Goal: Task Accomplishment & Management: Use online tool/utility

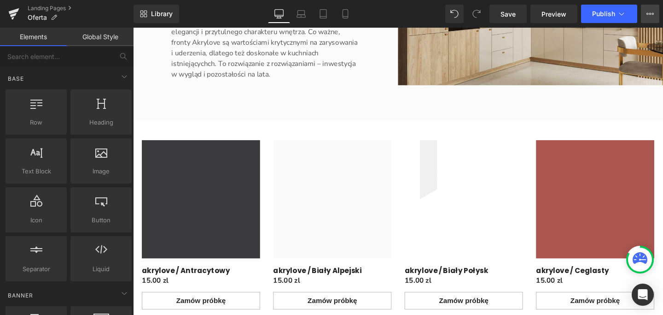
click at [647, 16] on icon at bounding box center [650, 13] width 7 height 7
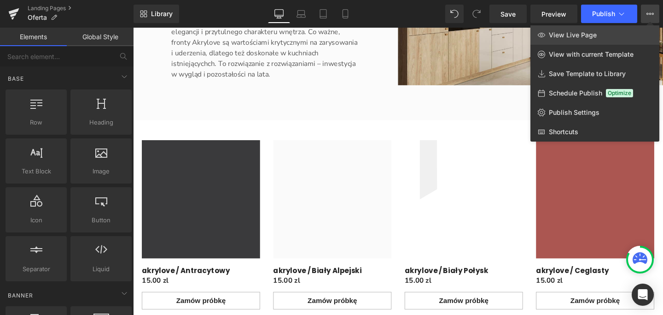
click at [610, 36] on link "View Live Page" at bounding box center [594, 34] width 129 height 19
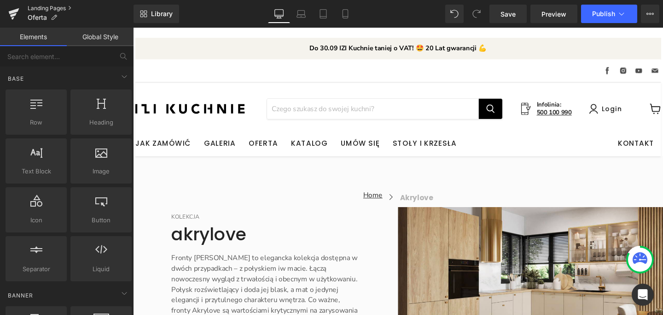
click at [64, 6] on link "Landing Pages" at bounding box center [81, 8] width 106 height 7
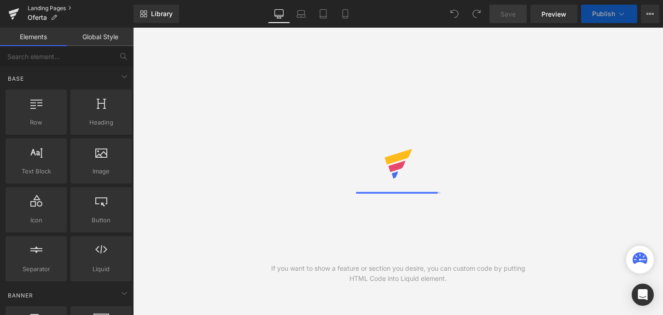
click at [59, 8] on link "Landing Pages" at bounding box center [81, 8] width 106 height 7
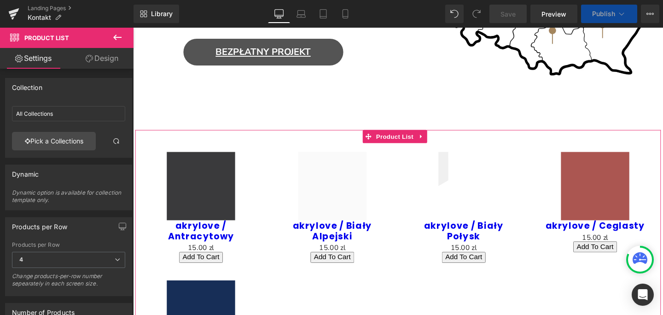
scroll to position [746, 0]
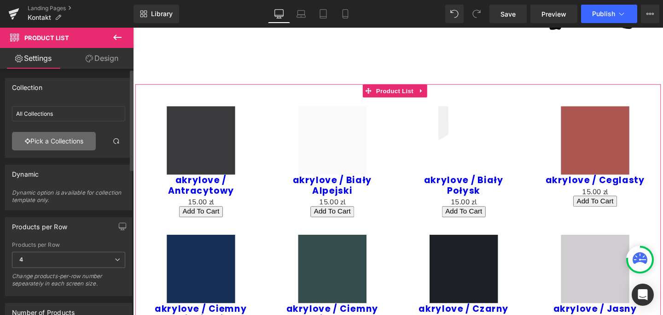
click at [63, 146] on link "Pick a Collections" at bounding box center [54, 141] width 84 height 18
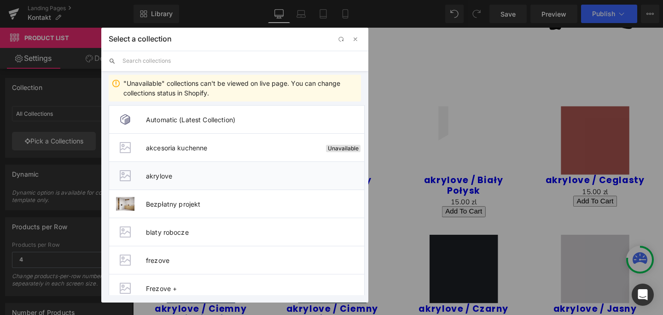
click at [184, 174] on span "akrylove" at bounding box center [255, 176] width 218 height 8
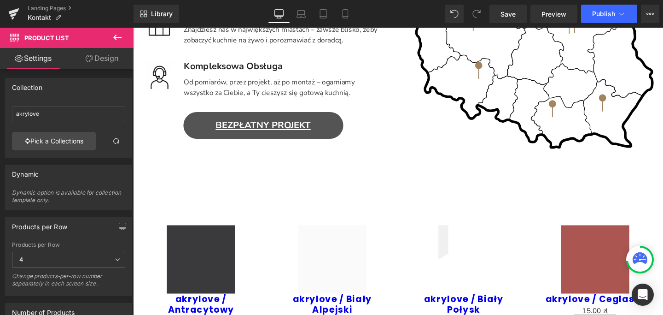
scroll to position [799, 0]
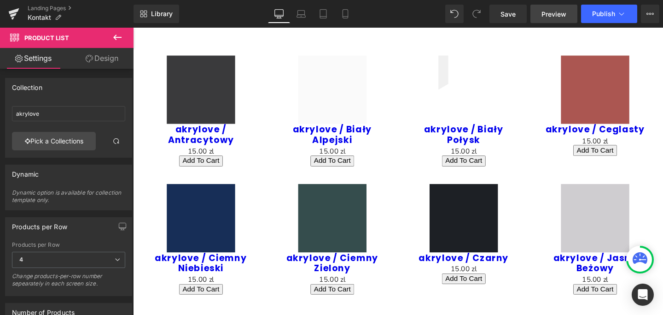
click at [558, 14] on span "Preview" at bounding box center [554, 14] width 25 height 10
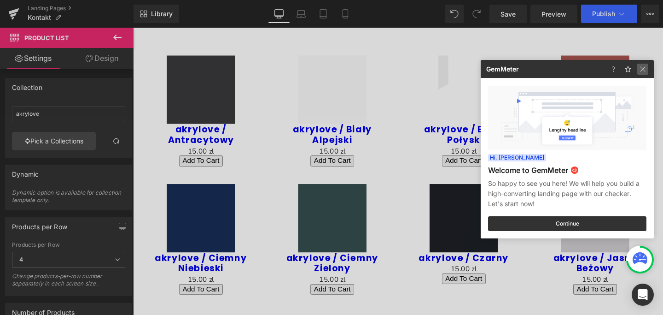
click at [644, 68] on img at bounding box center [642, 69] width 11 height 11
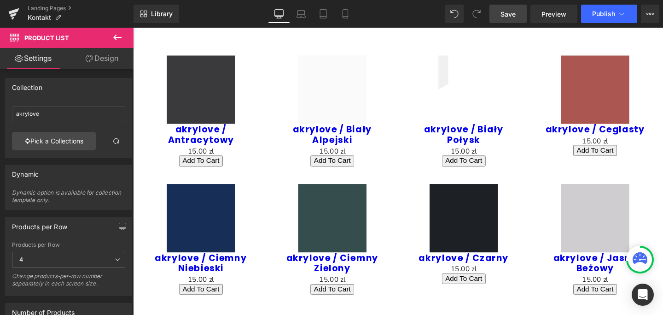
click at [503, 17] on span "Save" at bounding box center [508, 14] width 15 height 10
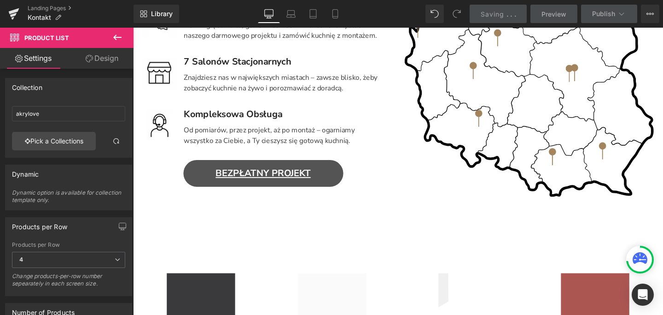
scroll to position [569, 0]
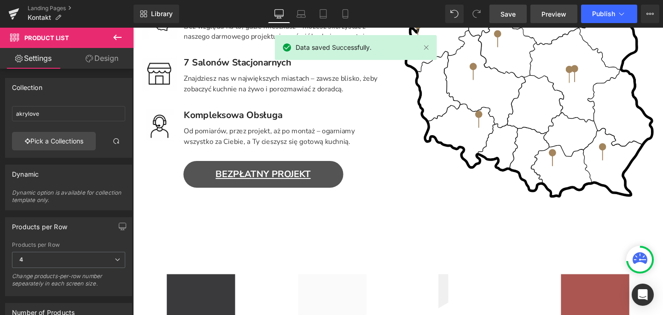
click at [560, 17] on span "Preview" at bounding box center [554, 14] width 25 height 10
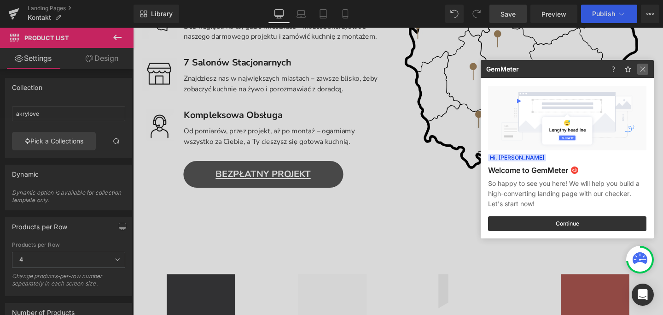
click at [641, 69] on img at bounding box center [642, 69] width 11 height 11
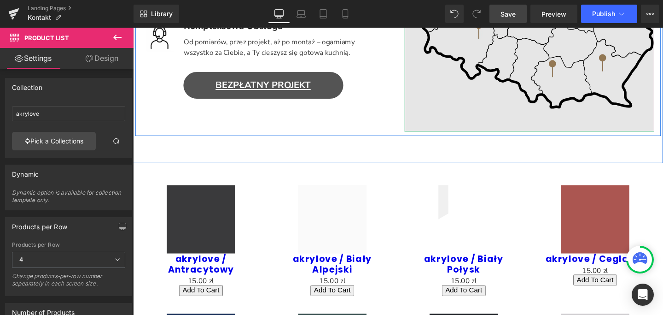
scroll to position [666, 0]
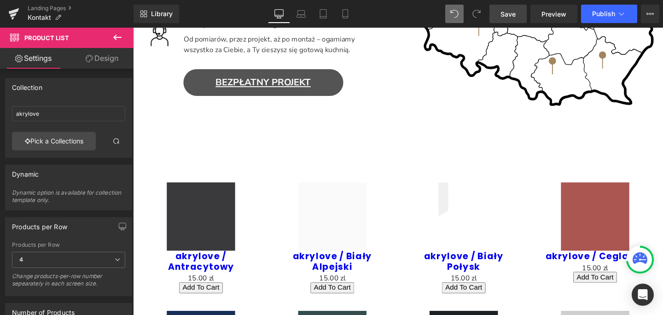
type input "All Collections"
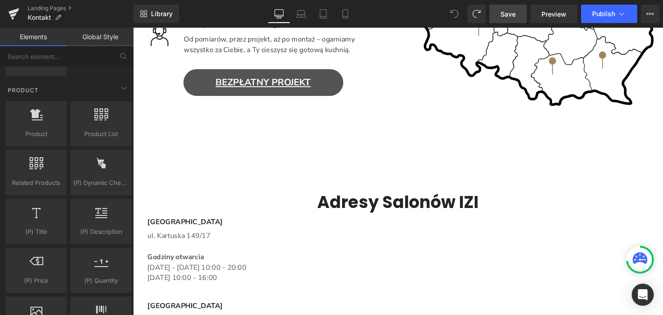
click at [507, 14] on span "Save" at bounding box center [508, 14] width 15 height 10
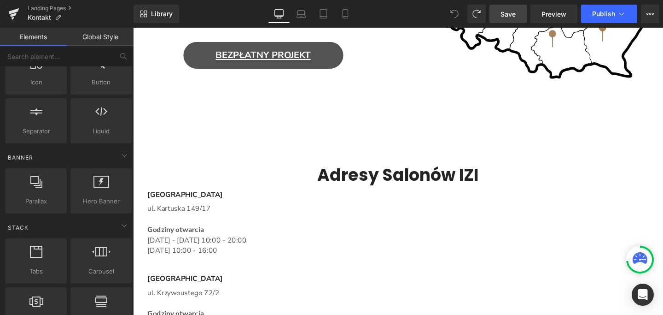
scroll to position [0, 0]
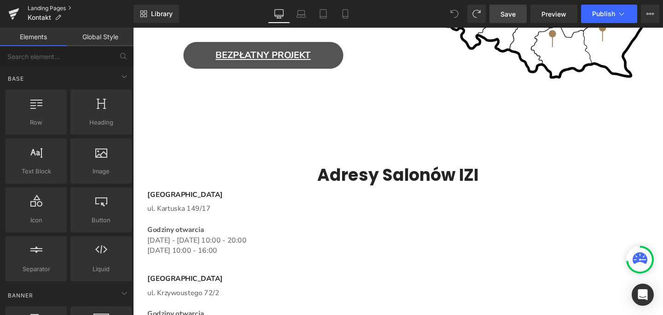
click at [54, 7] on link "Landing Pages" at bounding box center [81, 8] width 106 height 7
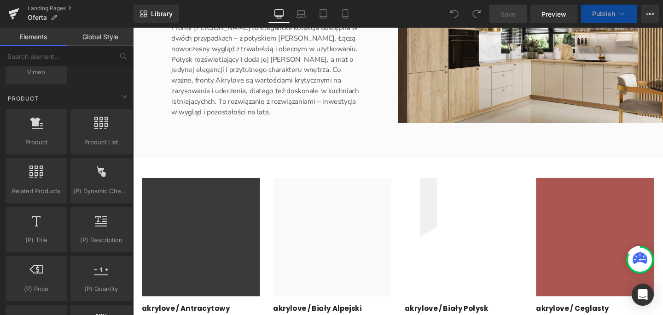
scroll to position [720, 0]
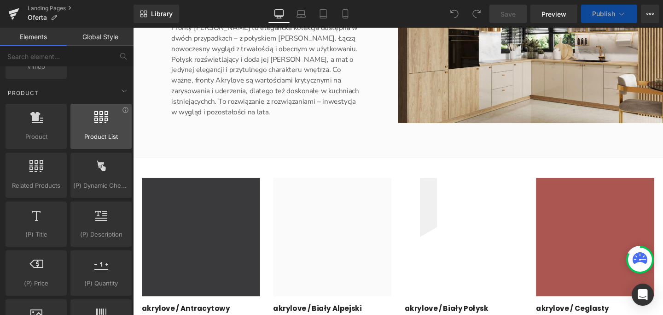
click at [92, 134] on span "Product List" at bounding box center [101, 137] width 56 height 10
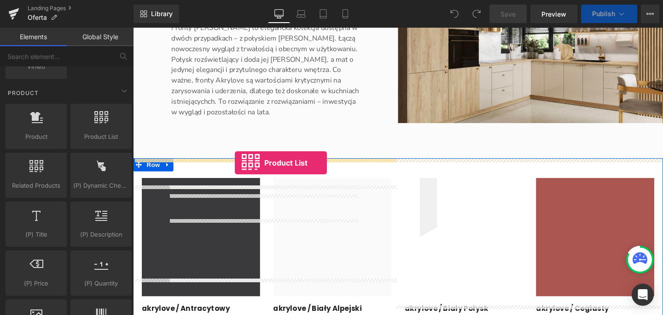
drag, startPoint x: 225, startPoint y: 161, endPoint x: 240, endPoint y: 169, distance: 17.3
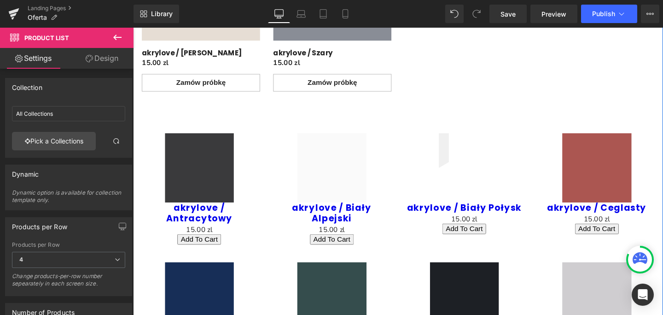
scroll to position [904, 0]
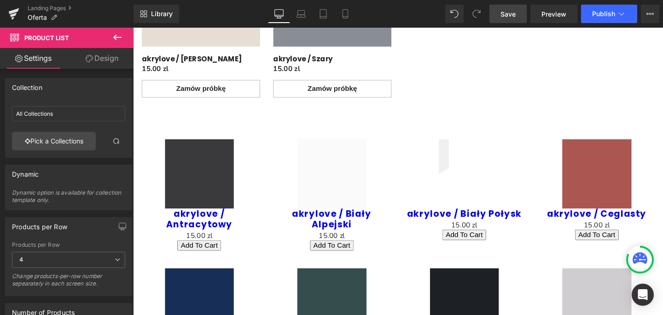
click at [512, 12] on span "Save" at bounding box center [508, 14] width 15 height 10
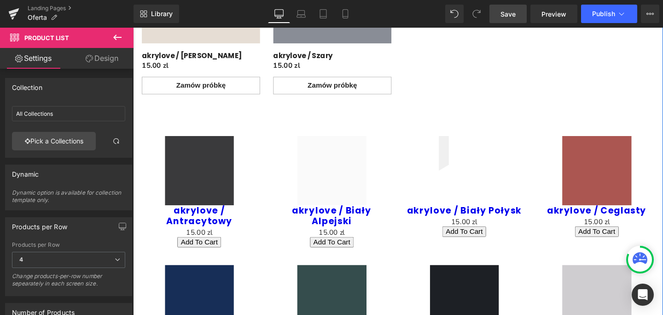
scroll to position [920, 0]
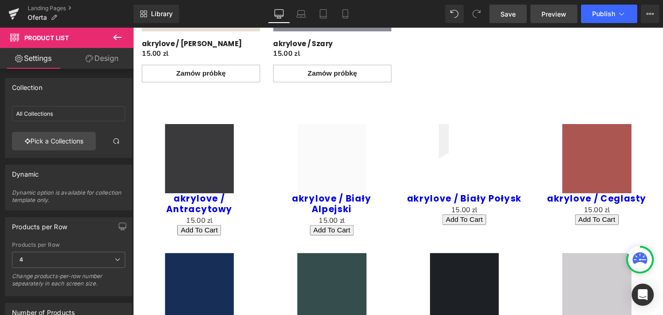
click at [550, 16] on span "Preview" at bounding box center [554, 14] width 25 height 10
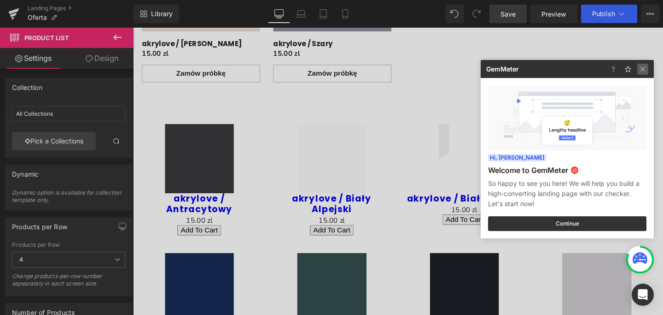
click at [646, 65] on img at bounding box center [642, 69] width 11 height 11
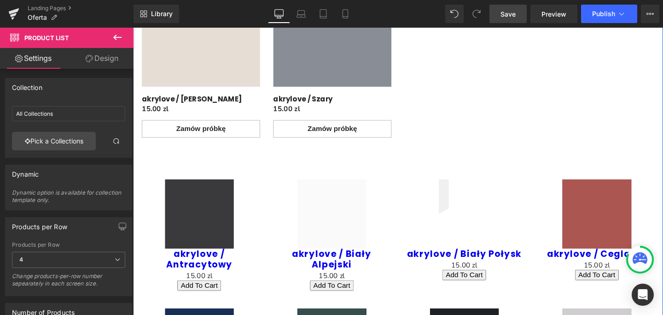
scroll to position [855, 0]
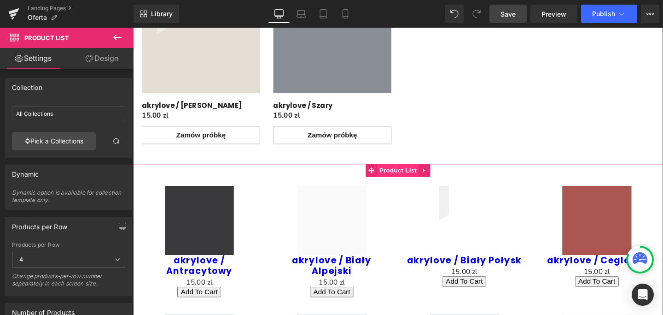
click at [413, 177] on span "Product List" at bounding box center [412, 178] width 44 height 14
click at [107, 54] on link "Design" at bounding box center [102, 58] width 67 height 21
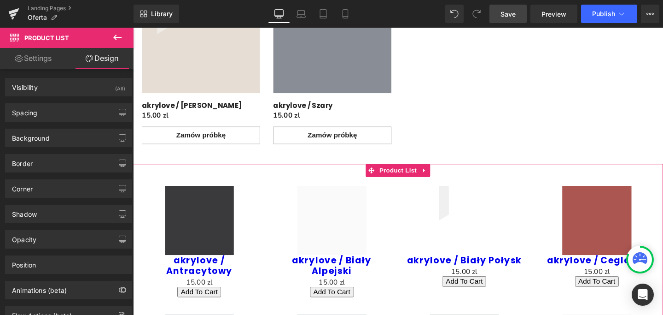
click at [45, 59] on link "Settings" at bounding box center [33, 58] width 67 height 21
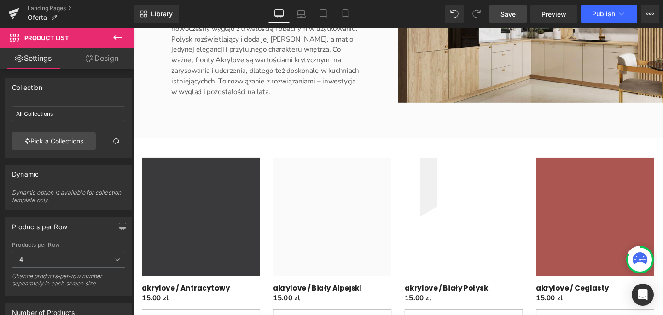
scroll to position [262, 0]
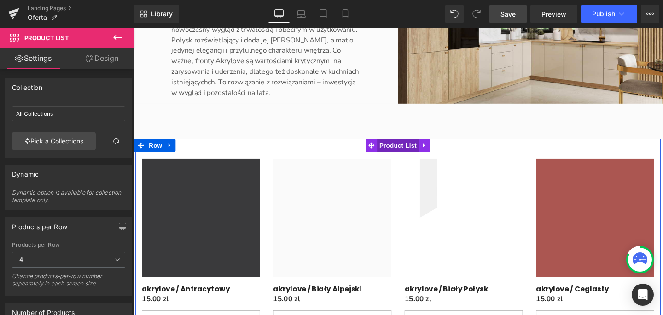
click at [407, 150] on span "Product List" at bounding box center [412, 151] width 44 height 14
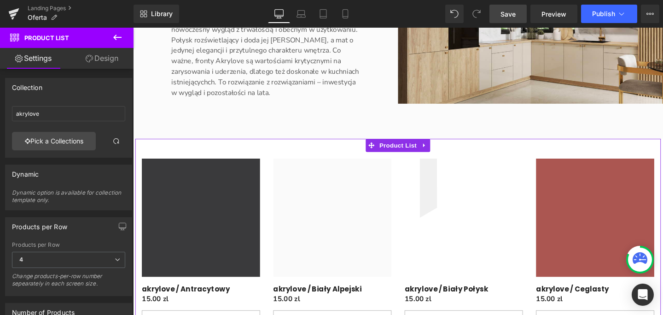
click at [105, 58] on link "Design" at bounding box center [102, 58] width 67 height 21
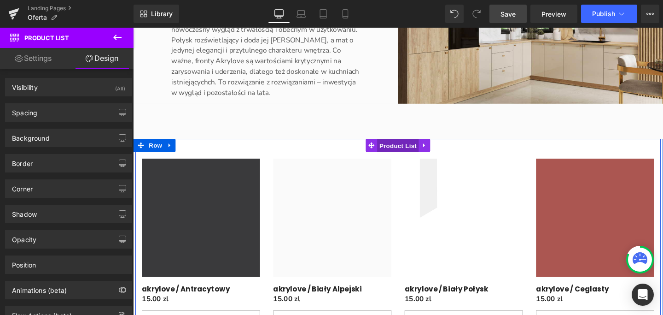
click at [407, 152] on span "Product List" at bounding box center [412, 152] width 44 height 14
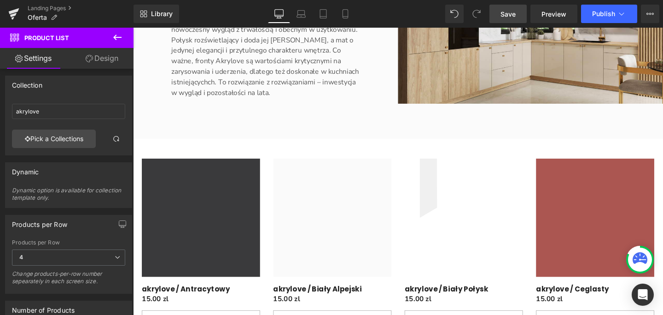
scroll to position [0, 0]
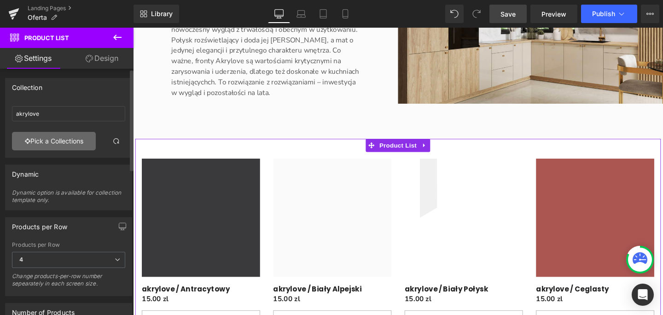
click at [40, 140] on link "Pick a Collections" at bounding box center [54, 141] width 84 height 18
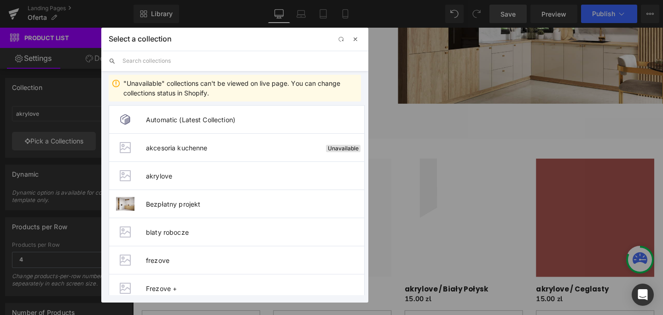
click at [355, 41] on span "button" at bounding box center [355, 38] width 7 height 7
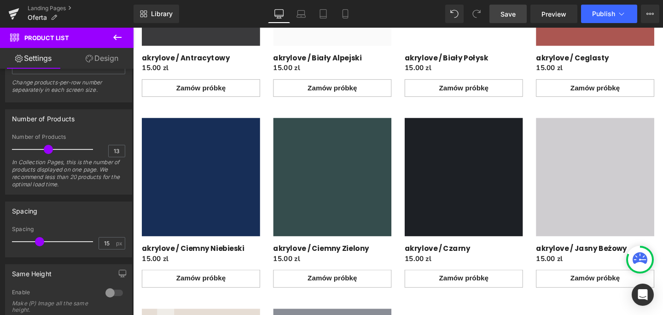
scroll to position [226, 0]
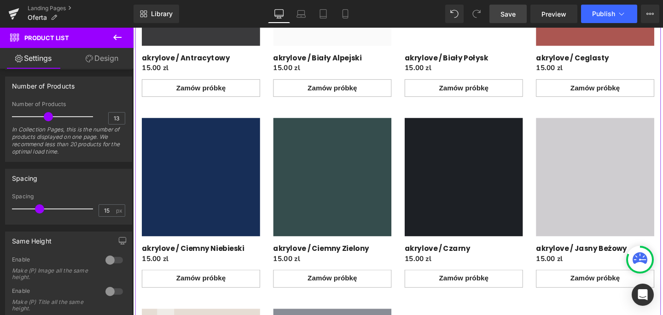
click at [106, 63] on link "Design" at bounding box center [102, 58] width 67 height 21
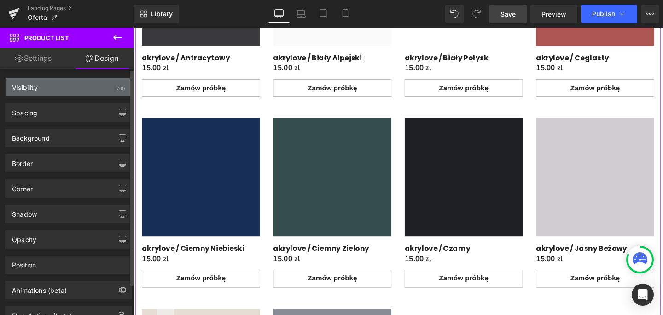
click at [84, 91] on div "Visibility (All)" at bounding box center [69, 86] width 126 height 17
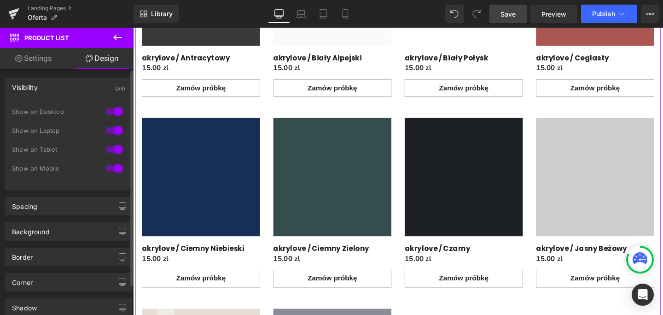
click at [87, 87] on div "Visibility (All)" at bounding box center [69, 86] width 126 height 17
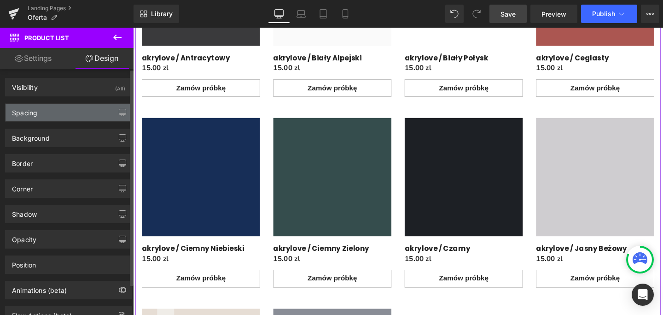
click at [80, 113] on div "Spacing" at bounding box center [69, 112] width 126 height 17
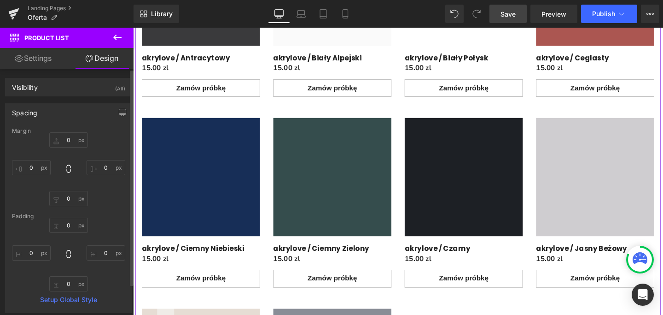
click at [101, 114] on div "Spacing" at bounding box center [69, 112] width 126 height 17
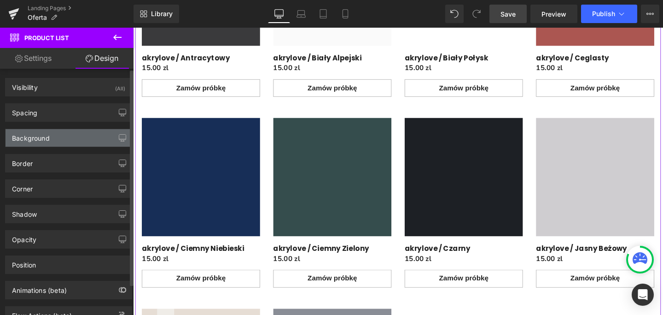
click at [85, 141] on div "Background" at bounding box center [69, 137] width 126 height 17
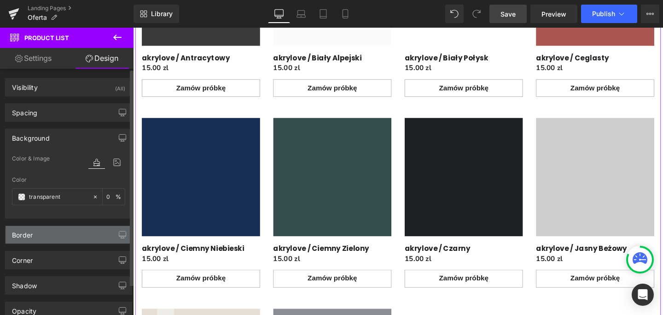
click at [93, 234] on div "Border" at bounding box center [69, 234] width 126 height 17
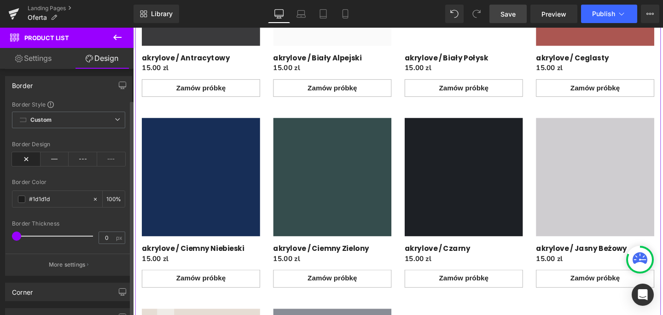
scroll to position [151, 0]
click at [53, 86] on div "Border" at bounding box center [69, 83] width 126 height 17
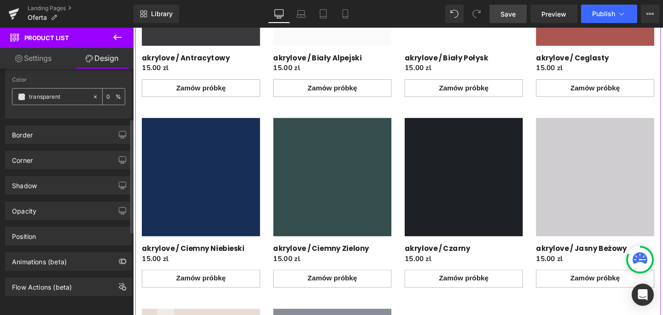
scroll to position [107, 0]
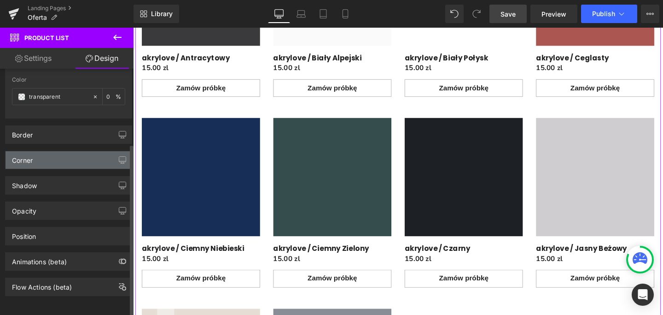
click at [93, 151] on div "Corner" at bounding box center [69, 159] width 126 height 17
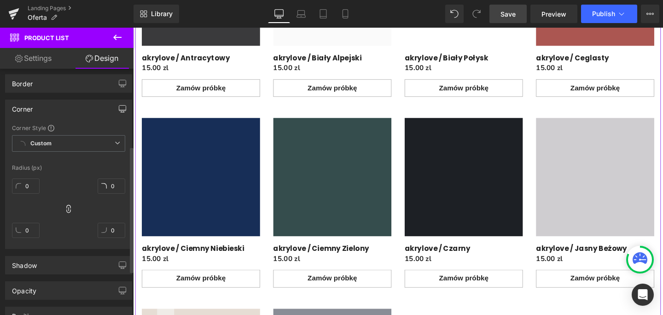
click at [115, 109] on button "button" at bounding box center [122, 108] width 15 height 17
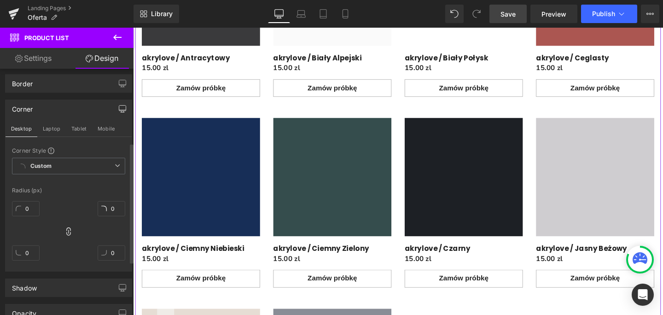
click at [115, 108] on button "button" at bounding box center [122, 108] width 15 height 17
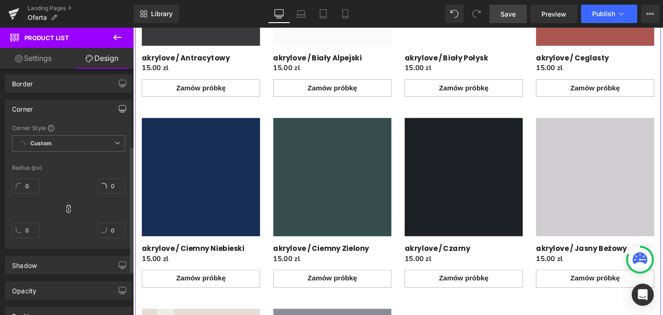
click at [115, 108] on button "button" at bounding box center [122, 108] width 15 height 17
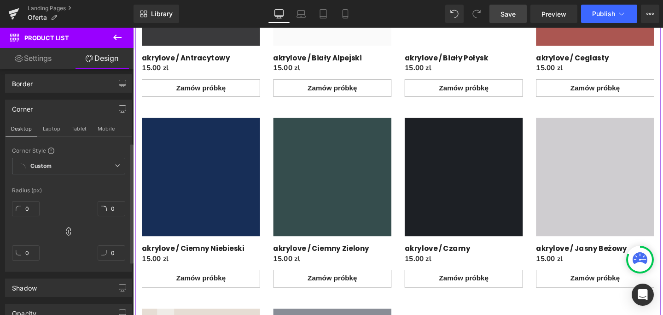
click at [119, 108] on icon "button" at bounding box center [122, 108] width 7 height 7
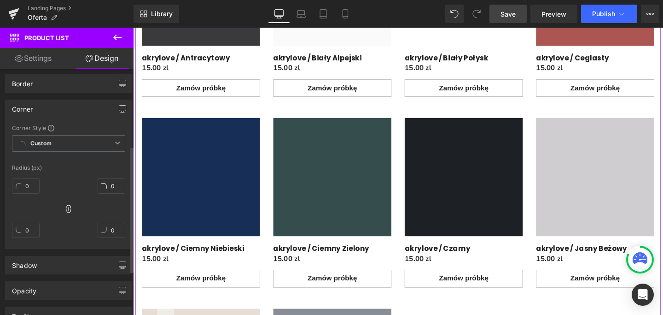
click at [123, 107] on button "button" at bounding box center [122, 108] width 15 height 17
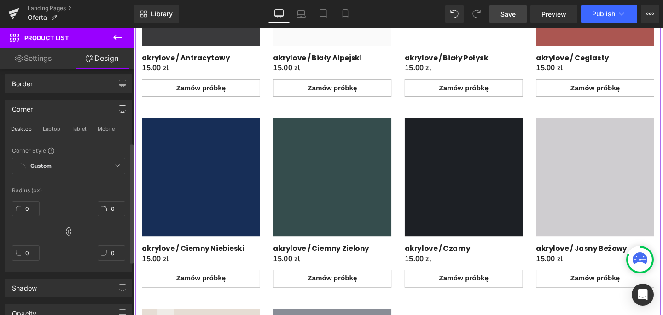
click at [122, 106] on button "button" at bounding box center [122, 108] width 15 height 17
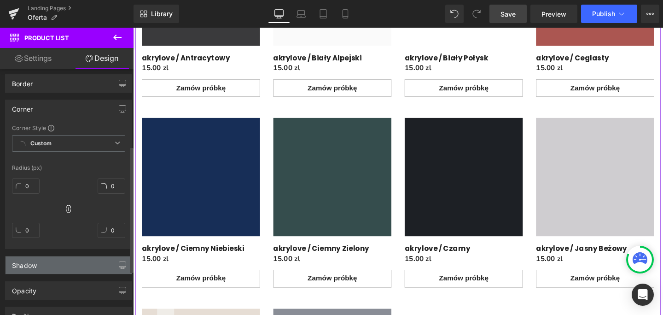
click at [95, 266] on div "Shadow" at bounding box center [69, 264] width 126 height 17
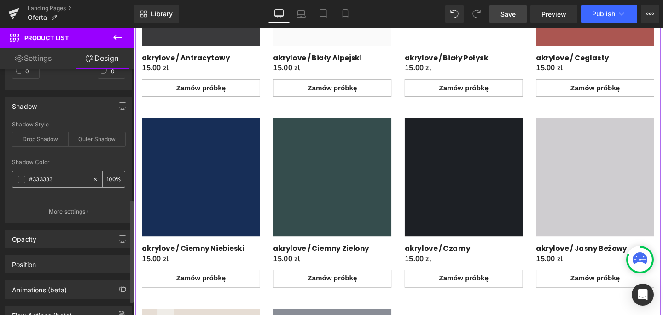
scroll to position [316, 0]
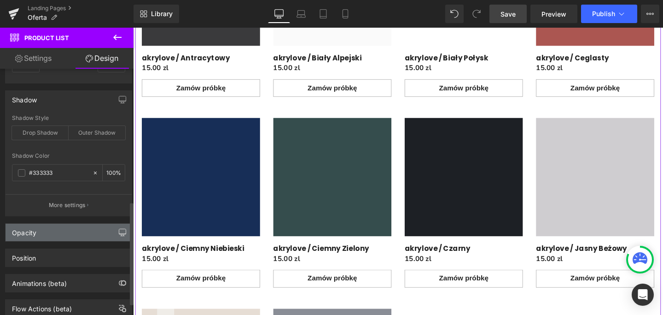
click at [120, 232] on icon "button" at bounding box center [122, 231] width 7 height 7
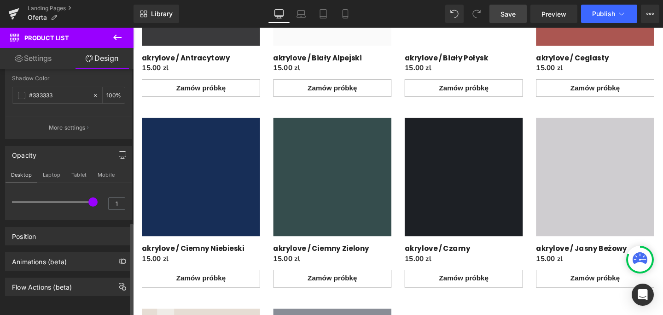
scroll to position [401, 0]
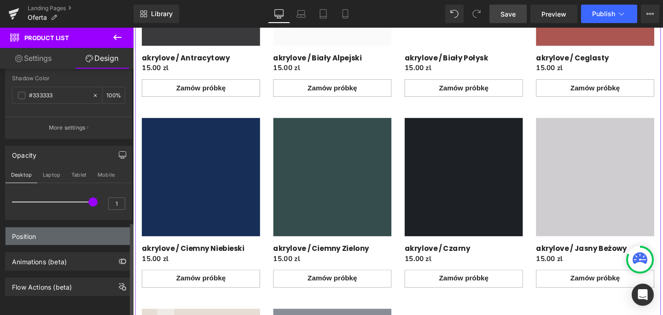
click at [101, 232] on div "Position" at bounding box center [69, 235] width 126 height 17
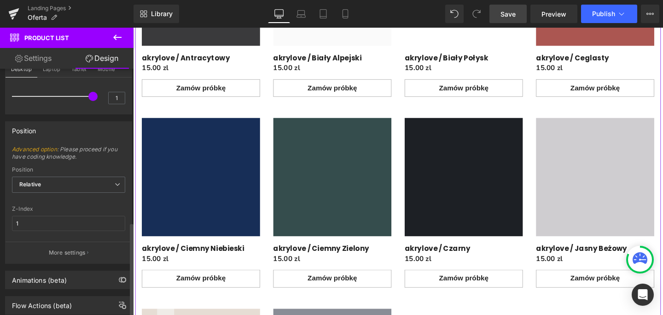
scroll to position [524, 0]
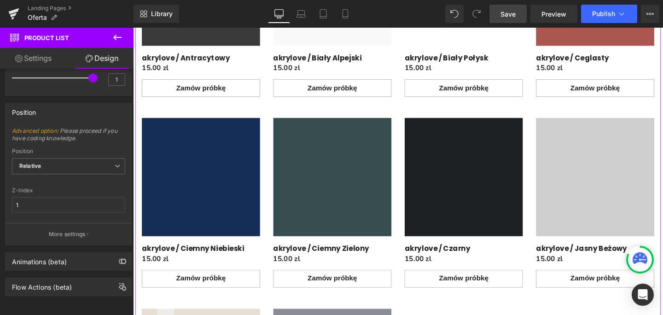
click at [46, 62] on link "Settings" at bounding box center [33, 58] width 67 height 21
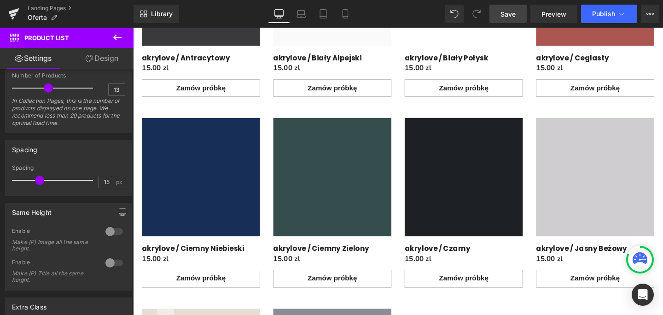
scroll to position [291, 0]
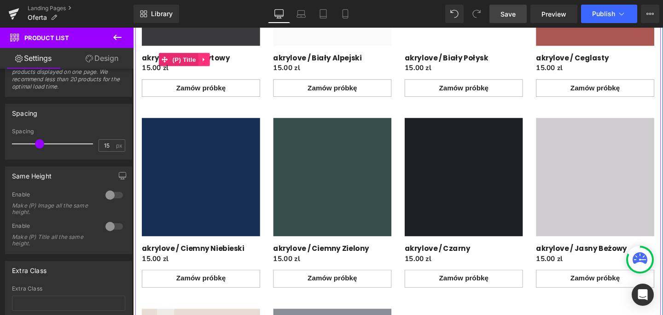
click at [204, 58] on icon "Main content" at bounding box center [207, 61] width 6 height 7
click at [169, 61] on span "(P) Title" at bounding box center [168, 61] width 29 height 14
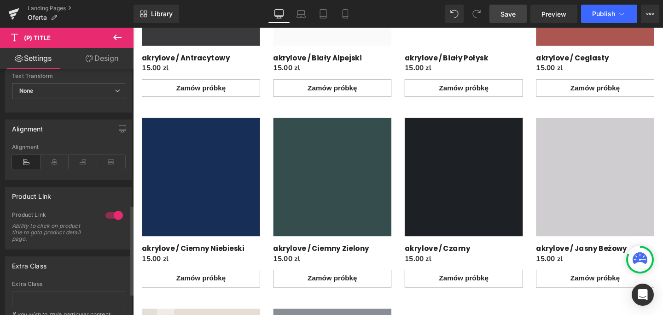
scroll to position [379, 0]
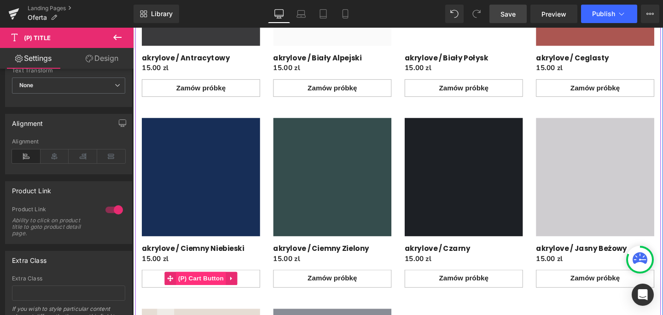
click at [200, 291] on span "(P) Cart Button" at bounding box center [204, 291] width 52 height 14
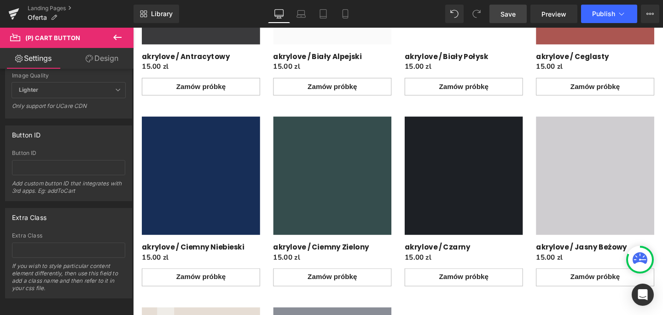
scroll to position [1090, 0]
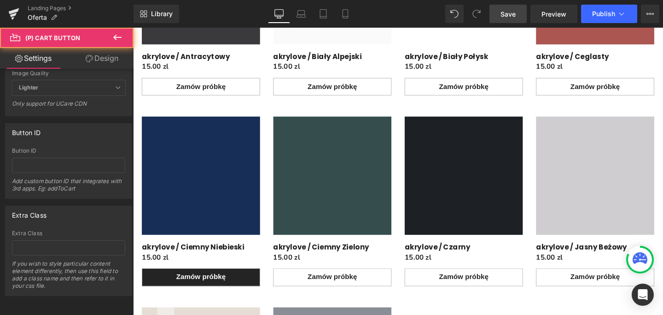
click at [204, 290] on div "Zamów próbkę (P) Cart Button" at bounding box center [204, 289] width 124 height 18
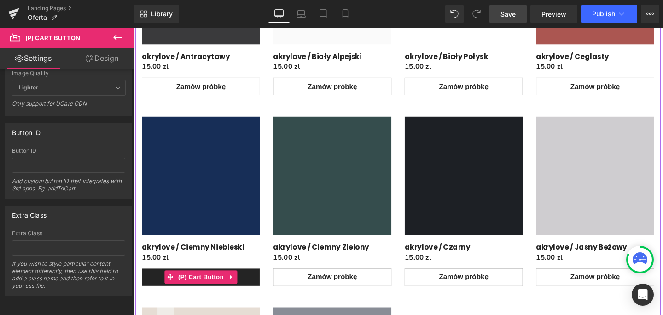
click at [259, 291] on button "Zamów próbkę" at bounding box center [204, 289] width 124 height 18
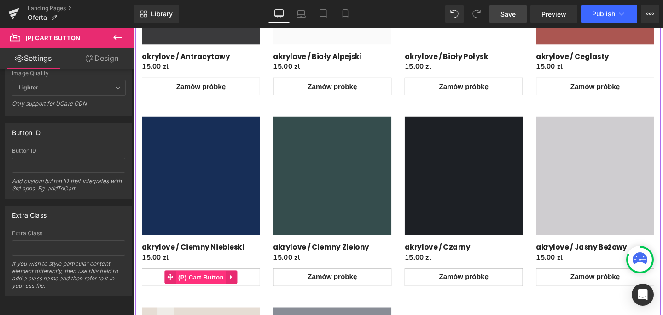
click at [203, 289] on span "(P) Cart Button" at bounding box center [204, 290] width 52 height 14
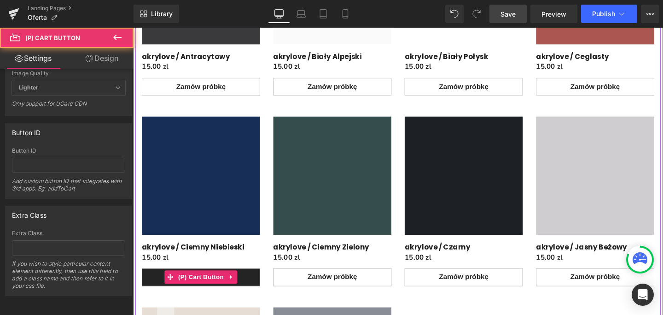
click at [257, 291] on button "Zamów próbkę" at bounding box center [204, 289] width 124 height 18
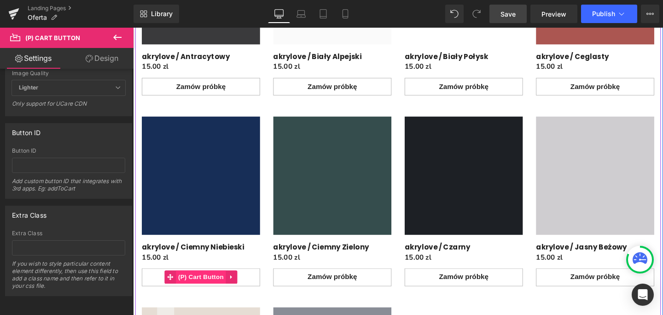
click at [210, 290] on span "(P) Cart Button" at bounding box center [204, 289] width 52 height 14
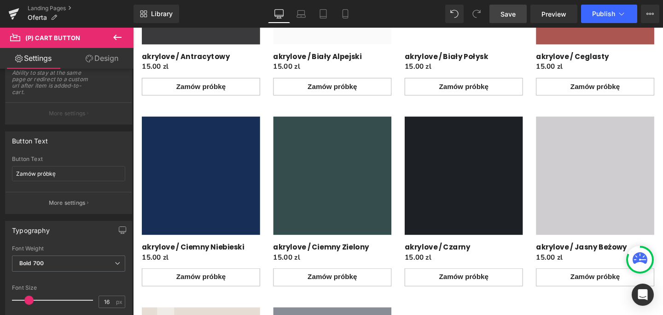
scroll to position [124, 0]
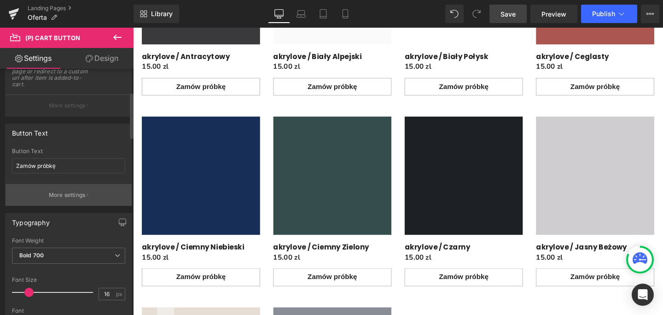
click at [79, 196] on p "More settings" at bounding box center [67, 195] width 37 height 8
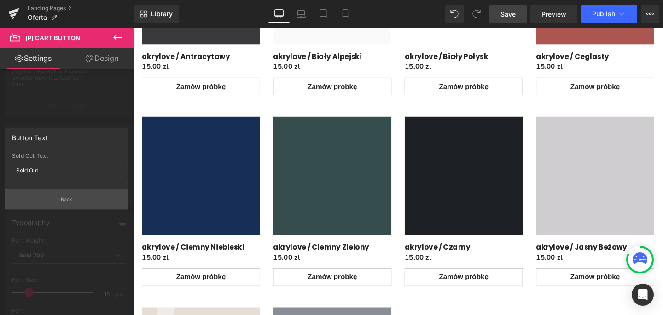
click at [66, 198] on p "Back" at bounding box center [67, 199] width 12 height 7
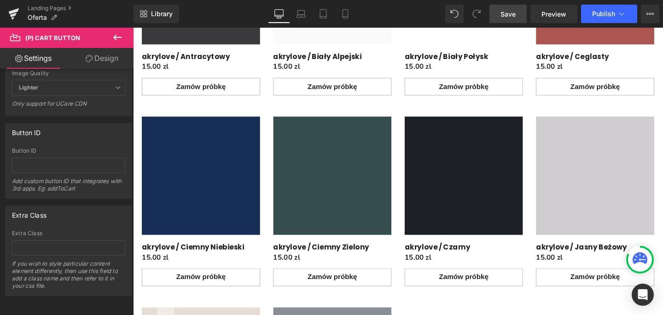
scroll to position [1090, 0]
click at [111, 64] on link "Design" at bounding box center [102, 58] width 67 height 21
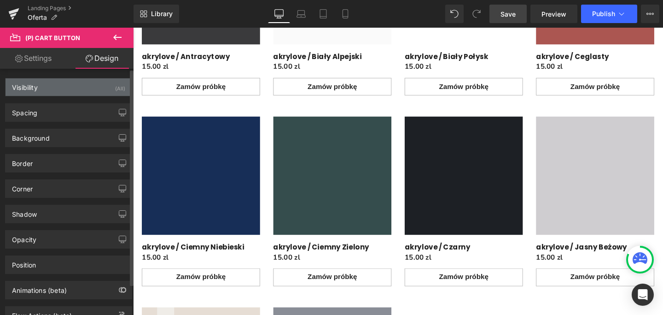
click at [106, 89] on div "Visibility (All)" at bounding box center [69, 86] width 126 height 17
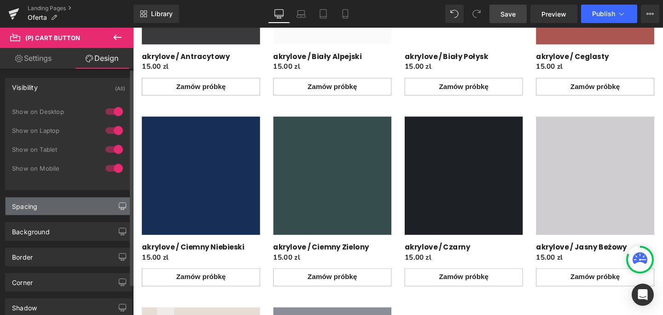
click at [119, 207] on icon "button" at bounding box center [122, 205] width 7 height 7
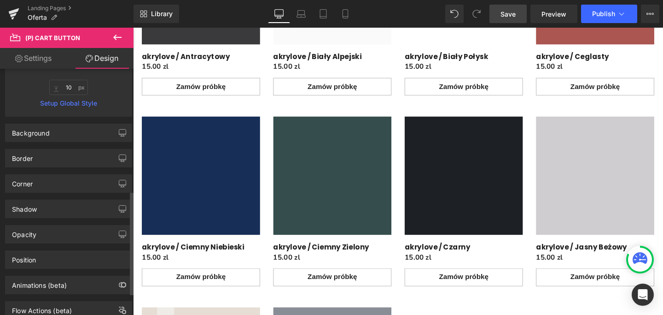
scroll to position [343, 0]
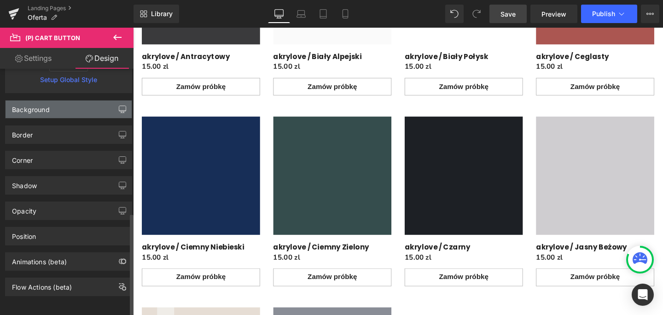
click at [115, 104] on button "button" at bounding box center [122, 108] width 15 height 17
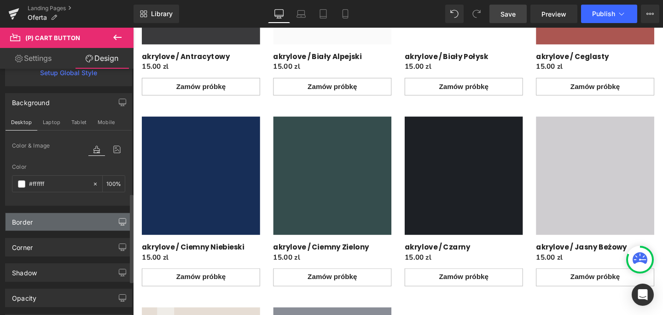
click at [119, 222] on icon "button" at bounding box center [122, 221] width 7 height 7
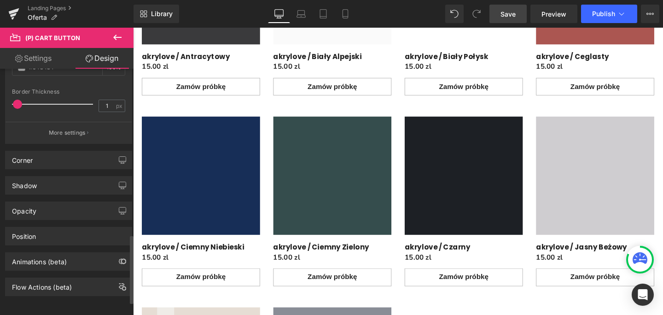
scroll to position [640, 0]
click at [122, 157] on button "button" at bounding box center [122, 159] width 15 height 17
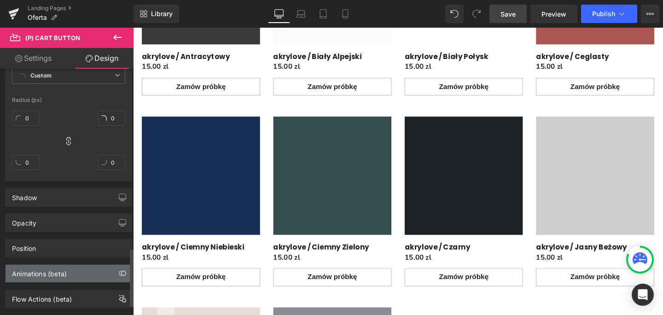
scroll to position [793, 0]
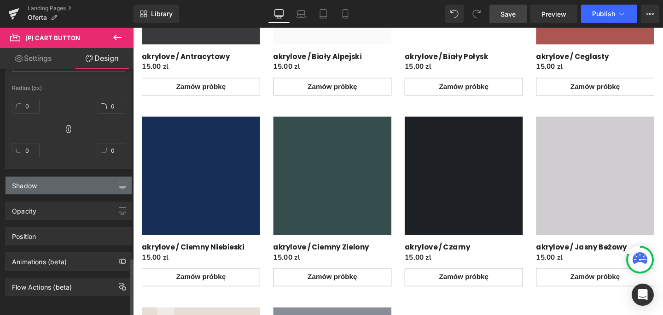
click at [72, 178] on div "Shadow" at bounding box center [69, 184] width 126 height 17
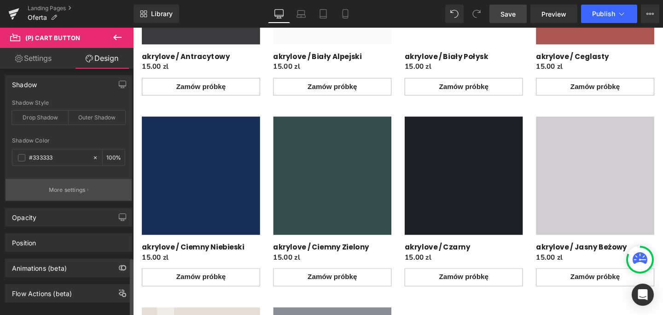
scroll to position [901, 0]
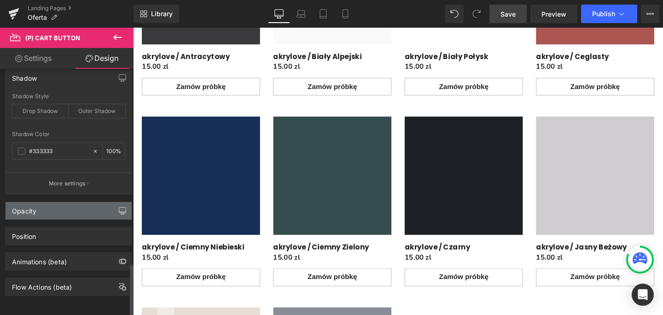
click at [115, 203] on button "button" at bounding box center [122, 210] width 15 height 17
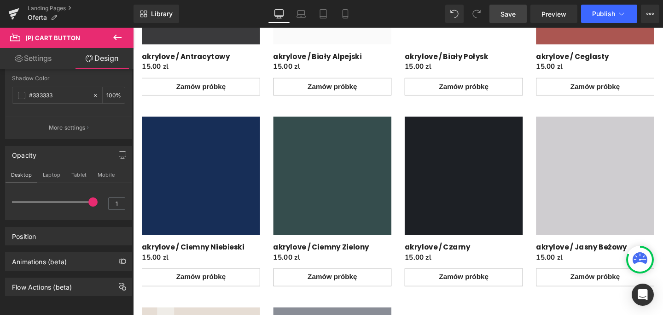
scroll to position [956, 0]
click at [48, 231] on div "Position" at bounding box center [69, 235] width 126 height 17
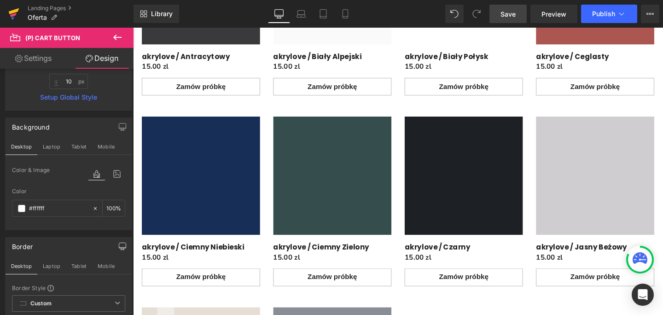
scroll to position [0, 0]
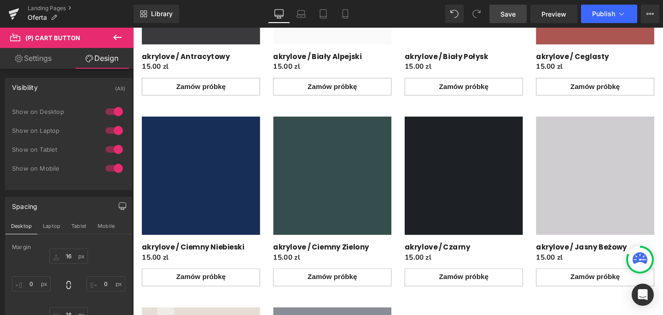
click at [66, 36] on span "(P) Cart Button" at bounding box center [52, 37] width 55 height 7
click at [117, 37] on icon at bounding box center [117, 38] width 8 height 6
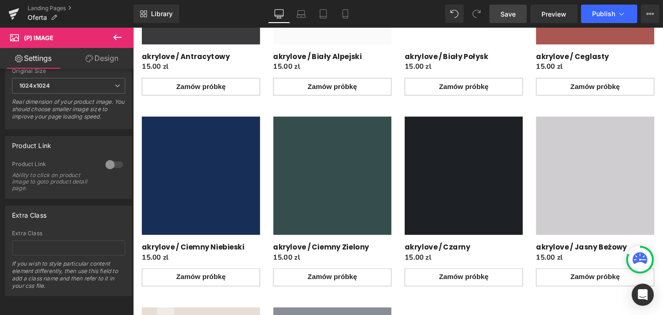
scroll to position [466, 0]
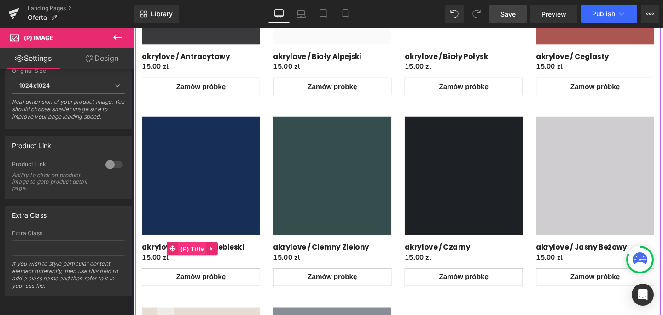
click at [190, 257] on span "(P) Title" at bounding box center [195, 259] width 29 height 14
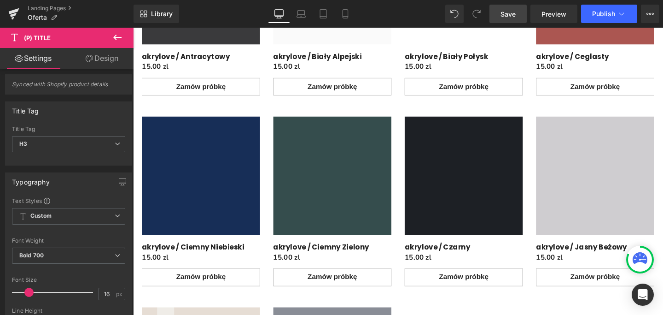
scroll to position [0, 0]
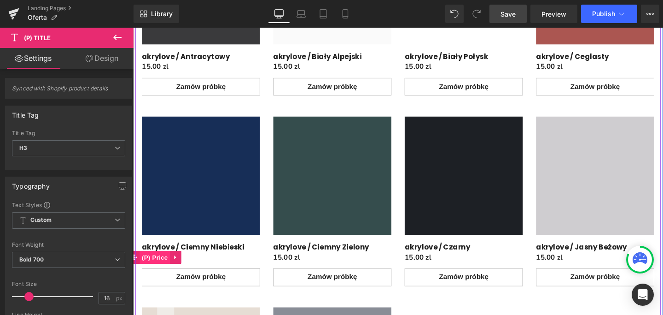
click at [157, 270] on span "(P) Price" at bounding box center [156, 269] width 32 height 14
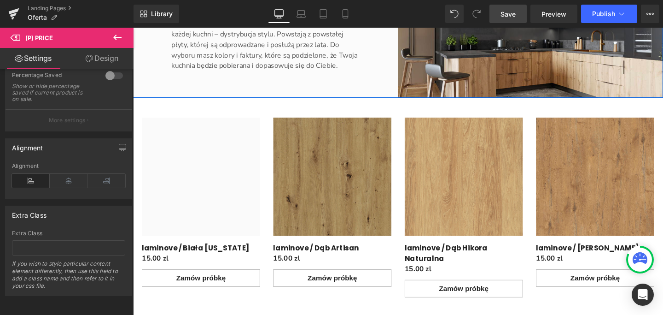
scroll to position [1421, 0]
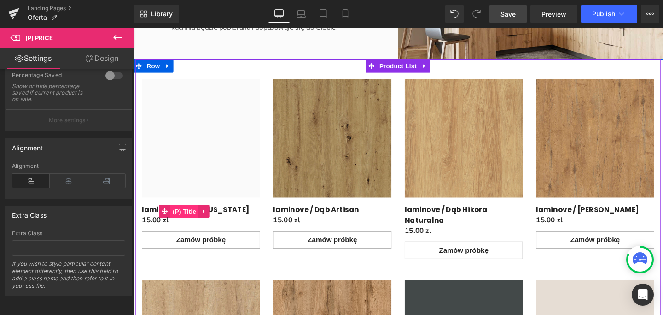
click at [189, 220] on span "(P) Title" at bounding box center [186, 221] width 29 height 14
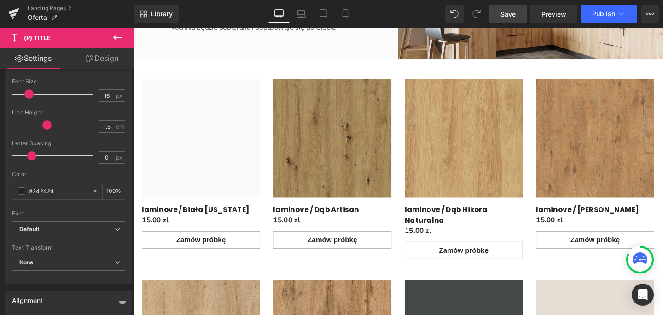
scroll to position [203, 0]
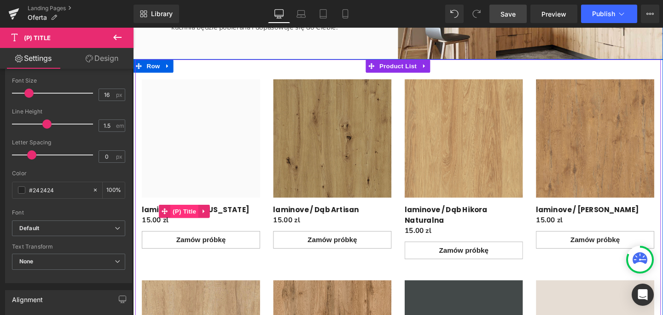
click at [186, 217] on span "(P) Title" at bounding box center [186, 221] width 29 height 14
click at [187, 218] on span "(P) Title" at bounding box center [186, 221] width 29 height 14
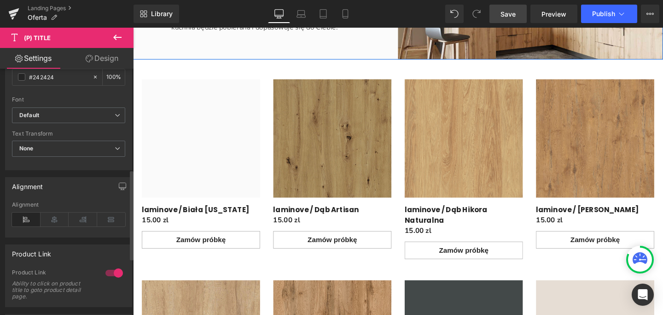
scroll to position [393, 0]
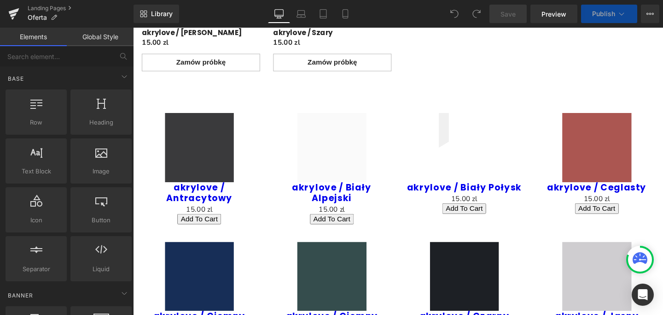
scroll to position [852, 0]
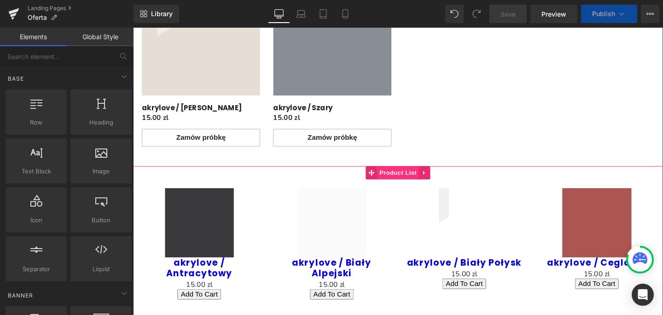
click at [406, 178] on span "Product List" at bounding box center [412, 180] width 44 height 14
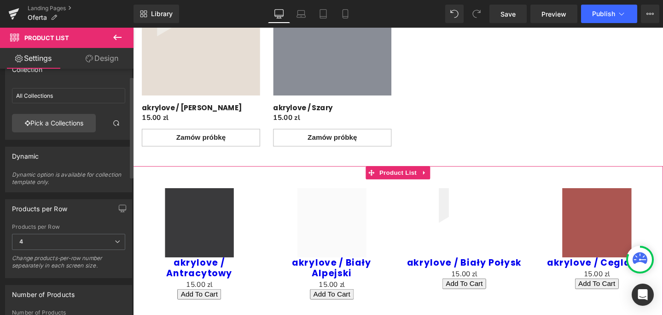
scroll to position [0, 0]
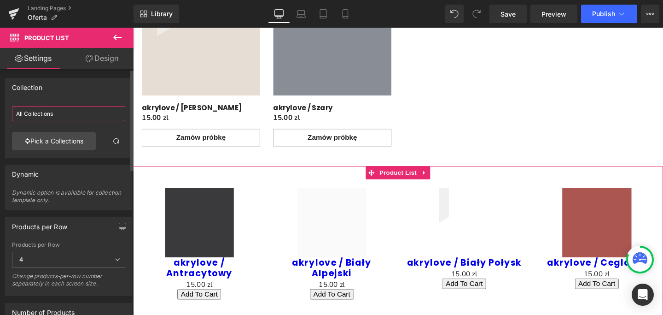
click at [64, 113] on input "All Collections" at bounding box center [68, 113] width 113 height 15
type input "A"
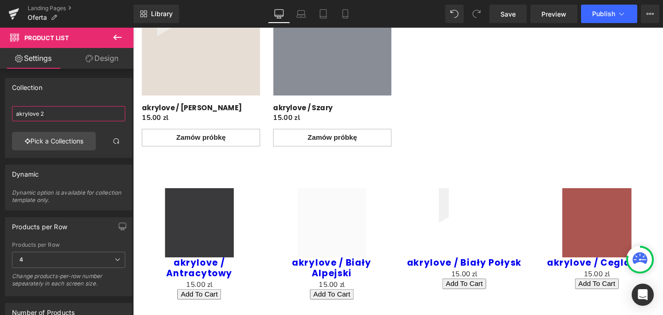
type input "akrylove 2"
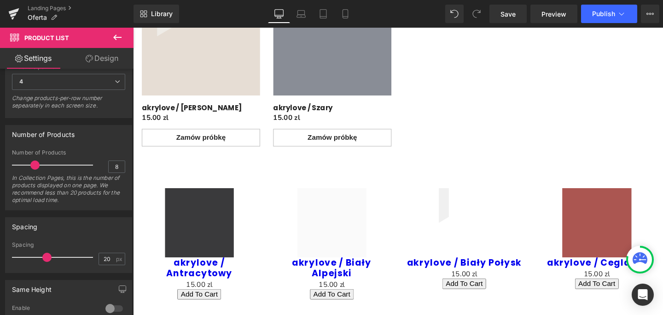
scroll to position [182, 0]
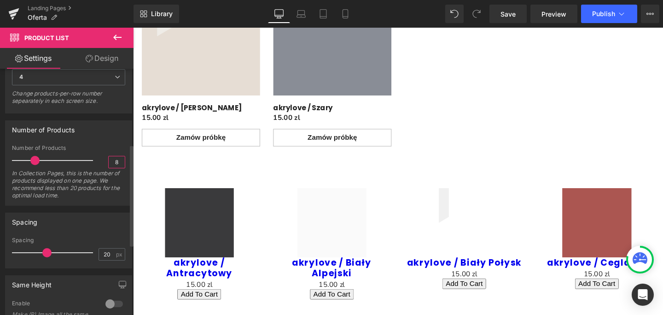
click at [116, 162] on input "8" at bounding box center [117, 162] width 16 height 12
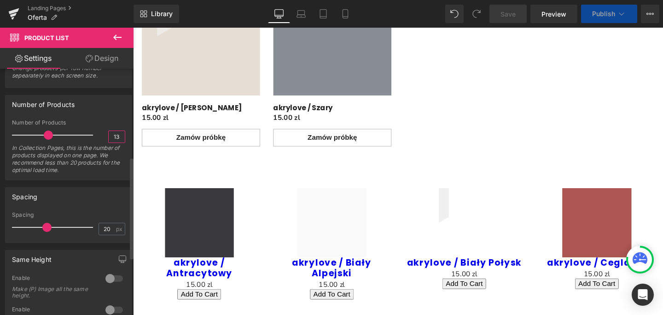
scroll to position [213, 0]
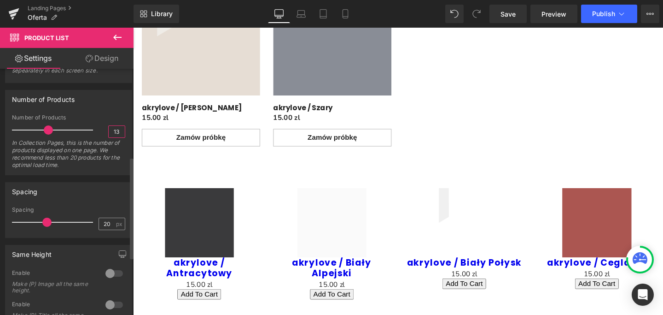
type input "13"
click at [108, 226] on input "20" at bounding box center [107, 224] width 16 height 12
type input "2"
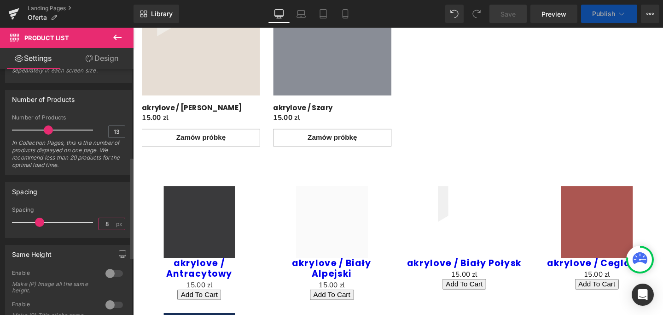
scroll to position [0, 0]
type input "-3"
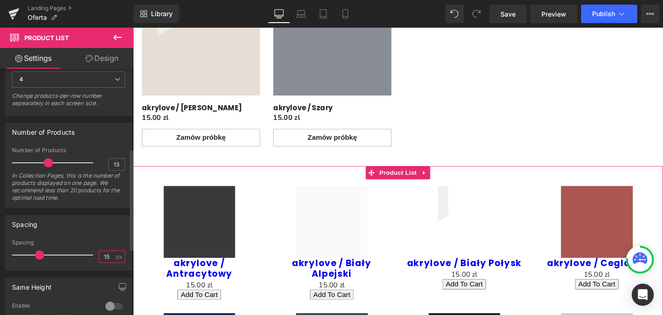
scroll to position [176, 0]
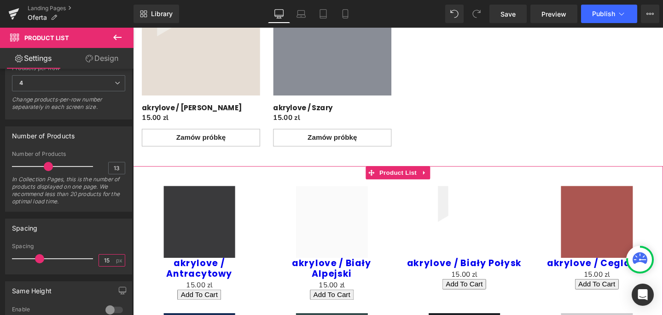
type input "15"
click at [107, 61] on link "Design" at bounding box center [102, 58] width 67 height 21
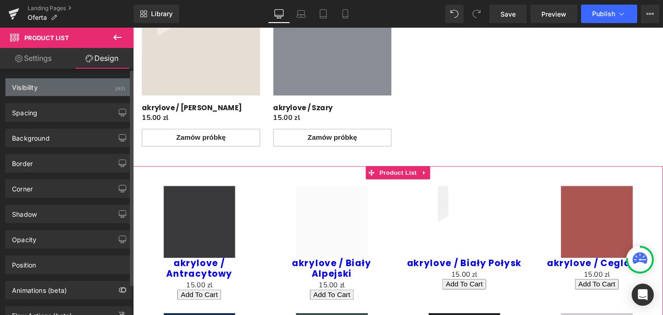
click at [103, 87] on div "Visibility (All)" at bounding box center [69, 86] width 126 height 17
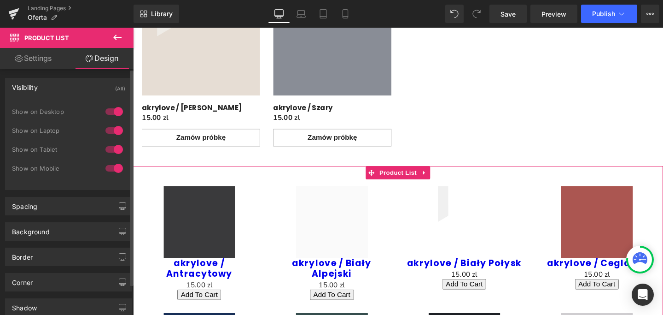
click at [103, 87] on div "Visibility (All)" at bounding box center [69, 86] width 126 height 17
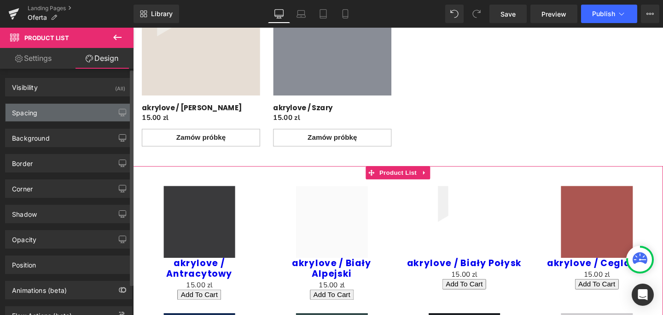
click at [94, 114] on div "Spacing" at bounding box center [69, 112] width 126 height 17
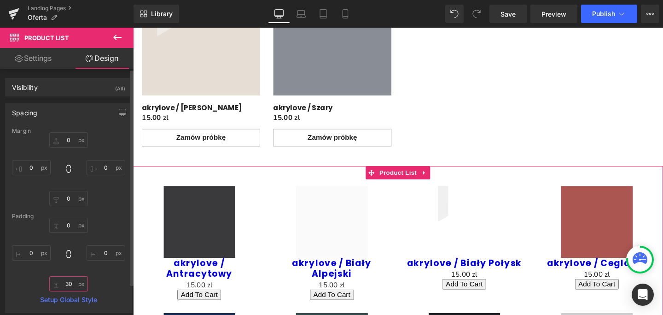
click at [68, 281] on input "30" at bounding box center [68, 283] width 39 height 15
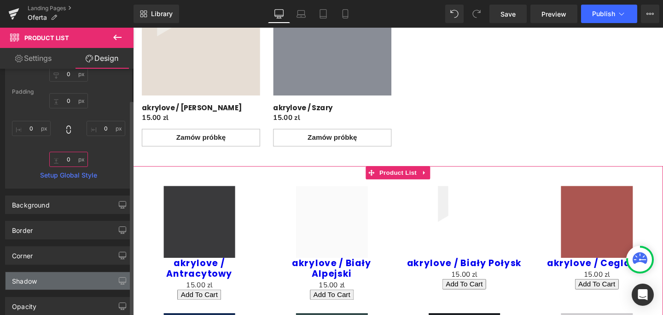
scroll to position [140, 0]
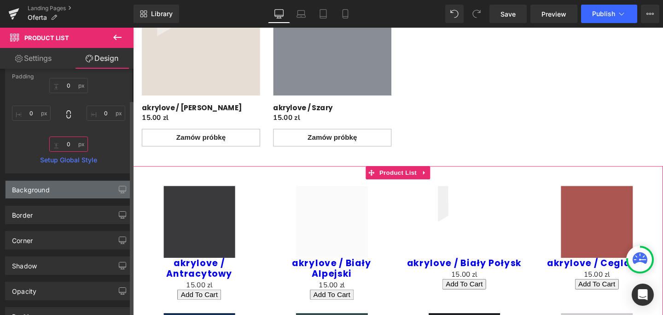
type input "0"
click at [61, 191] on div "Background" at bounding box center [69, 189] width 126 height 17
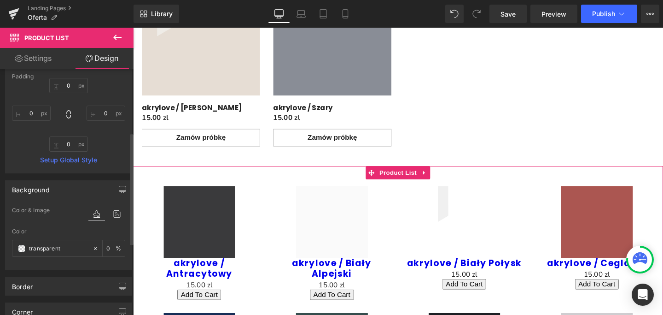
click at [115, 190] on button "button" at bounding box center [122, 189] width 15 height 17
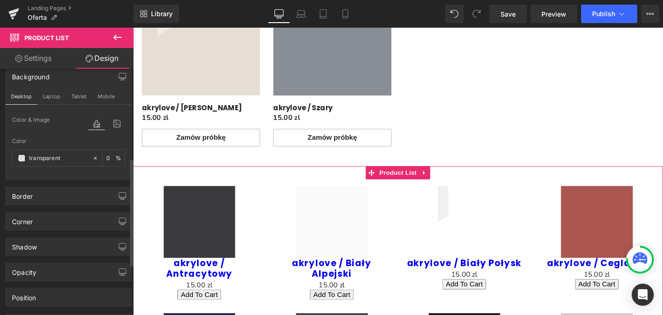
scroll to position [256, 0]
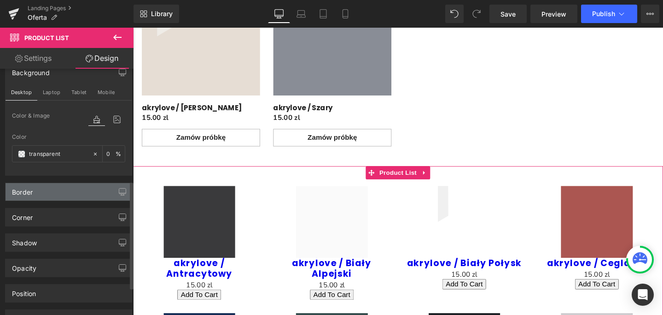
click at [101, 197] on div "Border" at bounding box center [69, 191] width 126 height 17
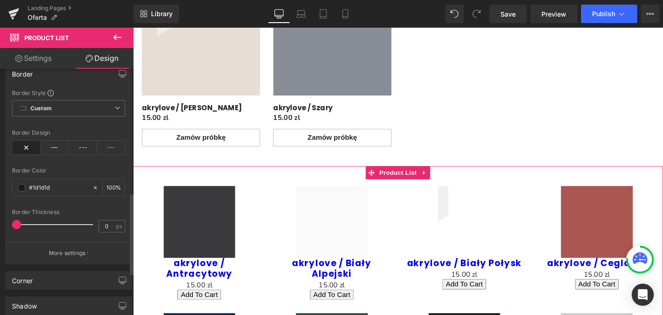
scroll to position [373, 0]
click at [100, 78] on div "Border" at bounding box center [69, 75] width 126 height 17
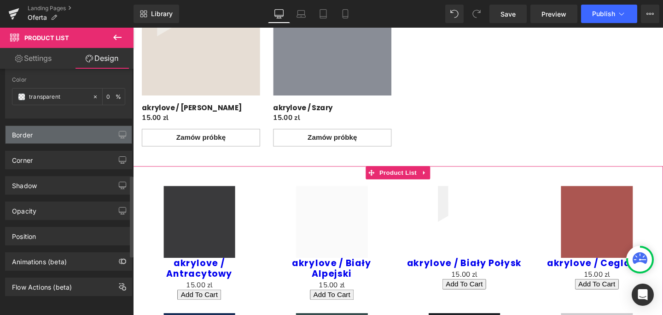
scroll to position [320, 0]
click at [119, 131] on icon "button" at bounding box center [122, 134] width 7 height 7
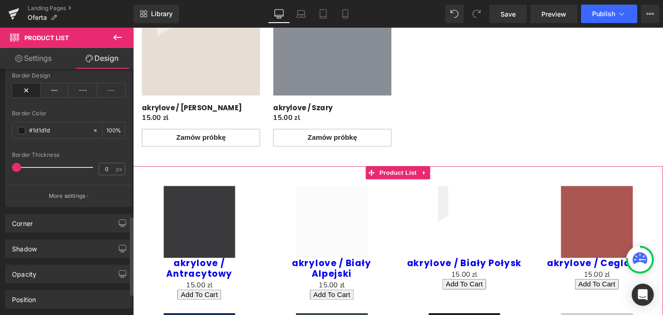
scroll to position [520, 0]
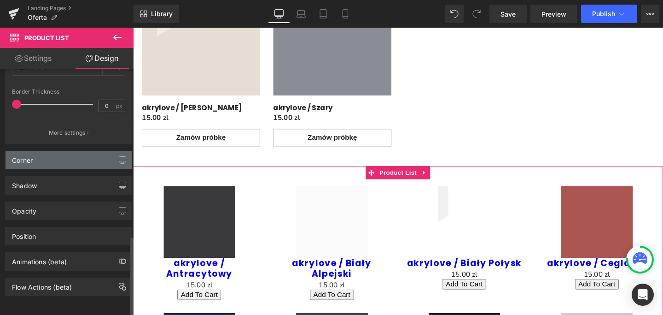
click at [96, 157] on div "Corner" at bounding box center [69, 159] width 126 height 17
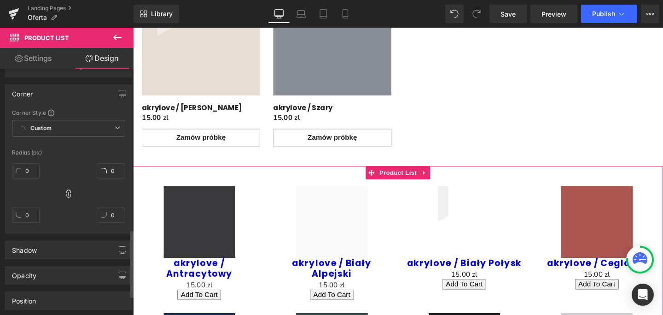
scroll to position [584, 0]
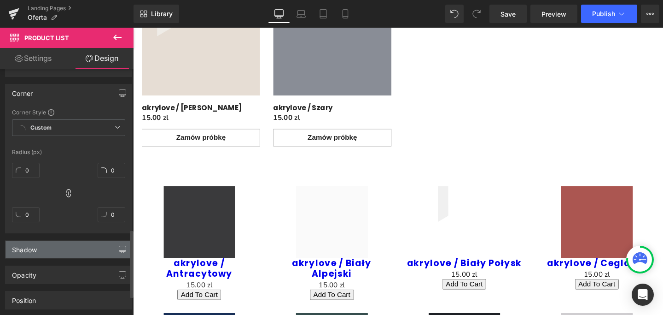
click at [119, 250] on icon "button" at bounding box center [122, 248] width 7 height 7
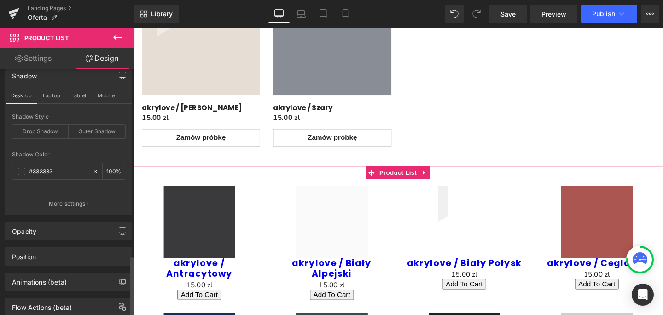
scroll to position [706, 0]
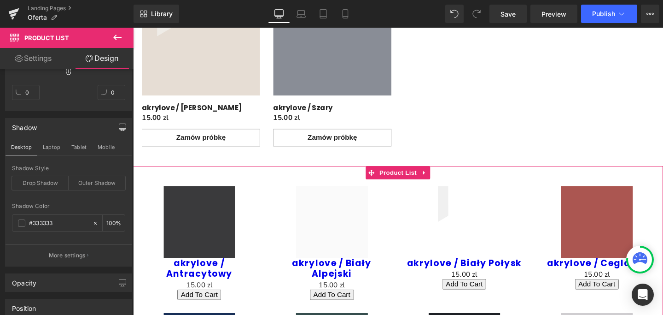
click at [119, 124] on icon "button" at bounding box center [122, 127] width 7 height 6
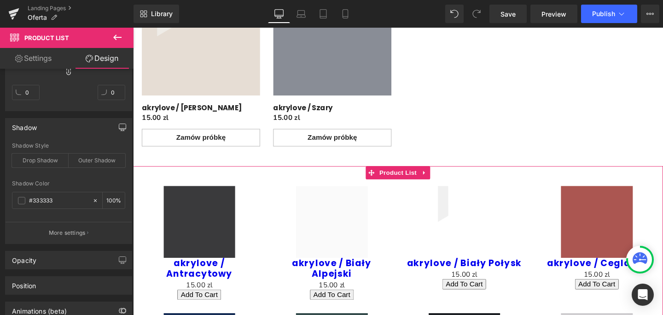
click at [119, 128] on icon "button" at bounding box center [122, 126] width 7 height 7
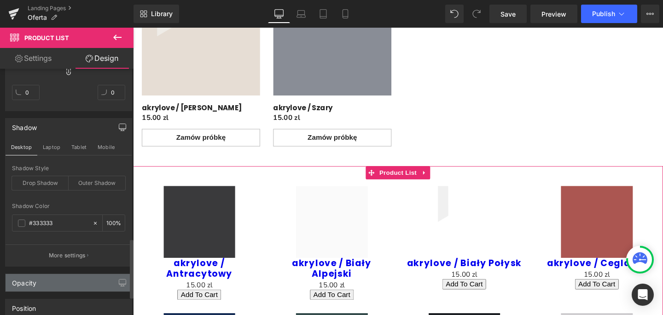
click at [99, 278] on div "Opacity" at bounding box center [69, 282] width 126 height 17
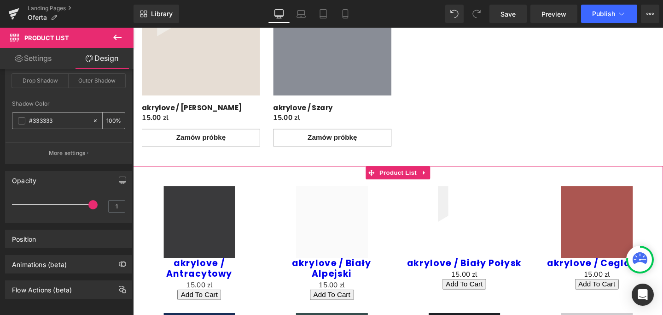
scroll to position [818, 0]
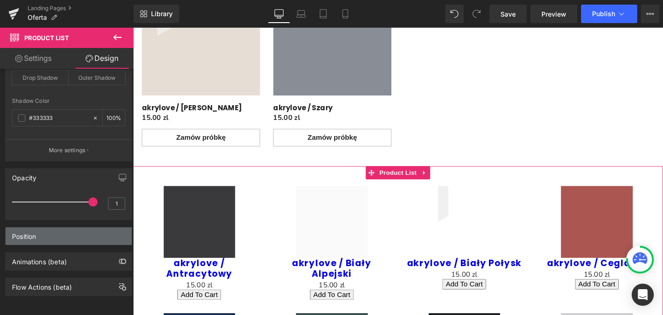
click at [104, 231] on div "Position" at bounding box center [69, 235] width 126 height 17
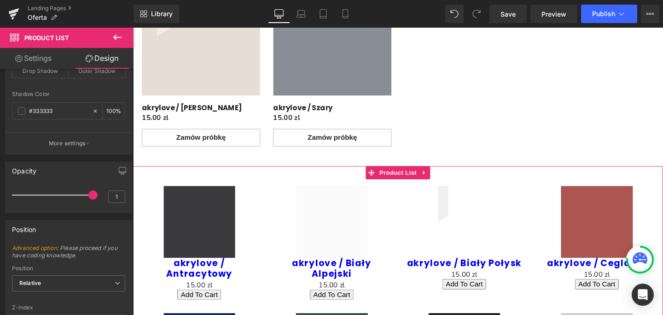
scroll to position [941, 0]
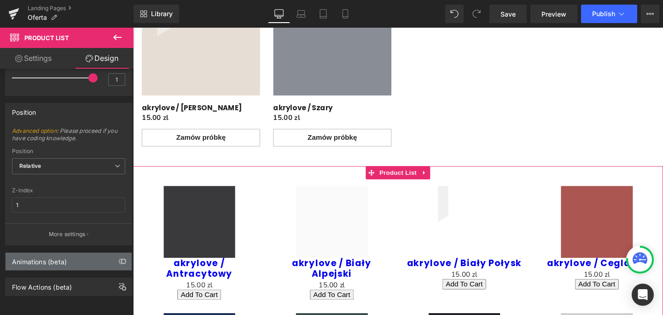
click at [111, 254] on div "Animations (beta)" at bounding box center [69, 260] width 126 height 17
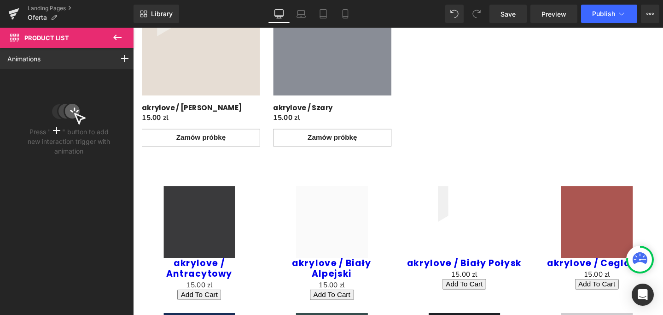
click at [114, 37] on icon at bounding box center [117, 38] width 8 height 6
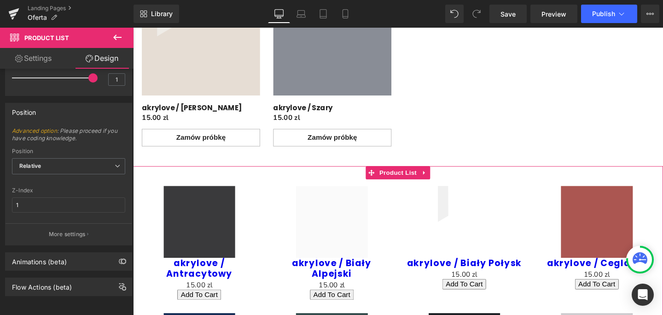
click at [42, 60] on link "Settings" at bounding box center [33, 58] width 67 height 21
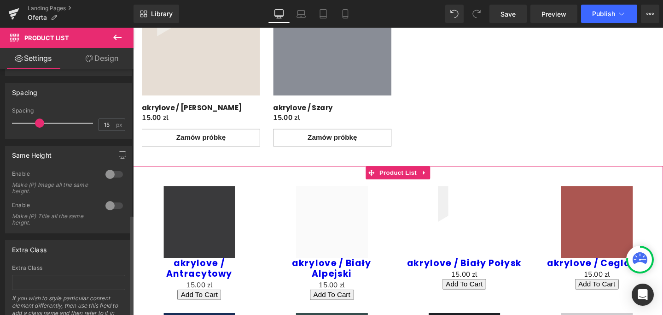
scroll to position [353, 0]
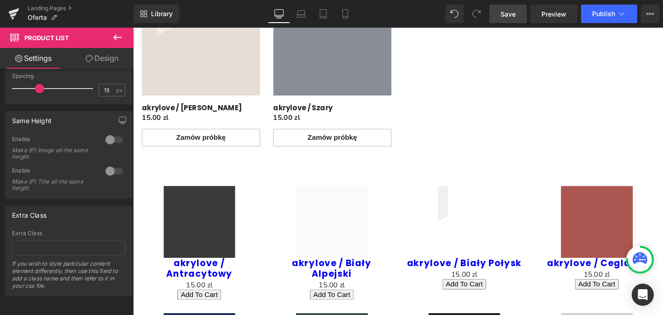
click at [507, 17] on span "Save" at bounding box center [508, 14] width 15 height 10
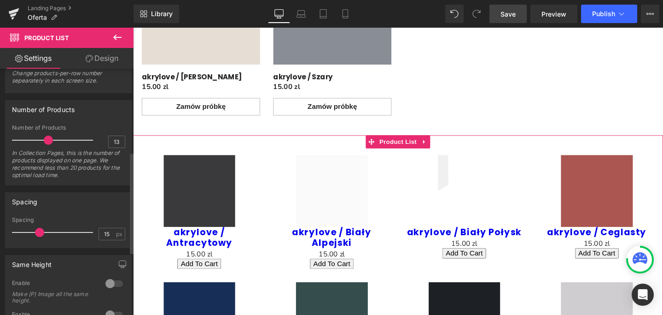
scroll to position [200, 0]
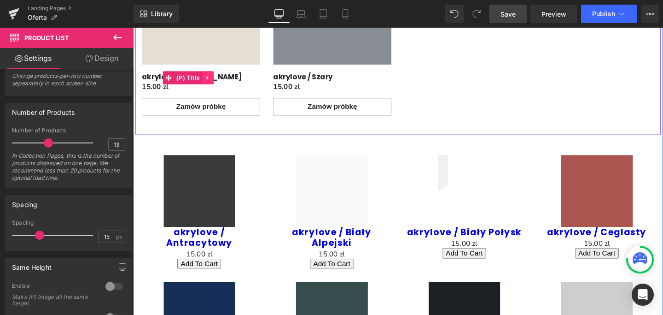
click at [213, 78] on link "Main content" at bounding box center [212, 80] width 12 height 14
click at [177, 82] on span "(P) Title" at bounding box center [172, 80] width 29 height 14
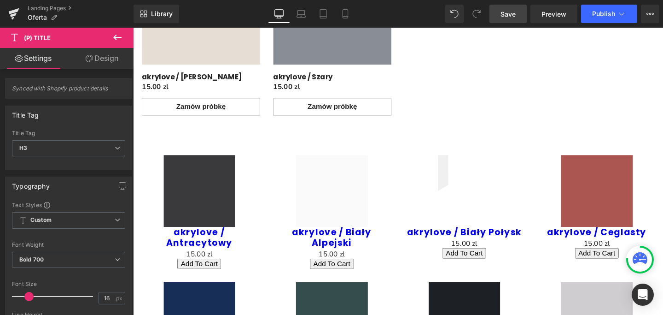
click at [220, 243] on div "akrylove / Antracytowy (P) Title" at bounding box center [203, 249] width 126 height 25
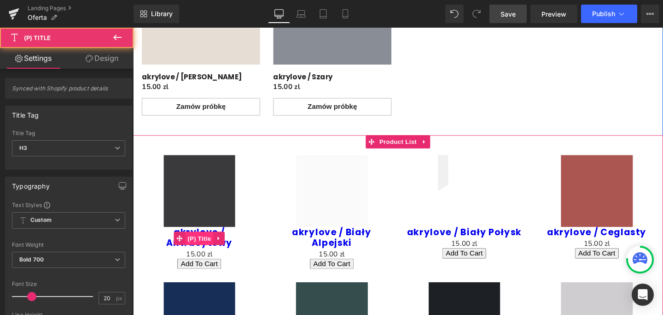
click at [204, 243] on span "(P) Title" at bounding box center [202, 249] width 29 height 14
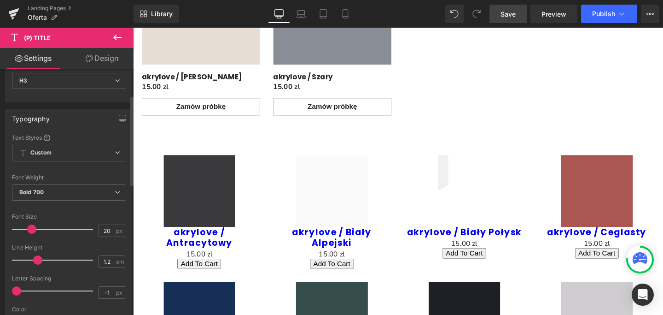
scroll to position [73, 0]
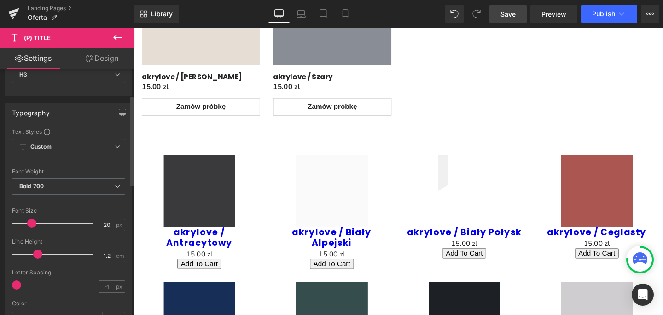
click at [105, 225] on input "20" at bounding box center [107, 225] width 16 height 12
type input "2"
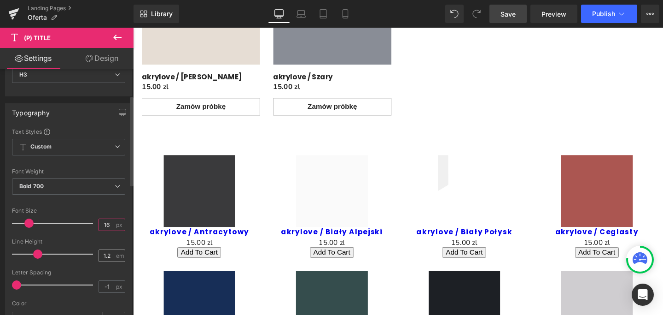
type input "16"
click at [107, 257] on input "1.2" at bounding box center [107, 256] width 16 height 12
type input "1.5"
click at [106, 287] on input "-1" at bounding box center [107, 286] width 16 height 12
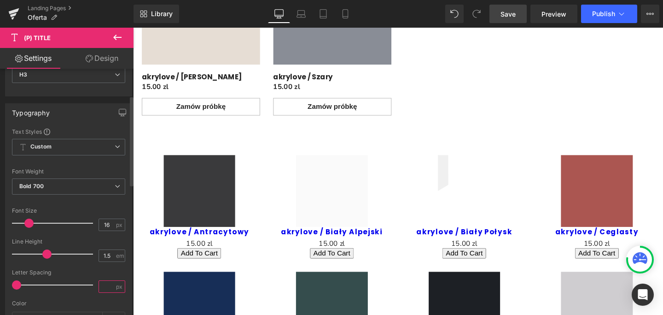
type input "1"
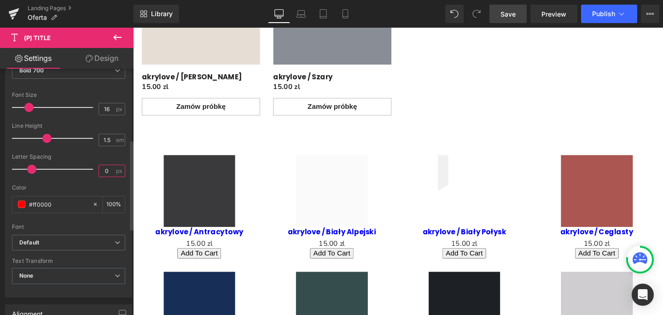
scroll to position [196, 0]
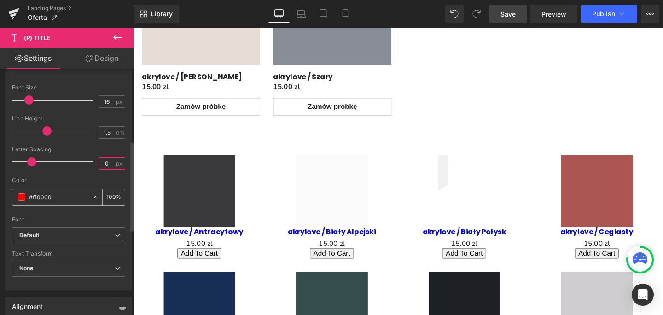
type input "0"
click at [22, 198] on span at bounding box center [21, 196] width 7 height 7
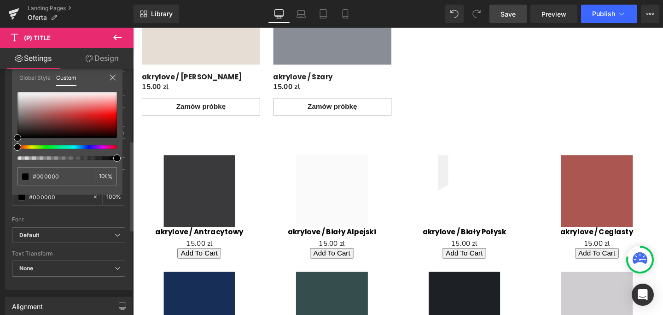
drag, startPoint x: 25, startPoint y: 132, endPoint x: 13, endPoint y: 144, distance: 16.3
click at [13, 144] on div "#ff0000 100 %" at bounding box center [67, 143] width 111 height 103
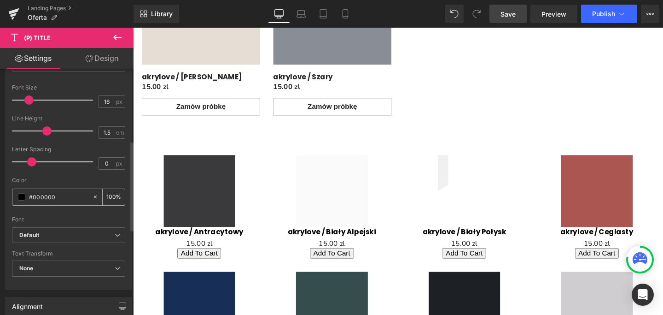
click at [51, 200] on input "#ff0000" at bounding box center [58, 197] width 59 height 10
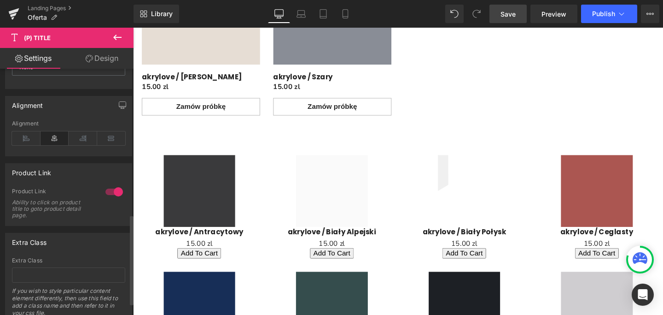
scroll to position [431, 0]
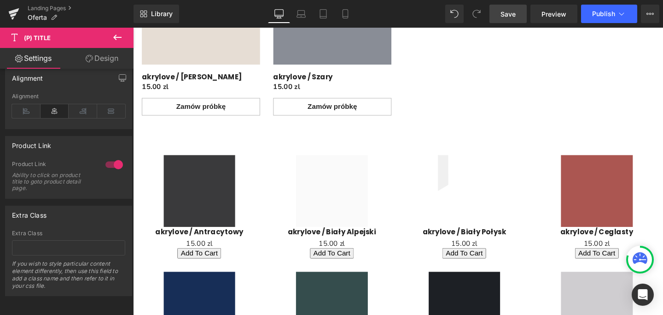
type input "#242424"
click at [194, 265] on div at bounding box center [411, 179] width 557 height 302
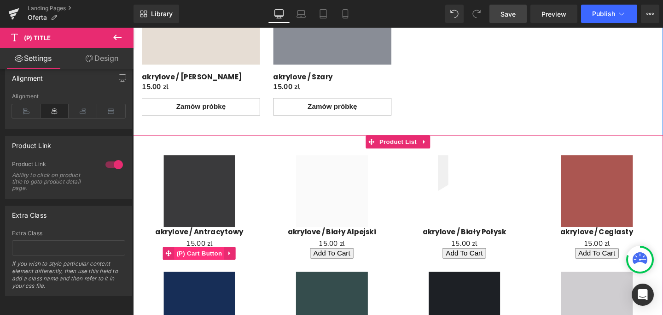
click at [202, 265] on span "(P) Cart Button" at bounding box center [202, 264] width 52 height 14
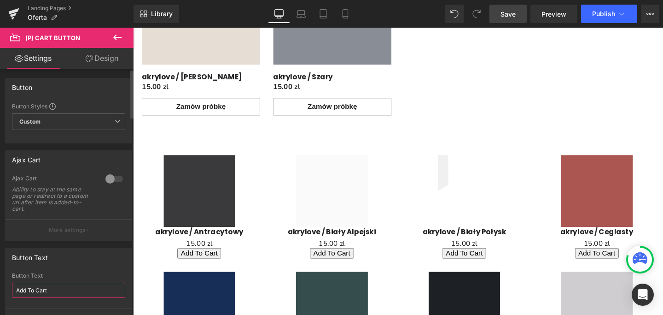
click at [51, 291] on input "Add To Cart" at bounding box center [68, 289] width 113 height 15
type input "A"
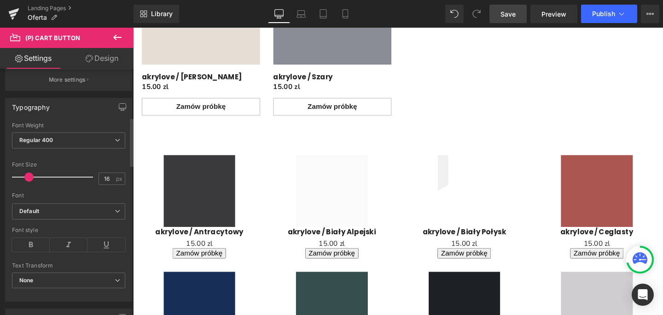
scroll to position [252, 0]
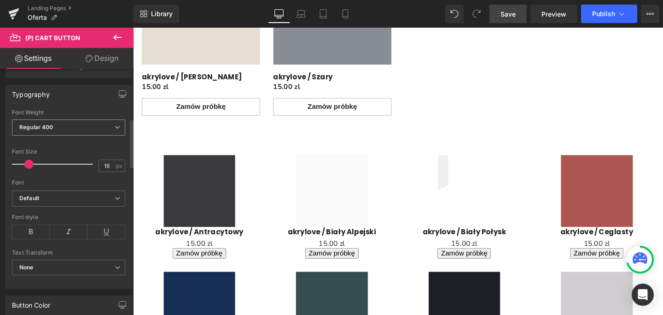
type input "Zamów próbkę"
click at [117, 128] on span "Regular 400" at bounding box center [68, 127] width 113 height 16
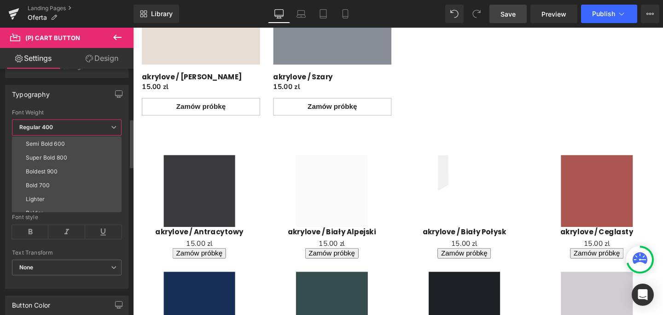
scroll to position [67, 0]
click at [60, 181] on li "Bold 700" at bounding box center [69, 187] width 114 height 14
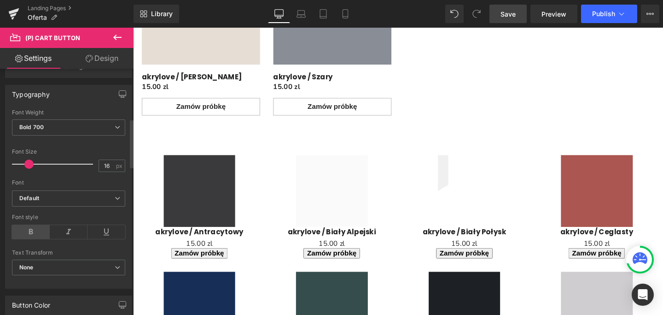
click at [33, 231] on icon at bounding box center [31, 232] width 38 height 14
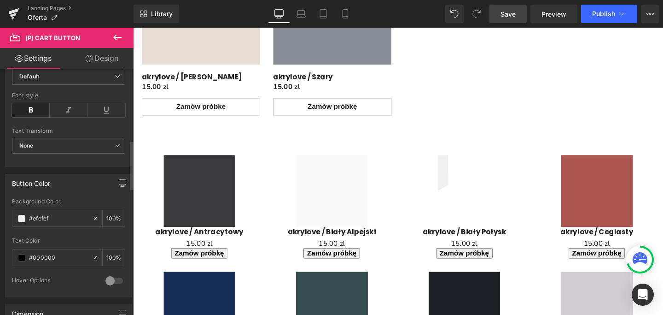
scroll to position [377, 0]
click at [58, 216] on input "#efefef" at bounding box center [58, 215] width 59 height 10
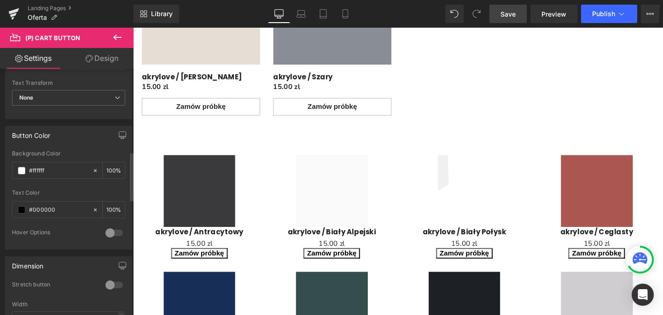
scroll to position [423, 0]
type input "#ffffff"
click at [70, 211] on input "#000000" at bounding box center [58, 209] width 59 height 10
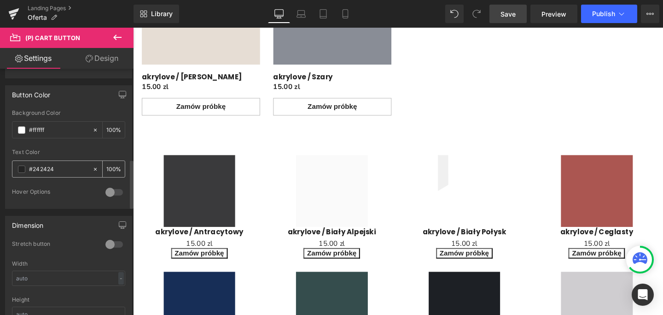
scroll to position [456, 0]
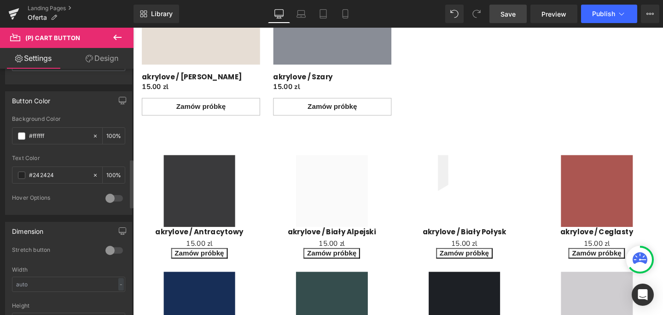
type input "#242424"
click at [107, 198] on div at bounding box center [114, 198] width 22 height 15
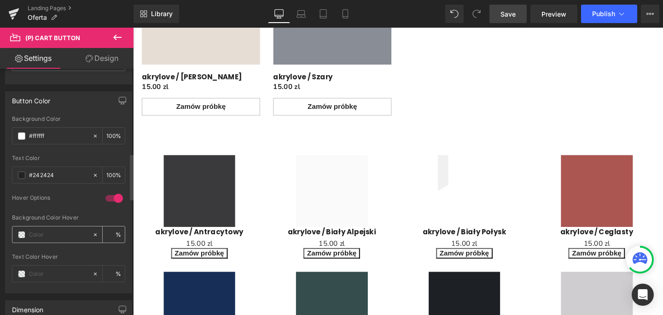
click at [57, 239] on div at bounding box center [52, 234] width 80 height 16
click at [22, 235] on span at bounding box center [21, 234] width 7 height 7
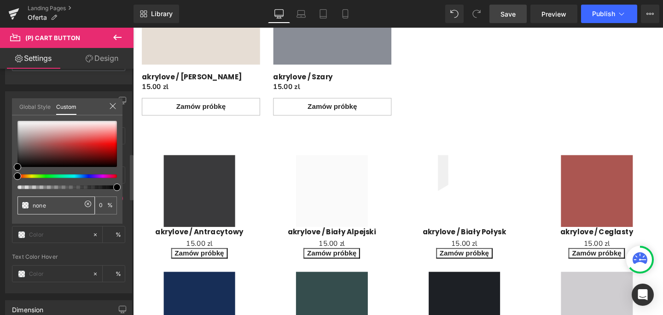
click at [56, 206] on input "none" at bounding box center [57, 205] width 49 height 10
type input "n"
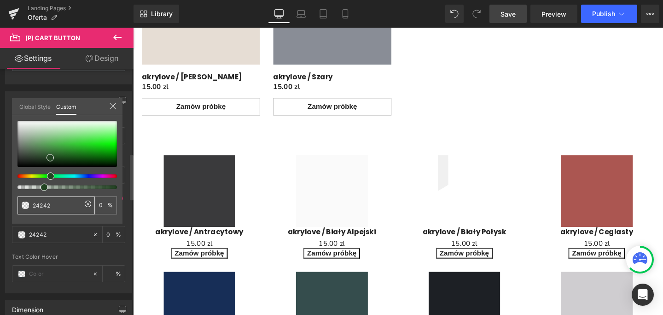
type input "242424"
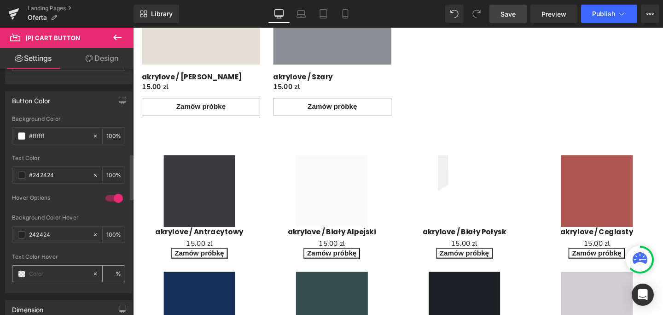
click at [44, 275] on input "text" at bounding box center [58, 273] width 59 height 10
click at [25, 272] on div at bounding box center [52, 273] width 80 height 16
click at [37, 273] on input "text" at bounding box center [58, 273] width 59 height 10
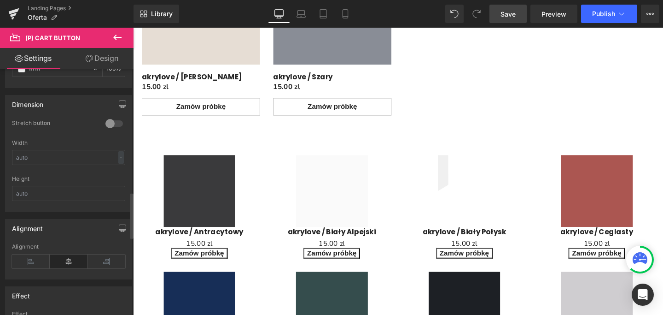
scroll to position [664, 0]
type input "ffffff"
click at [108, 120] on div at bounding box center [114, 120] width 22 height 15
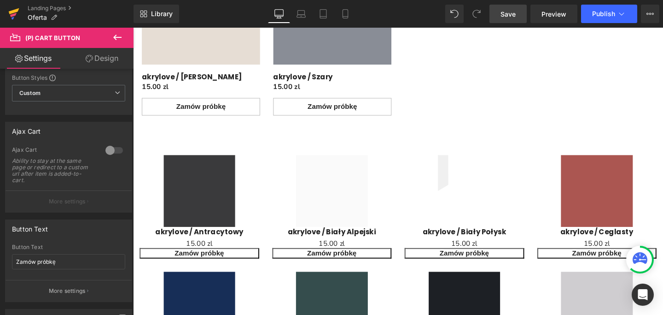
scroll to position [0, 0]
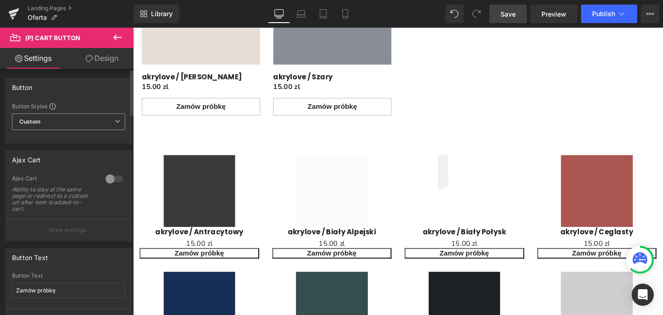
click at [115, 121] on icon at bounding box center [118, 121] width 6 height 6
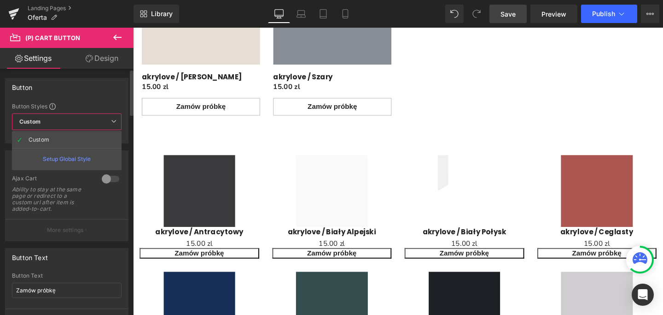
click at [114, 121] on icon at bounding box center [114, 121] width 6 height 6
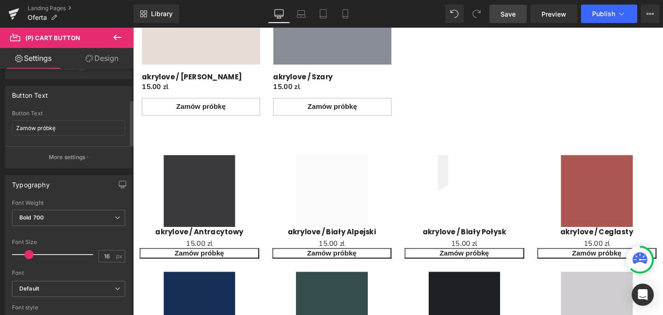
scroll to position [170, 0]
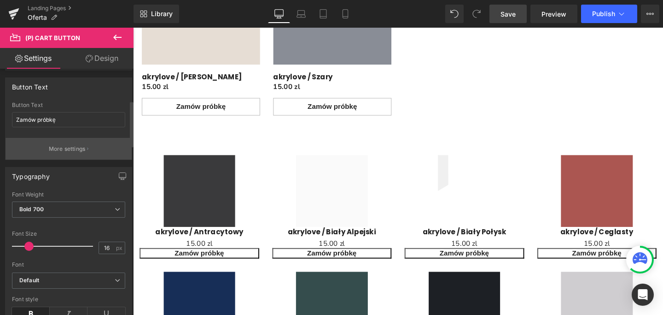
click at [77, 153] on button "More settings" at bounding box center [69, 149] width 126 height 22
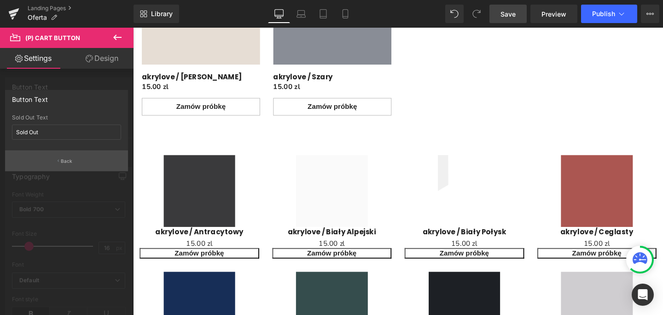
click at [68, 161] on p "Back" at bounding box center [67, 160] width 12 height 7
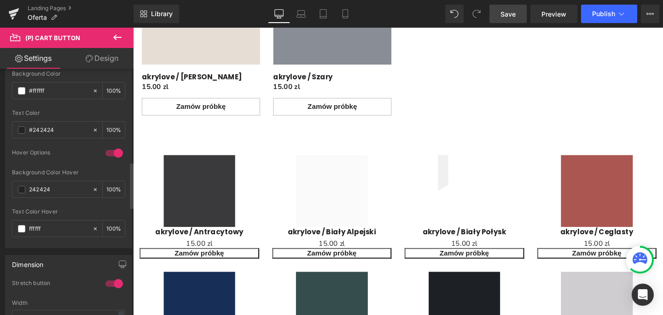
scroll to position [502, 0]
click at [32, 191] on input "text" at bounding box center [58, 189] width 59 height 10
click at [31, 190] on input "text" at bounding box center [58, 189] width 59 height 10
click at [69, 190] on input "#242424" at bounding box center [58, 189] width 59 height 10
type input "#242424"
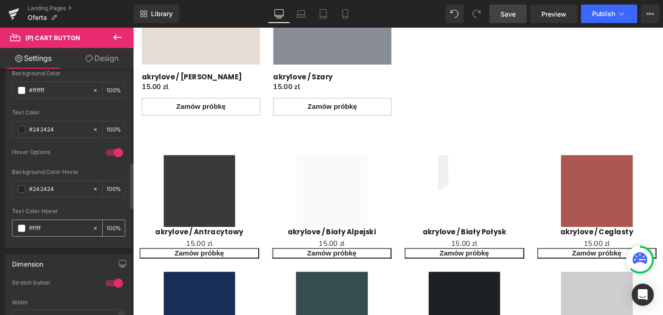
click at [63, 227] on input "ffffff" at bounding box center [58, 228] width 59 height 10
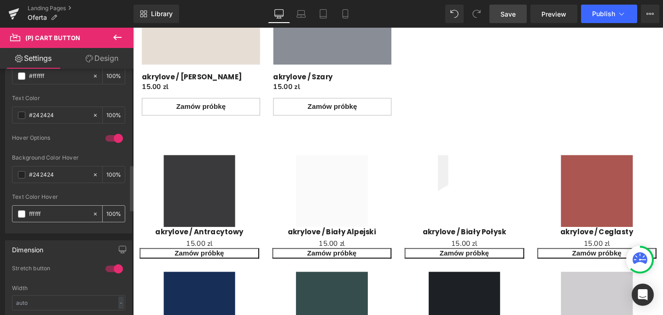
scroll to position [516, 0]
click at [511, 13] on span "Save" at bounding box center [508, 14] width 15 height 10
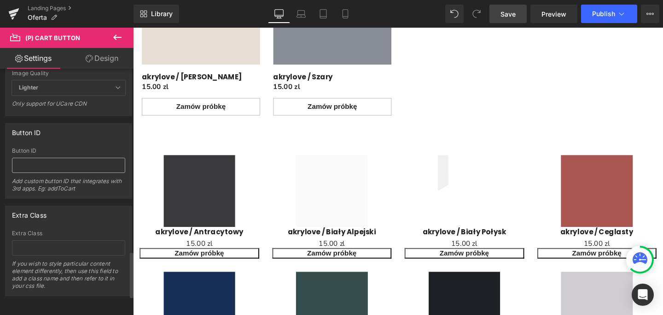
scroll to position [1089, 0]
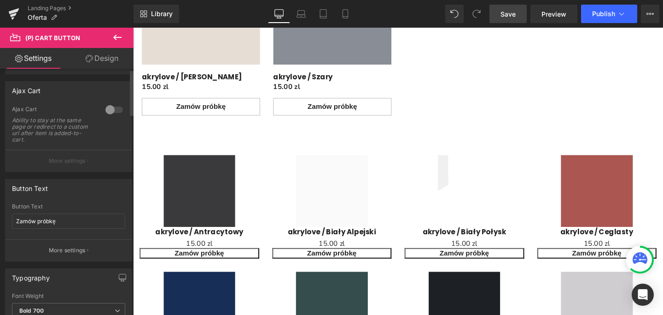
scroll to position [1, 0]
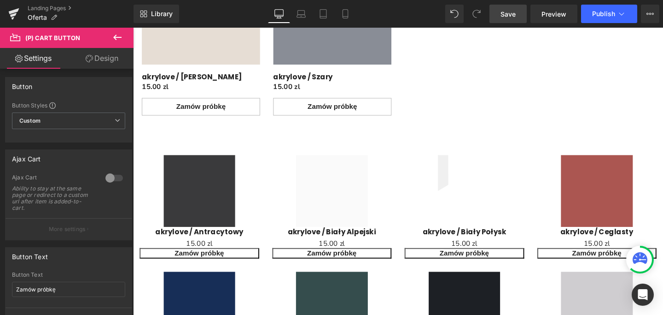
click at [118, 36] on icon at bounding box center [117, 37] width 11 height 11
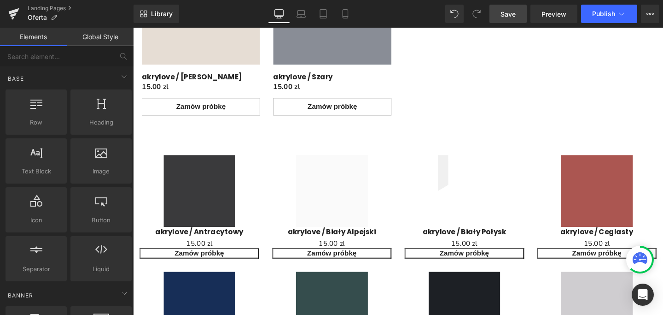
click at [44, 38] on link "Elements" at bounding box center [33, 37] width 67 height 18
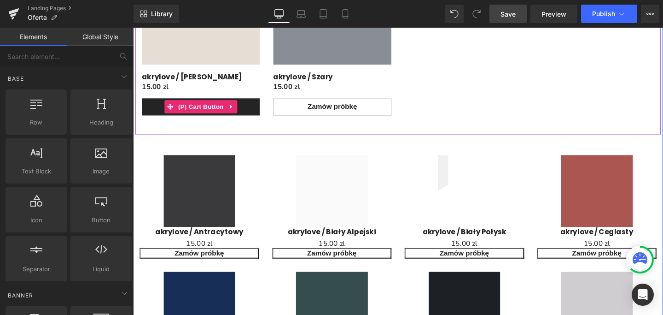
click at [259, 110] on button "Zamów próbkę" at bounding box center [204, 110] width 124 height 18
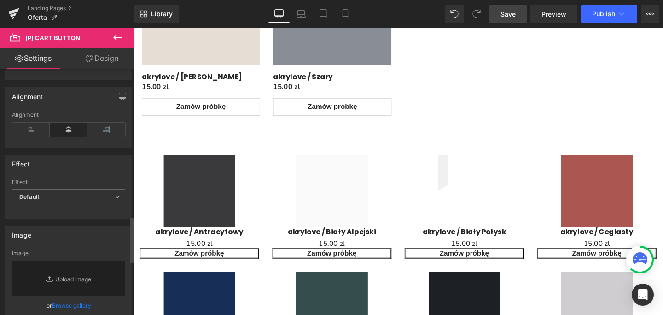
scroll to position [795, 0]
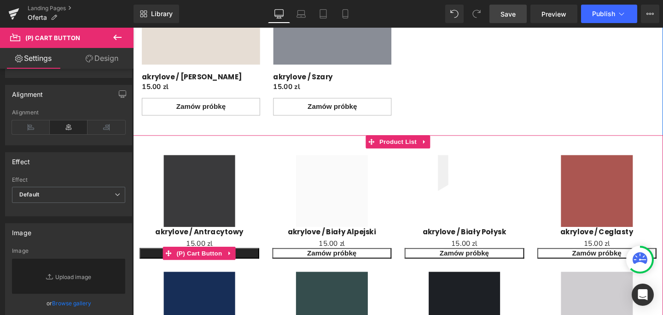
click at [149, 264] on button "Zamów próbkę" at bounding box center [203, 264] width 126 height 11
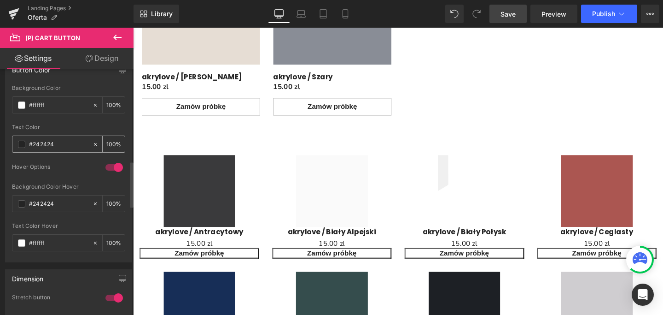
scroll to position [497, 0]
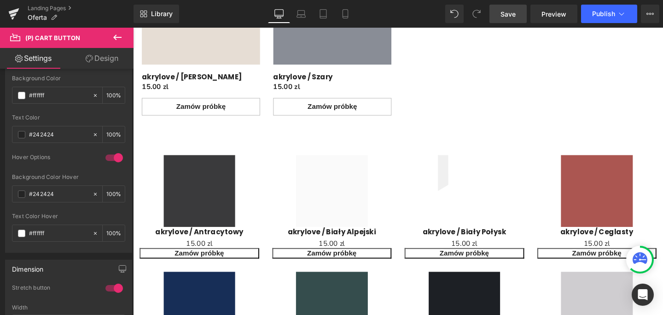
click at [105, 58] on link "Design" at bounding box center [102, 58] width 67 height 21
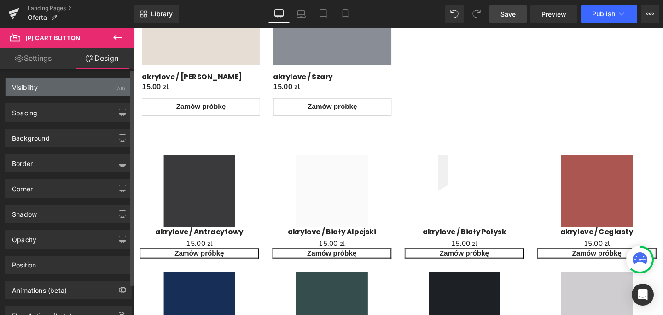
click at [115, 87] on div "(All)" at bounding box center [120, 85] width 10 height 15
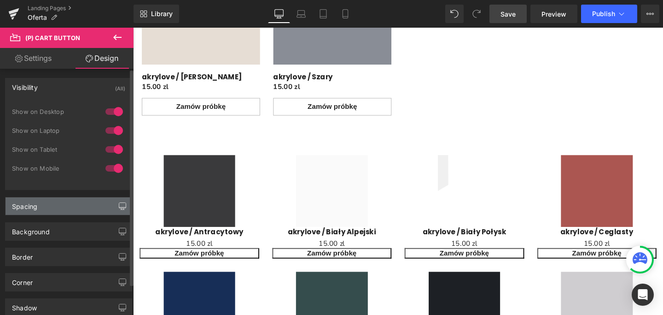
click at [119, 206] on icon "button" at bounding box center [122, 205] width 7 height 7
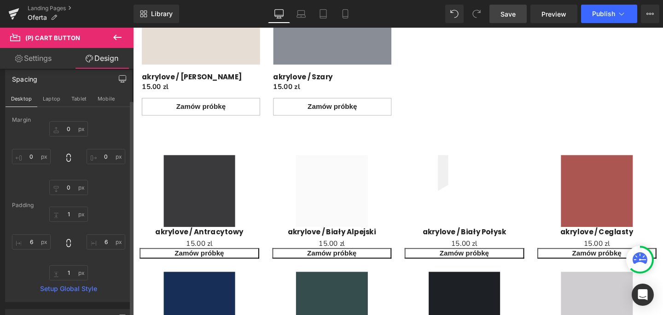
scroll to position [129, 0]
click at [72, 127] on input "0" at bounding box center [68, 126] width 39 height 15
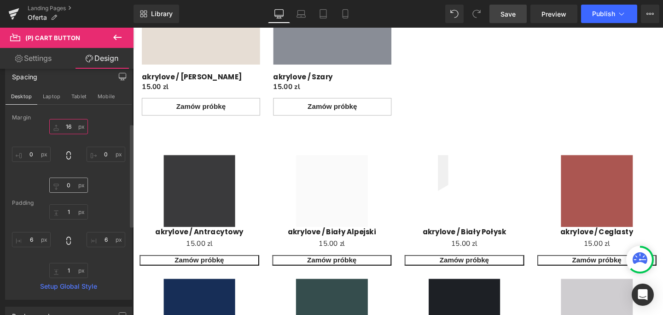
type input "16"
click at [68, 189] on input "0" at bounding box center [68, 184] width 39 height 15
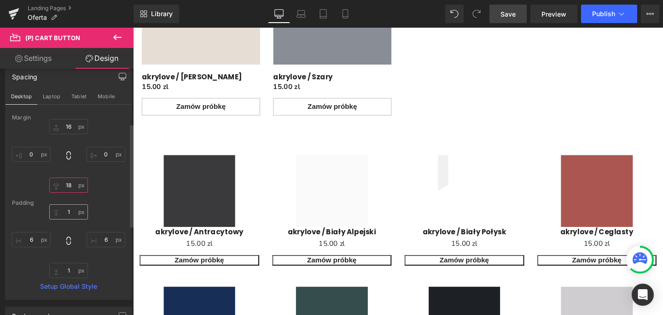
type input "18"
click at [69, 214] on input "1" at bounding box center [68, 211] width 39 height 15
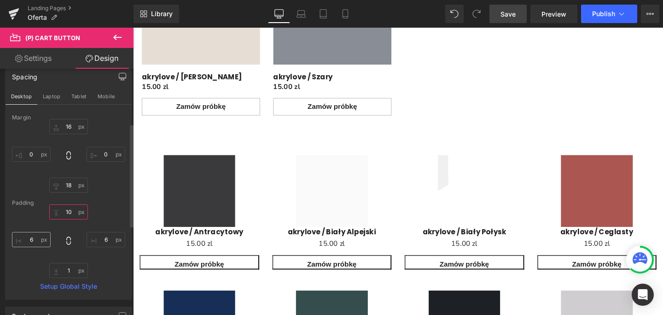
type input "10"
drag, startPoint x: 32, startPoint y: 238, endPoint x: 24, endPoint y: 237, distance: 7.4
click at [24, 237] on input "6" at bounding box center [31, 239] width 39 height 15
click at [33, 239] on input "6" at bounding box center [31, 239] width 39 height 15
drag, startPoint x: 35, startPoint y: 239, endPoint x: 26, endPoint y: 239, distance: 8.3
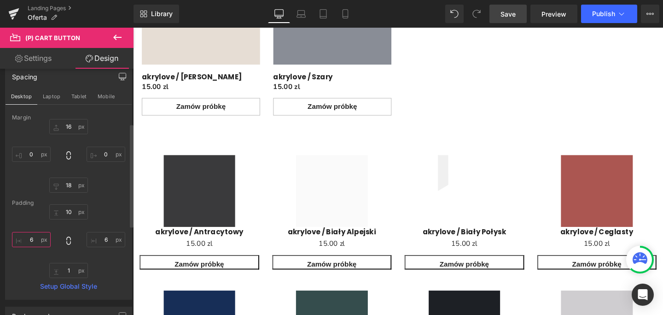
click at [26, 239] on input "6" at bounding box center [31, 239] width 39 height 15
type input "10"
drag, startPoint x: 99, startPoint y: 237, endPoint x: 112, endPoint y: 238, distance: 12.9
click at [112, 238] on input "6" at bounding box center [106, 239] width 39 height 15
type input "10"
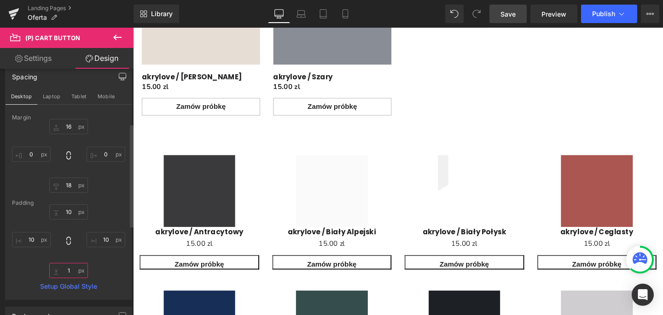
click at [68, 271] on input "1" at bounding box center [68, 269] width 39 height 15
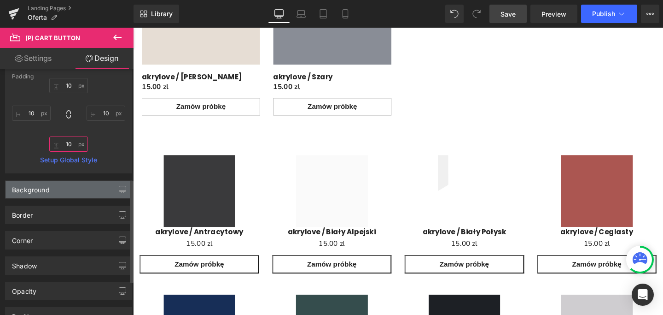
scroll to position [263, 0]
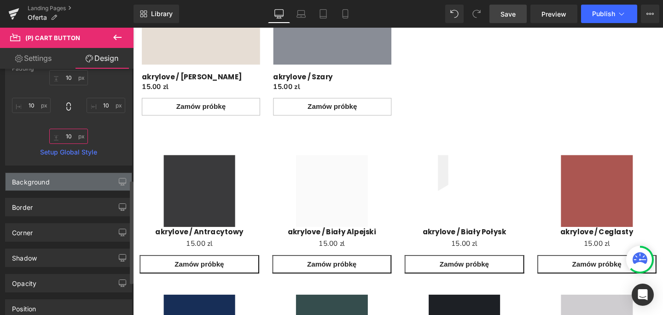
type input "10"
click at [102, 182] on div "Background" at bounding box center [69, 181] width 126 height 17
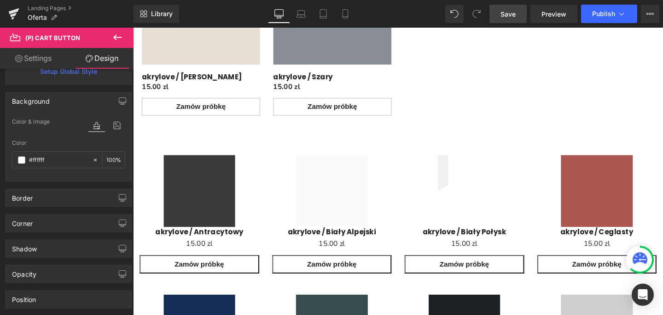
scroll to position [349, 0]
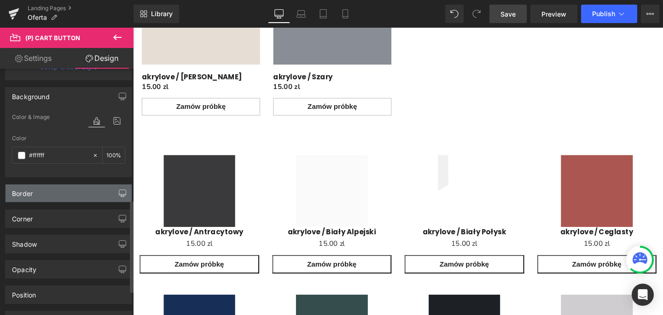
click at [119, 193] on icon "button" at bounding box center [122, 192] width 7 height 7
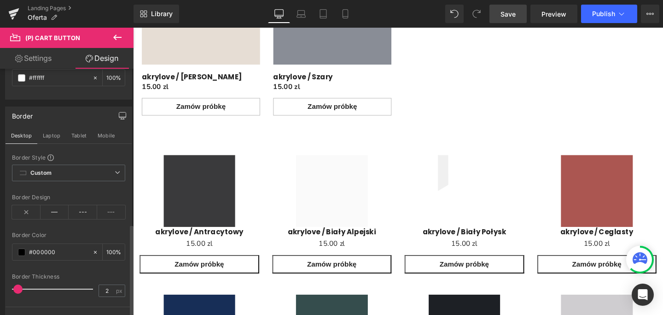
scroll to position [465, 0]
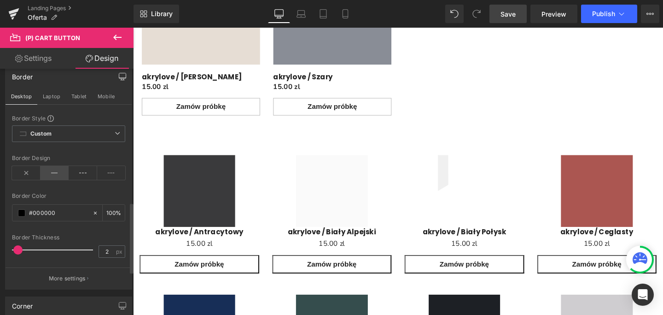
click at [56, 174] on icon at bounding box center [55, 173] width 29 height 14
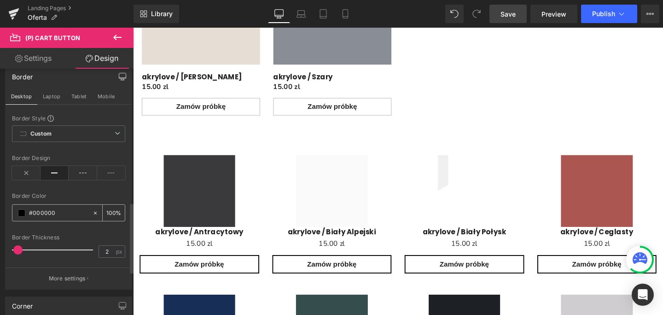
click at [54, 212] on input "#000000" at bounding box center [58, 213] width 59 height 10
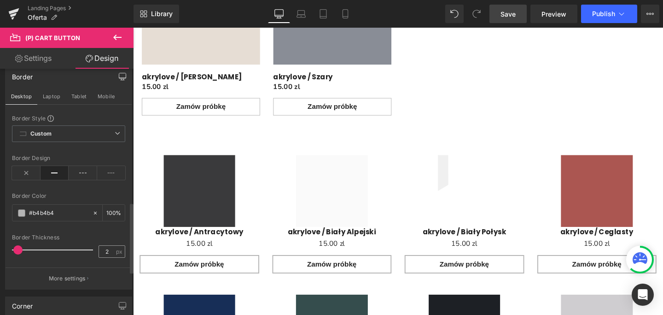
type input "#b4b4b4"
click at [107, 249] on input "2" at bounding box center [107, 251] width 16 height 12
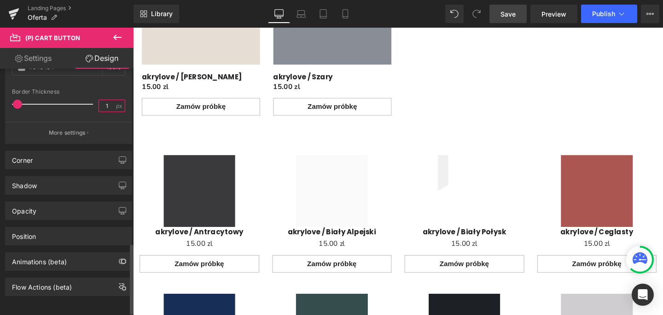
scroll to position [617, 0]
type input "1"
click at [88, 154] on div "Corner" at bounding box center [69, 159] width 126 height 17
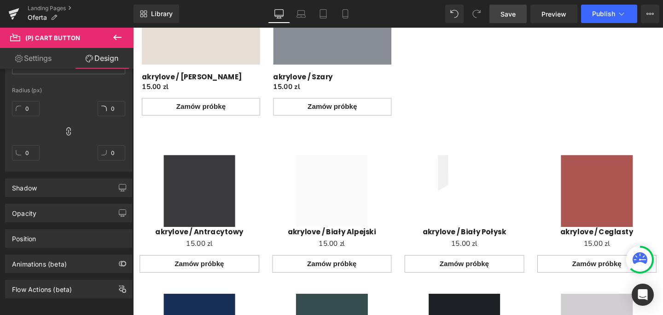
scroll to position [748, 0]
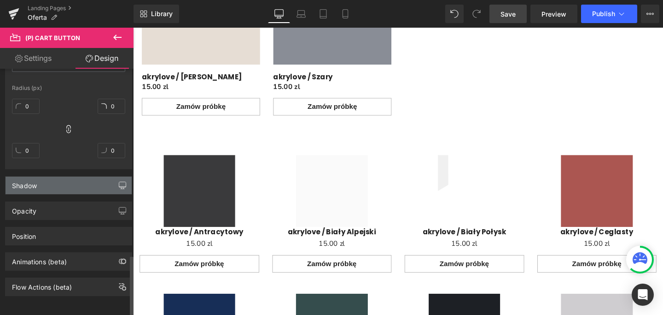
click at [119, 181] on icon "button" at bounding box center [122, 184] width 7 height 7
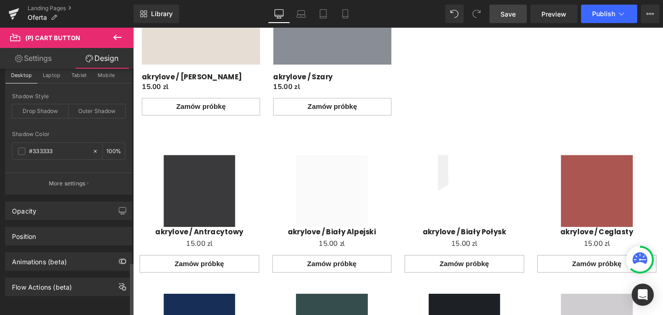
scroll to position [878, 0]
click at [121, 207] on icon "button" at bounding box center [122, 210] width 7 height 6
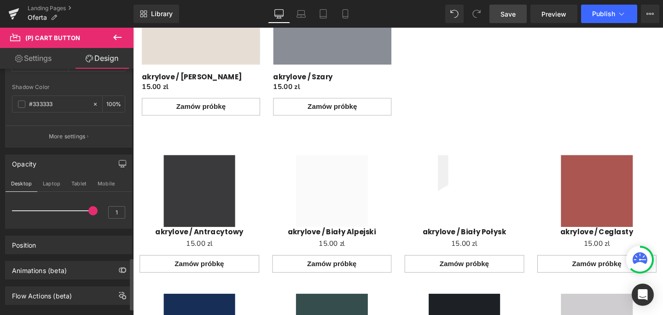
scroll to position [934, 0]
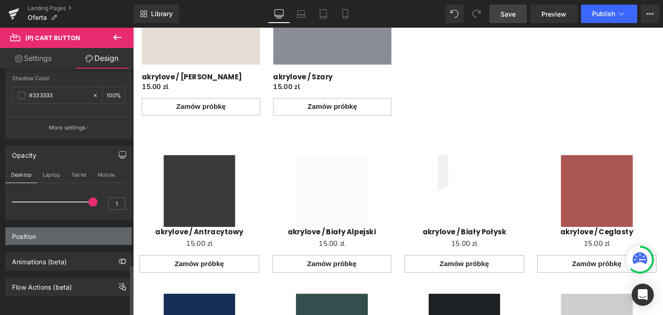
click at [86, 230] on div "Position" at bounding box center [69, 235] width 126 height 17
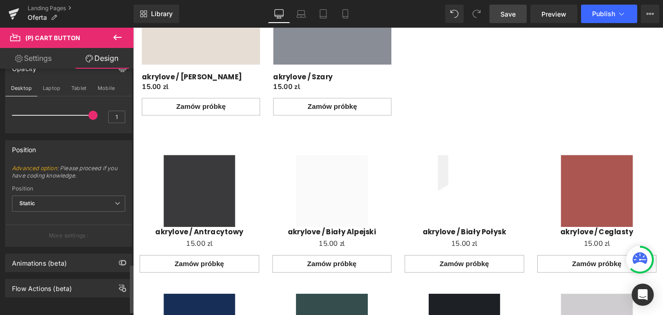
scroll to position [1022, 0]
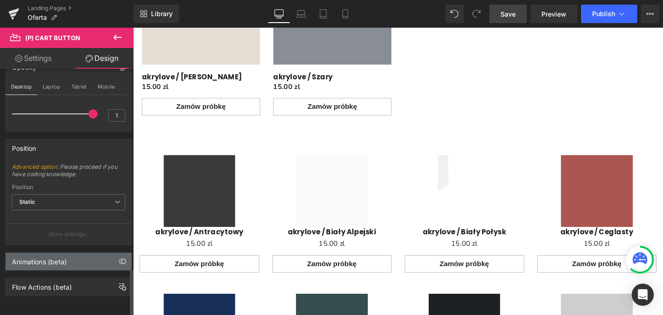
click at [91, 253] on div "Animations (beta)" at bounding box center [69, 260] width 126 height 17
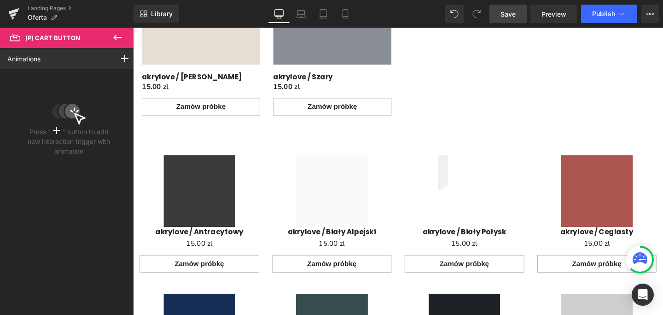
click at [119, 38] on icon at bounding box center [117, 37] width 11 height 11
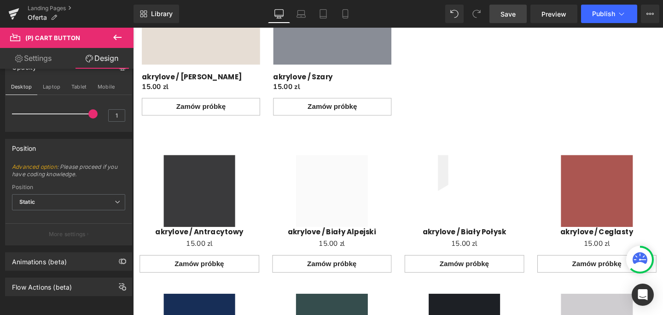
click at [114, 37] on icon at bounding box center [117, 38] width 8 height 6
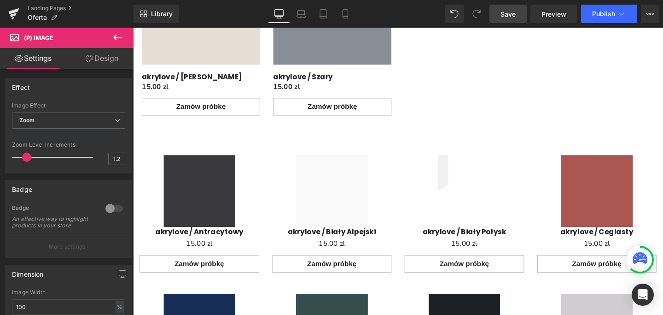
click at [48, 40] on span "(P) Image" at bounding box center [38, 37] width 29 height 7
click at [207, 197] on span "(P) Image" at bounding box center [203, 198] width 28 height 11
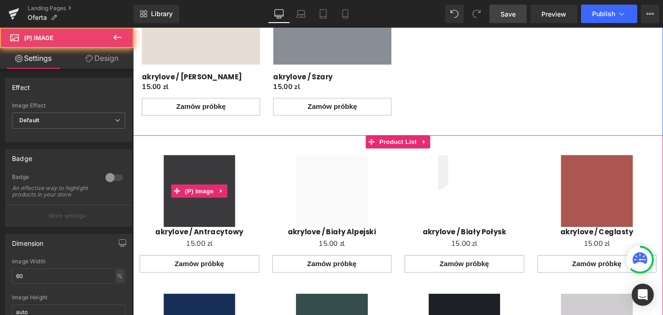
click at [205, 180] on img "Main content" at bounding box center [203, 199] width 76 height 76
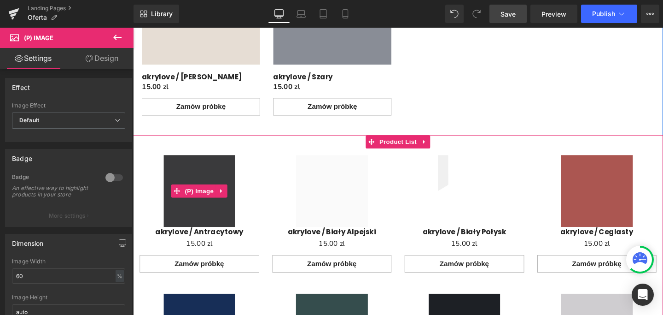
click at [205, 172] on img "Main content" at bounding box center [203, 199] width 76 height 76
click at [236, 166] on img "Main content" at bounding box center [203, 199] width 76 height 76
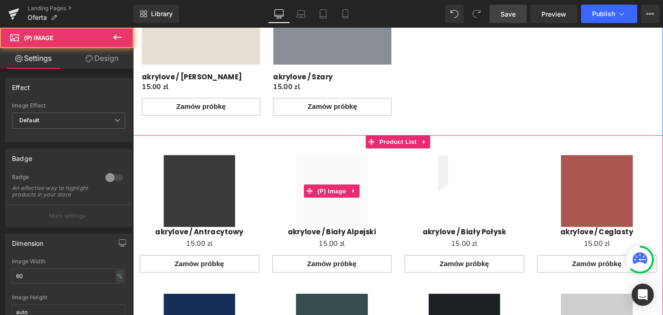
click at [324, 167] on img "Main content" at bounding box center [342, 199] width 76 height 76
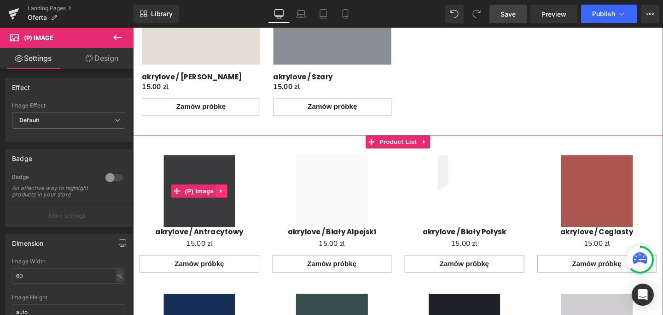
click at [223, 198] on icon "Main content" at bounding box center [226, 198] width 6 height 7
click at [231, 198] on icon "Main content" at bounding box center [232, 199] width 6 height 6
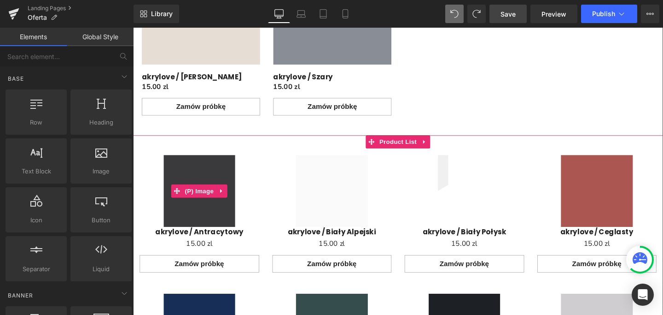
click at [184, 175] on img "Main content" at bounding box center [203, 199] width 76 height 76
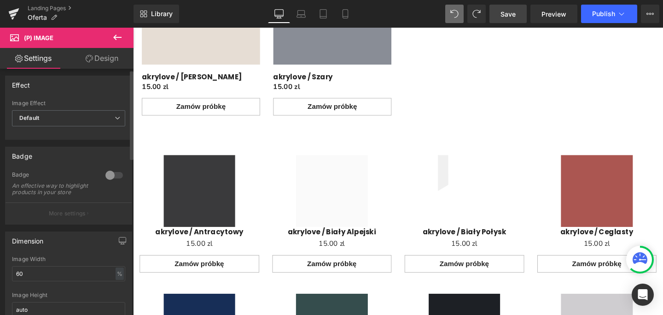
scroll to position [0, 0]
click at [114, 116] on span "Default" at bounding box center [68, 120] width 113 height 16
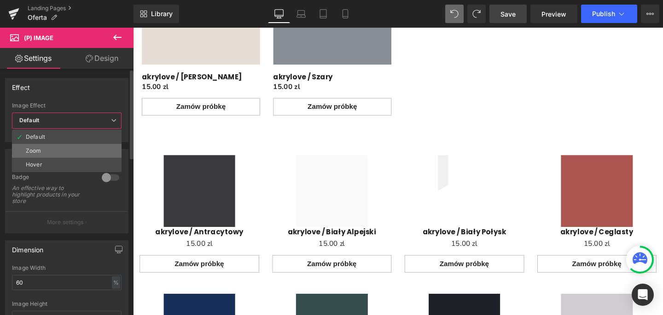
click at [84, 148] on li "Zoom" at bounding box center [67, 151] width 110 height 14
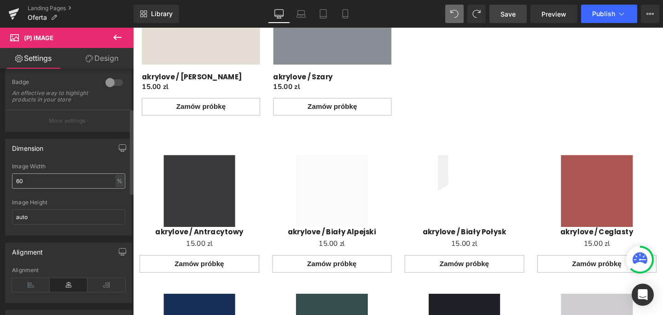
scroll to position [113, 0]
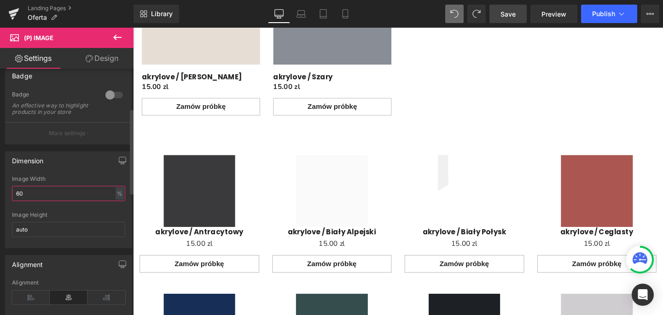
drag, startPoint x: 35, startPoint y: 203, endPoint x: 12, endPoint y: 203, distance: 22.6
click at [12, 201] on input "60" at bounding box center [68, 193] width 113 height 15
drag, startPoint x: 27, startPoint y: 198, endPoint x: 12, endPoint y: 198, distance: 15.2
click at [12, 198] on input "60" at bounding box center [68, 193] width 113 height 15
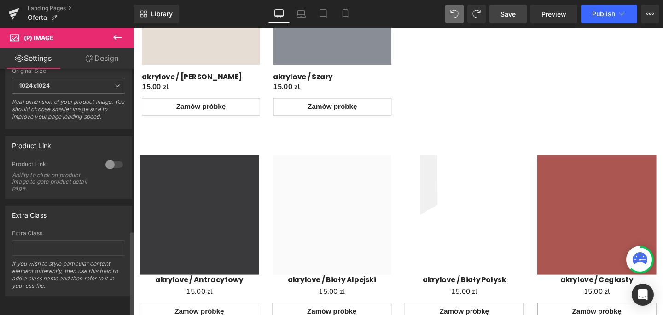
scroll to position [466, 0]
type input "100"
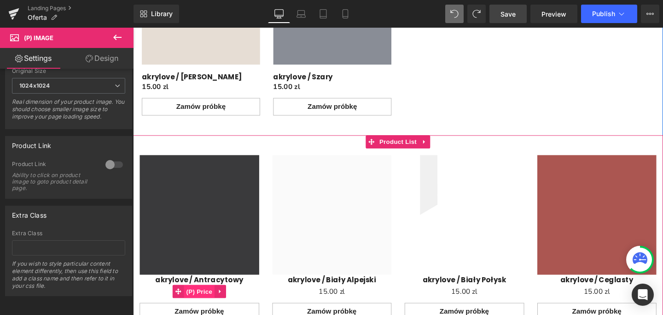
click at [200, 305] on span "(P) Price" at bounding box center [202, 304] width 32 height 14
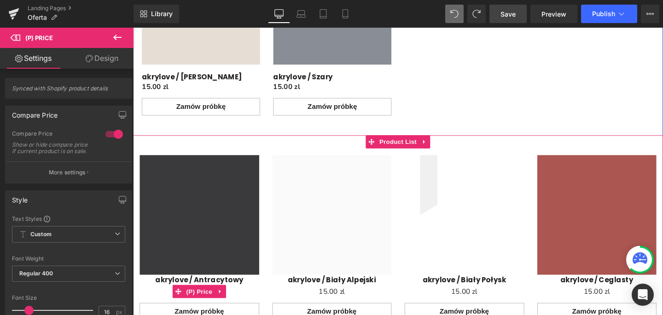
click at [198, 304] on span "(P) Price" at bounding box center [202, 304] width 32 height 14
click at [202, 304] on span "(P) Price" at bounding box center [202, 305] width 32 height 14
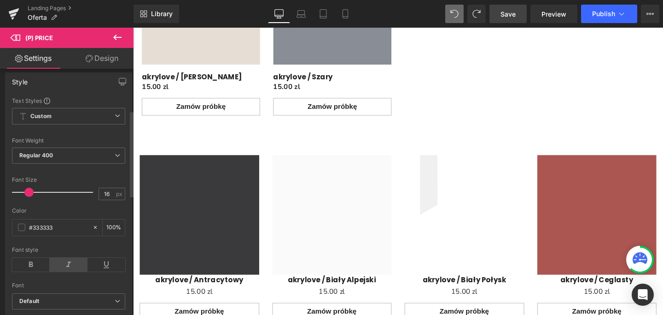
scroll to position [124, 0]
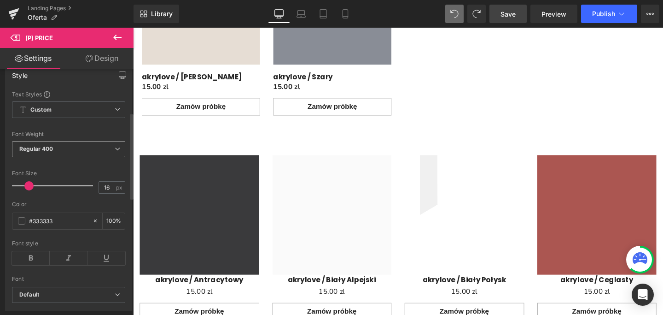
click at [115, 151] on icon at bounding box center [118, 149] width 6 height 6
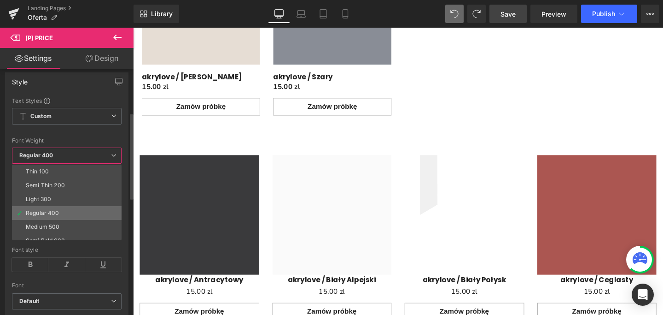
scroll to position [76, 0]
click at [56, 205] on li "Bold 700" at bounding box center [69, 205] width 114 height 14
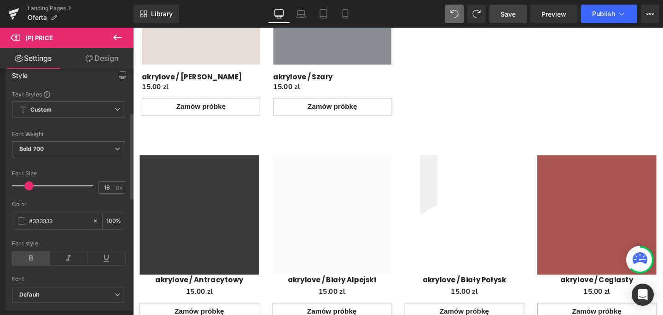
click at [35, 265] on icon at bounding box center [31, 258] width 38 height 14
click at [60, 226] on input "#333333" at bounding box center [58, 221] width 59 height 10
drag, startPoint x: 59, startPoint y: 228, endPoint x: 34, endPoint y: 230, distance: 25.4
click at [34, 226] on input "#333333" at bounding box center [58, 221] width 59 height 10
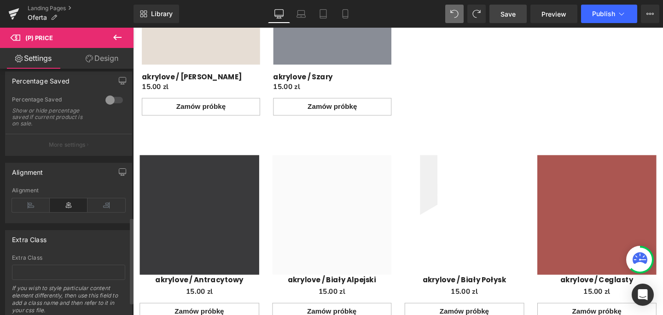
scroll to position [423, 0]
type input "#242424"
click at [26, 211] on icon at bounding box center [31, 205] width 38 height 14
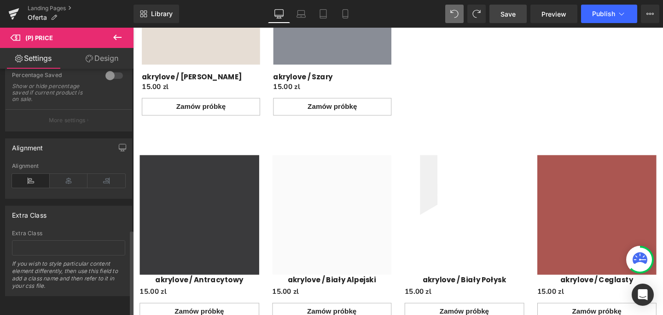
scroll to position [460, 0]
click at [501, 15] on span "Save" at bounding box center [508, 14] width 15 height 10
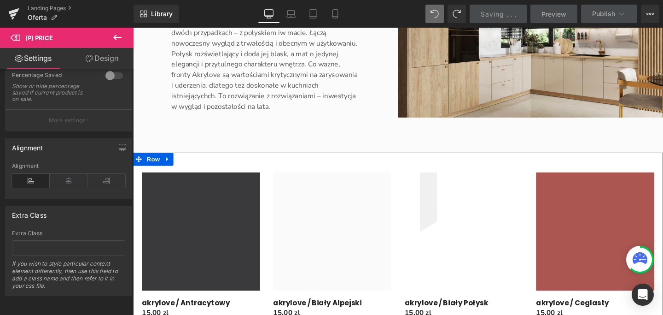
scroll to position [245, 0]
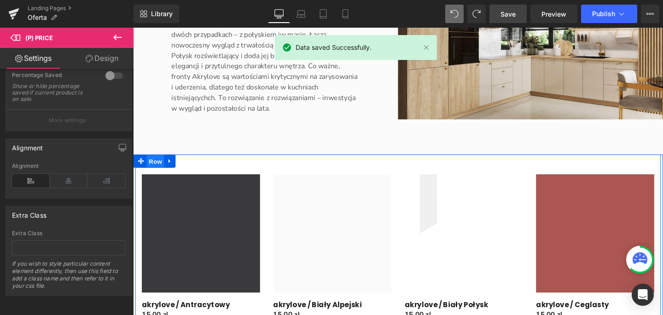
click at [151, 168] on span "Row" at bounding box center [156, 168] width 18 height 14
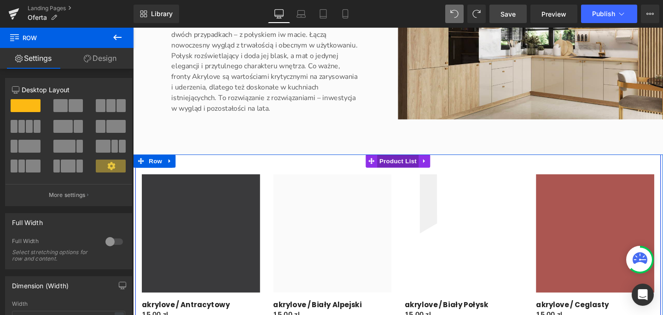
click at [407, 170] on span "Product List" at bounding box center [412, 168] width 44 height 14
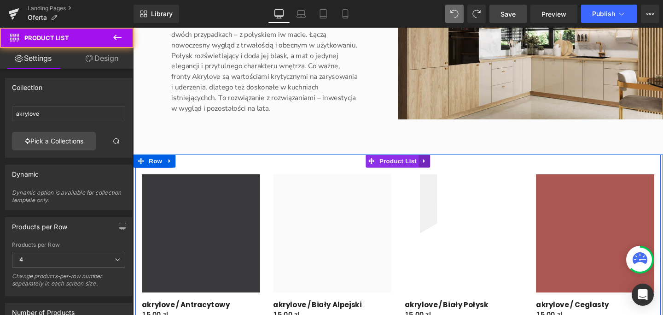
click at [437, 164] on icon "Main content" at bounding box center [440, 167] width 6 height 7
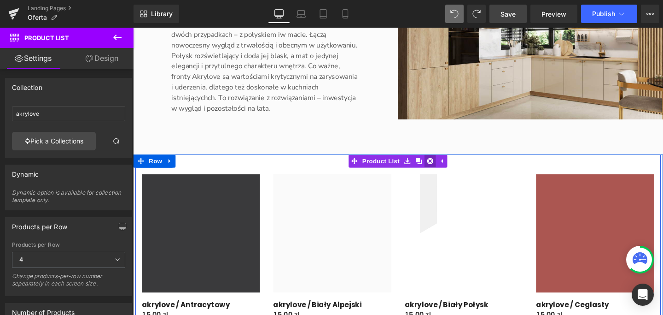
click at [444, 167] on icon "Main content" at bounding box center [446, 167] width 6 height 6
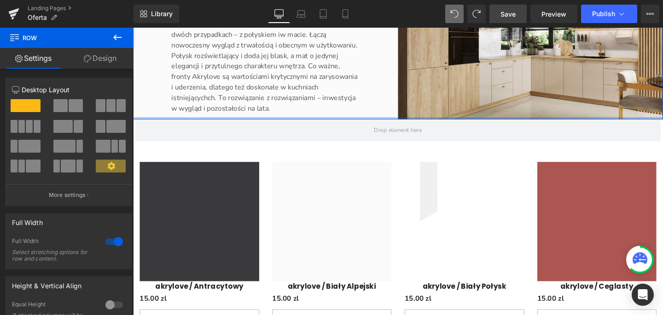
drag, startPoint x: 410, startPoint y: 160, endPoint x: 419, endPoint y: 121, distance: 39.7
click at [419, 122] on div "Main content" at bounding box center [411, 123] width 557 height 2
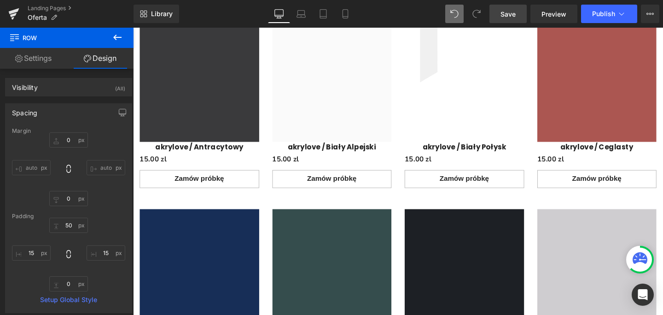
scroll to position [326, 0]
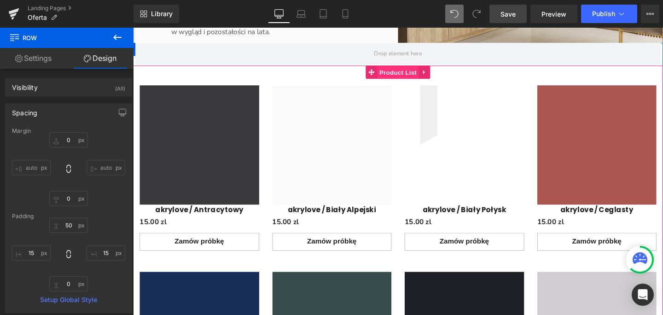
click at [402, 75] on span "Product List" at bounding box center [412, 75] width 44 height 14
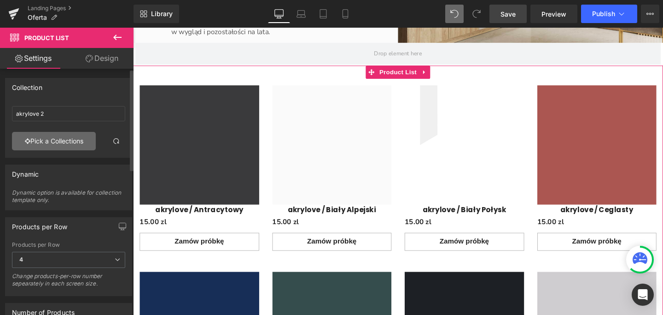
click at [60, 140] on link "Pick a Collections" at bounding box center [54, 141] width 84 height 18
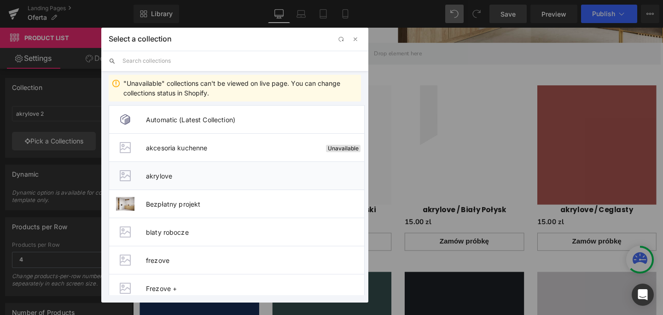
click at [158, 175] on span "akrylove" at bounding box center [255, 176] width 218 height 8
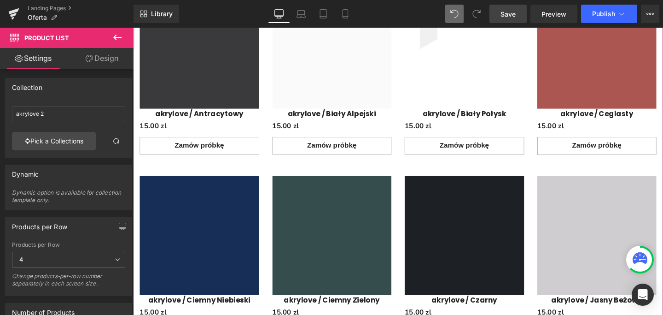
scroll to position [445, 0]
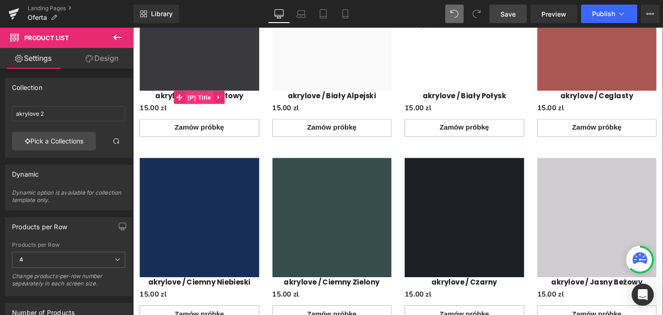
click at [201, 99] on span "(P) Title" at bounding box center [202, 101] width 29 height 14
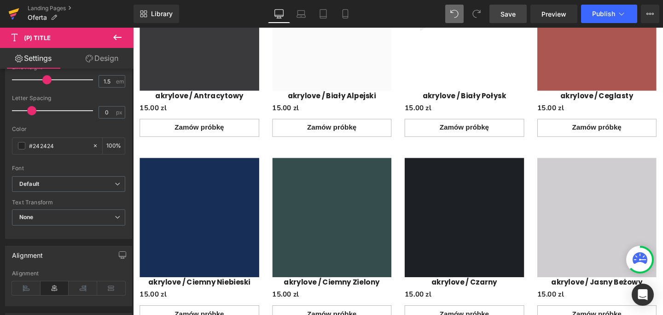
scroll to position [258, 0]
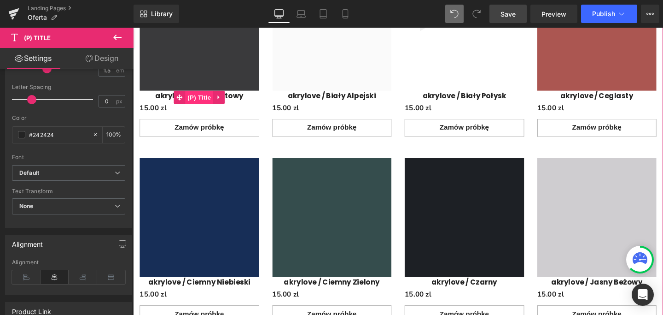
click at [198, 99] on span "(P) Title" at bounding box center [202, 101] width 29 height 14
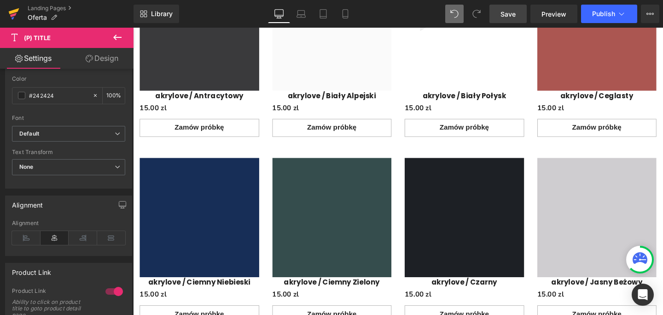
scroll to position [299, 0]
click at [25, 237] on icon at bounding box center [26, 236] width 29 height 14
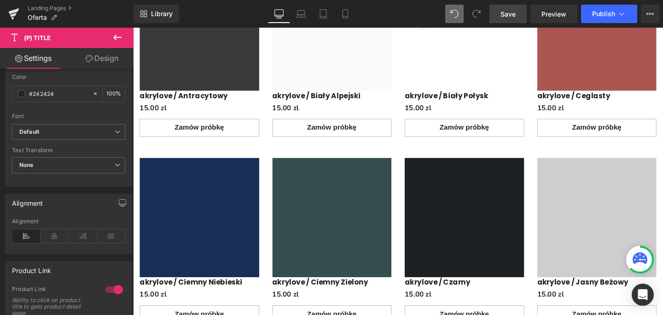
click at [506, 14] on span "Save" at bounding box center [508, 14] width 15 height 10
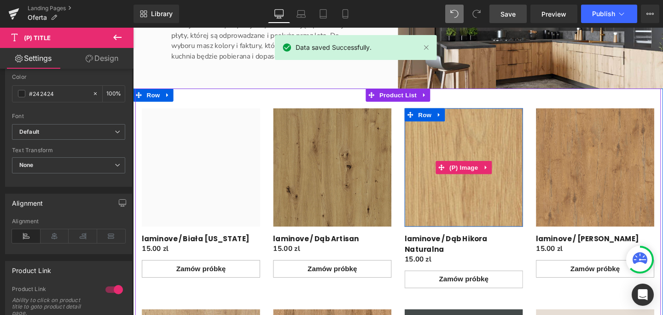
scroll to position [1078, 0]
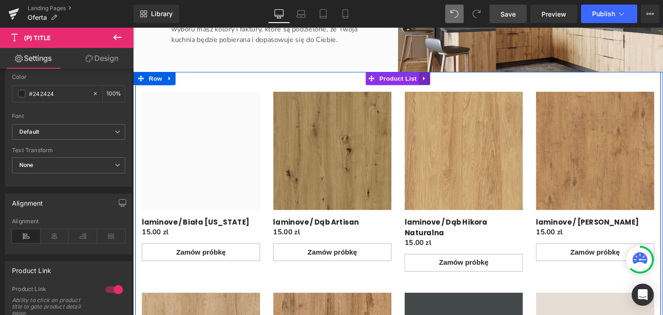
click at [438, 81] on icon "Main content" at bounding box center [440, 80] width 6 height 7
click at [443, 81] on icon "Main content" at bounding box center [446, 81] width 6 height 6
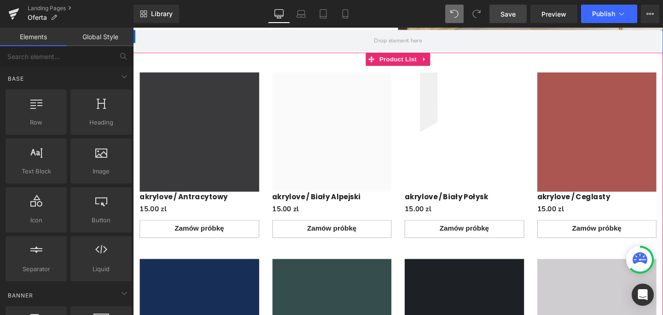
scroll to position [202, 0]
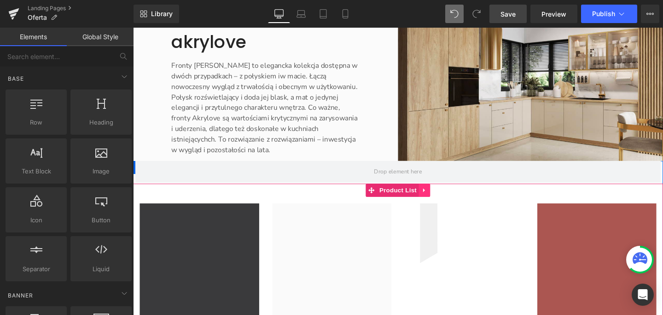
click at [438, 199] on icon "Main content" at bounding box center [439, 199] width 2 height 4
click at [431, 198] on icon "Main content" at bounding box center [434, 198] width 6 height 6
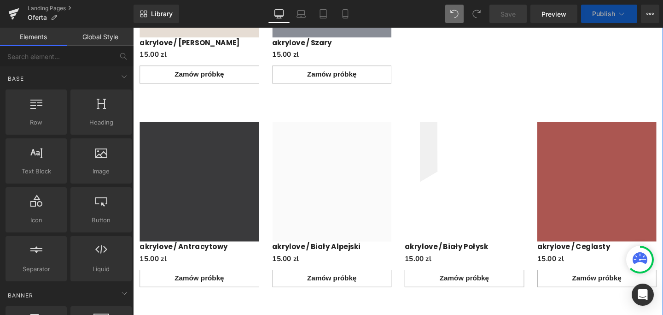
scroll to position [934, 0]
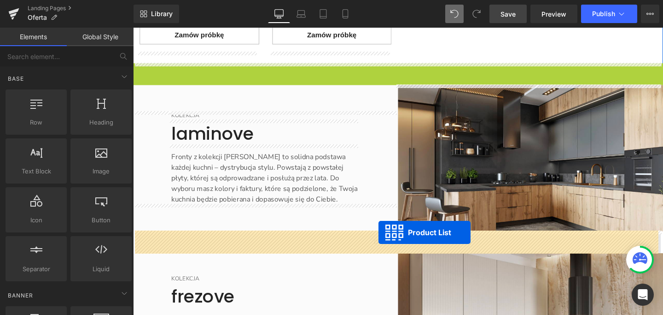
drag, startPoint x: 416, startPoint y: 73, endPoint x: 391, endPoint y: 242, distance: 171.3
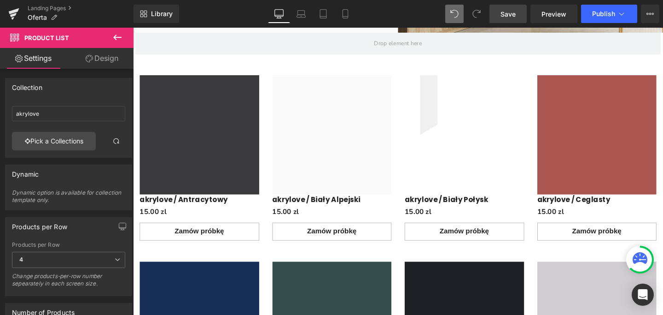
scroll to position [331, 0]
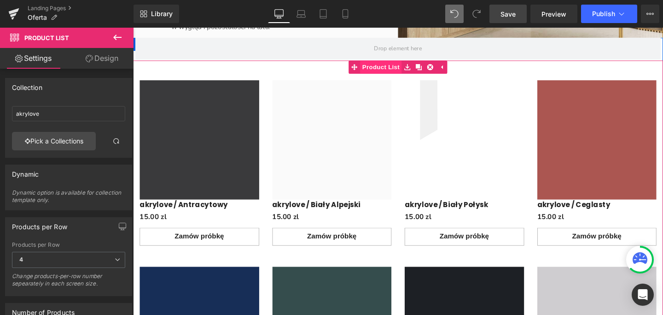
click at [402, 70] on span "Product List" at bounding box center [394, 69] width 44 height 14
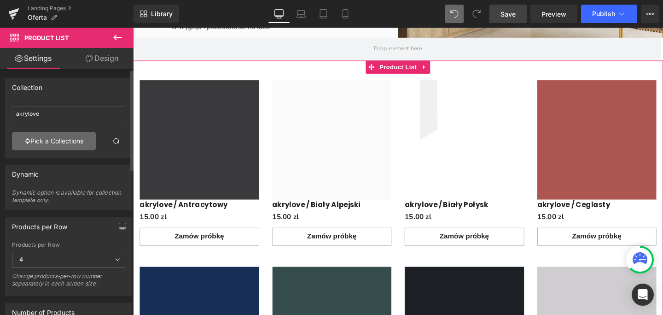
click at [56, 140] on link "Pick a Collections" at bounding box center [54, 141] width 84 height 18
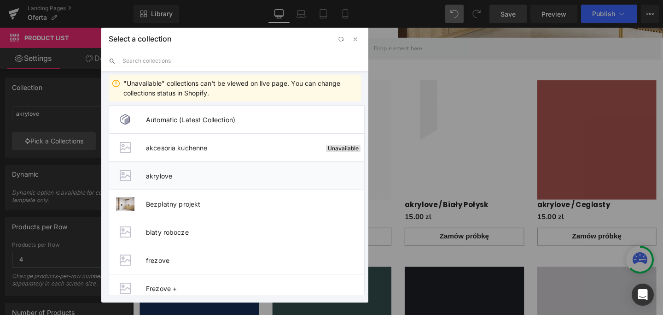
click at [154, 179] on span "akrylove" at bounding box center [255, 176] width 218 height 8
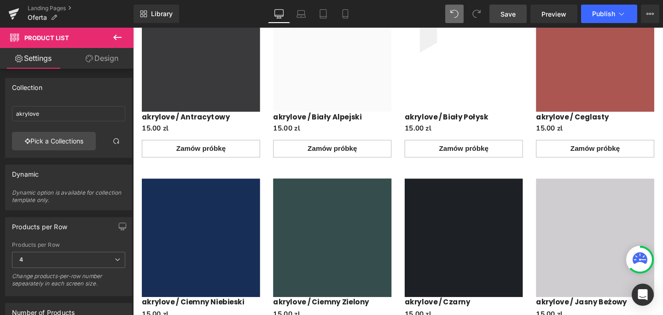
scroll to position [999, 0]
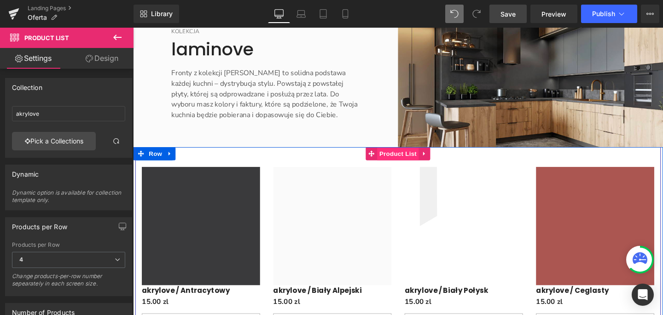
click at [403, 160] on span "Product List" at bounding box center [412, 160] width 44 height 14
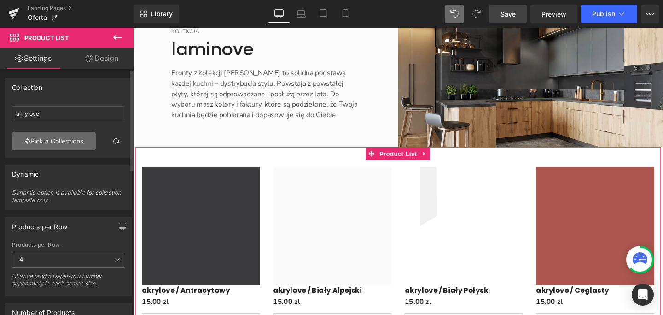
click at [54, 142] on link "Pick a Collections" at bounding box center [54, 141] width 84 height 18
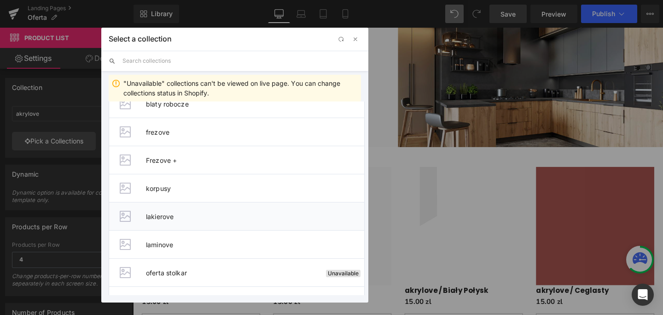
scroll to position [129, 0]
click at [156, 245] on span "laminove" at bounding box center [255, 243] width 218 height 8
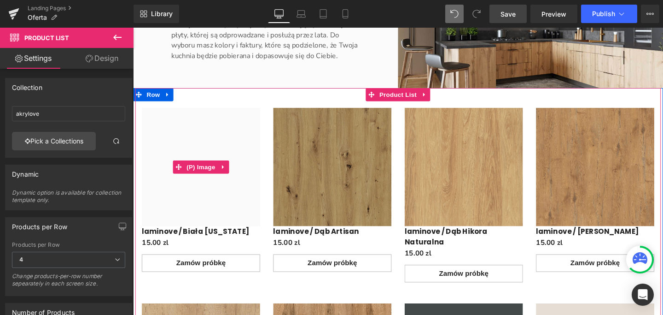
scroll to position [1069, 0]
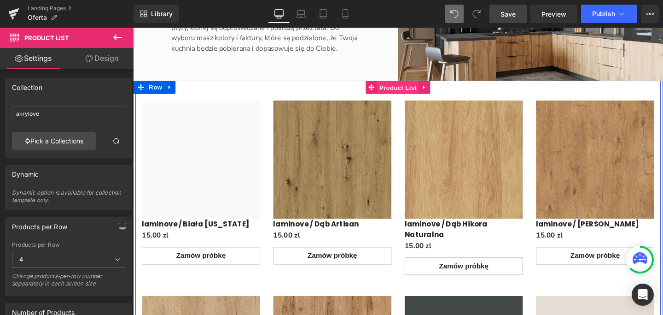
click at [399, 91] on span "Product List" at bounding box center [412, 91] width 44 height 14
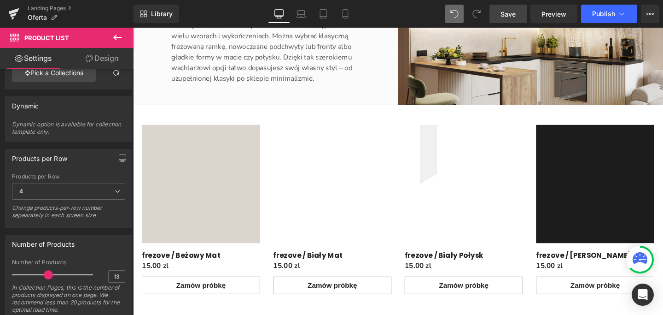
scroll to position [1860, 0]
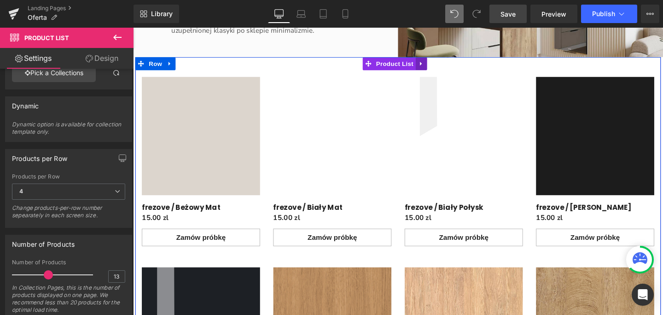
click at [437, 69] on icon "Main content" at bounding box center [436, 65] width 6 height 7
click at [444, 68] on icon "Main content" at bounding box center [442, 65] width 6 height 7
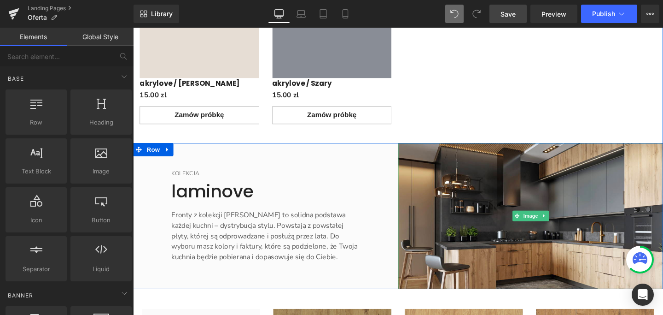
scroll to position [1031, 0]
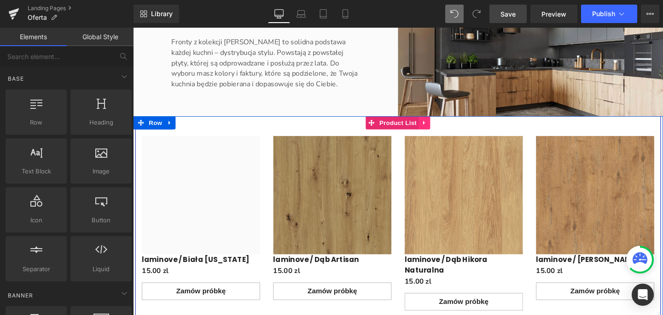
click at [438, 128] on icon "Main content" at bounding box center [440, 127] width 6 height 7
click at [431, 128] on icon "Main content" at bounding box center [434, 127] width 6 height 6
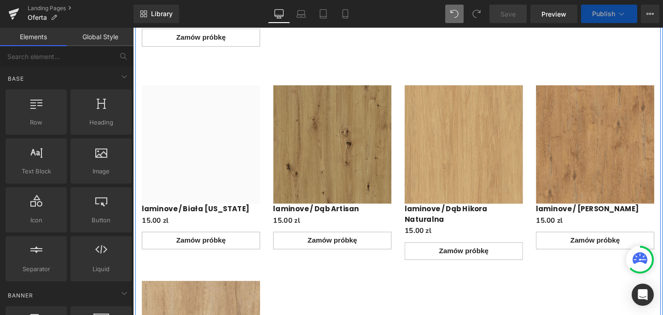
scroll to position [1701, 0]
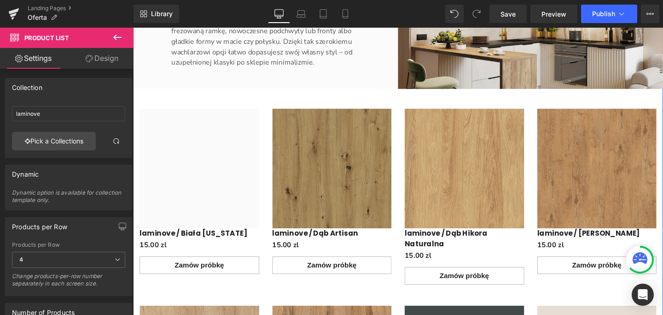
scroll to position [1778, 0]
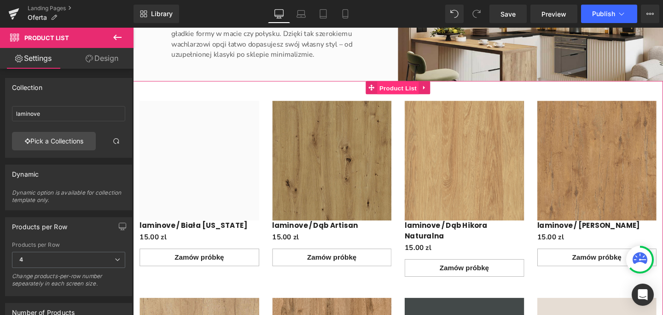
click at [405, 98] on span "Product List" at bounding box center [412, 91] width 44 height 14
click at [54, 144] on link "Pick a Collections" at bounding box center [54, 141] width 84 height 18
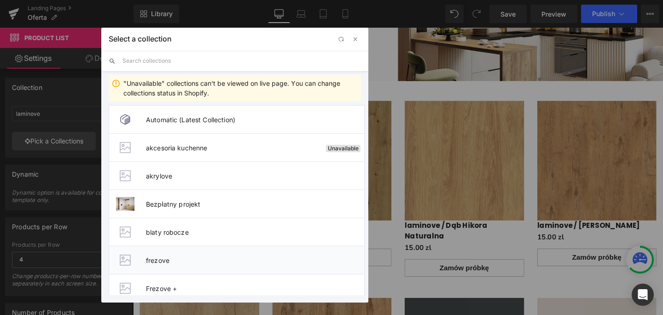
click at [158, 260] on span "frezove" at bounding box center [255, 260] width 218 height 8
type input "frezove"
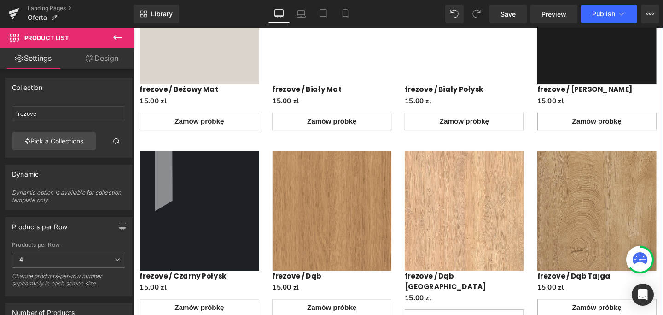
scroll to position [1920, 0]
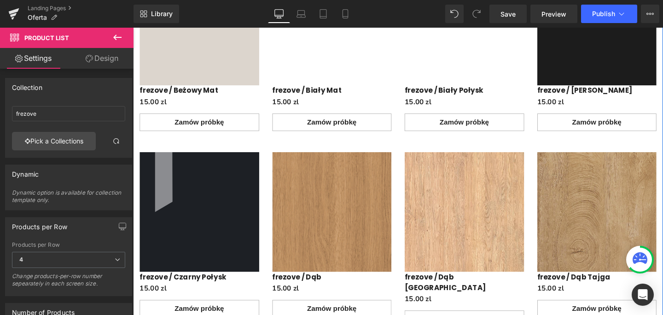
click at [373, 110] on div "0 zl 15.00 zl" at bounding box center [343, 106] width 126 height 8
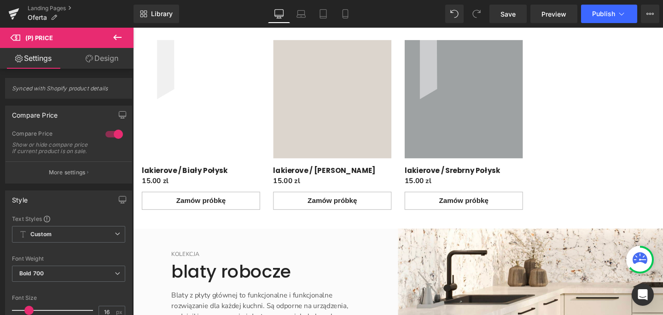
scroll to position [2798, 0]
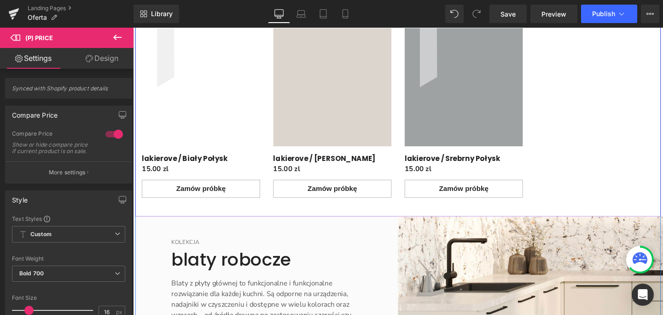
click at [436, 17] on icon "Main content" at bounding box center [436, 14] width 2 height 4
click at [444, 17] on icon "Main content" at bounding box center [442, 14] width 6 height 6
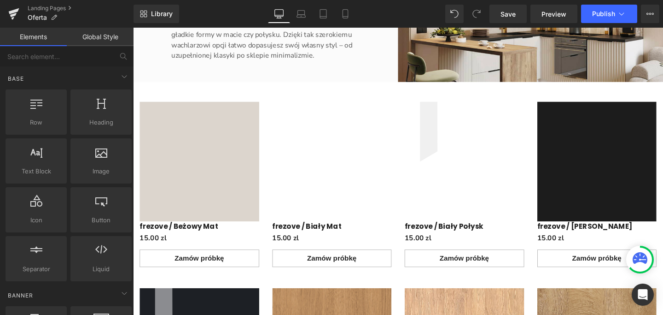
scroll to position [1772, 0]
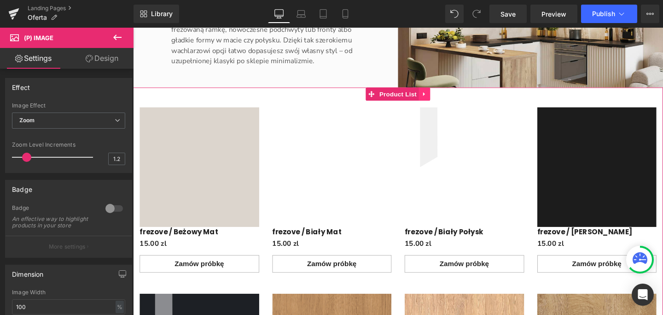
click at [438, 101] on icon "Main content" at bounding box center [440, 97] width 6 height 7
click at [431, 100] on icon "Main content" at bounding box center [434, 97] width 6 height 6
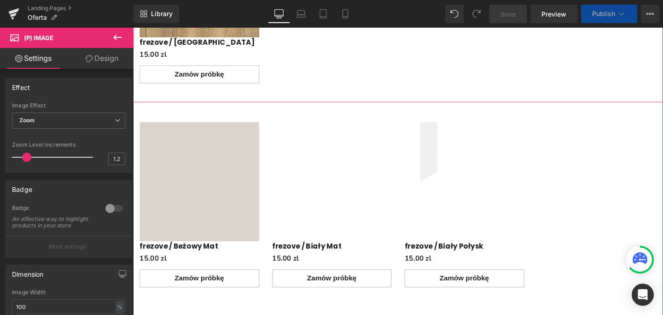
scroll to position [2655, 0]
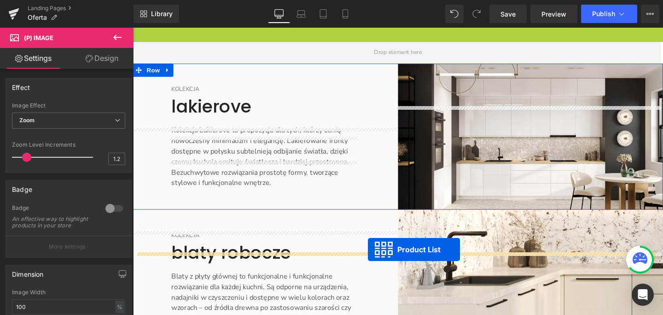
drag, startPoint x: 412, startPoint y: 70, endPoint x: 380, endPoint y: 261, distance: 192.8
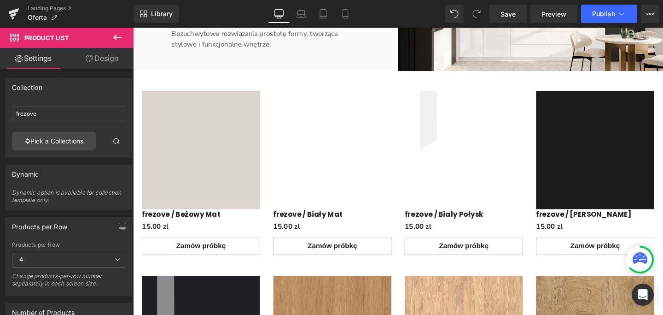
scroll to position [2779, 0]
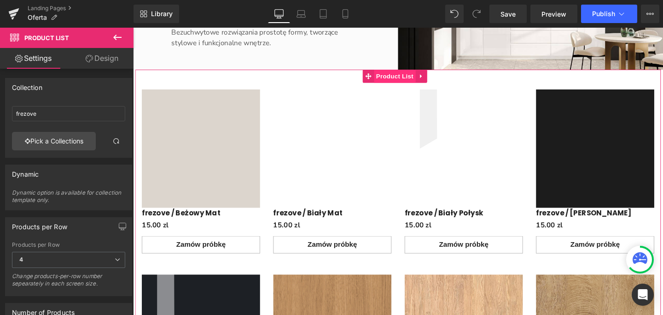
click at [399, 86] on span "Product List" at bounding box center [408, 79] width 44 height 14
click at [53, 140] on link "Pick a Collections" at bounding box center [54, 141] width 84 height 18
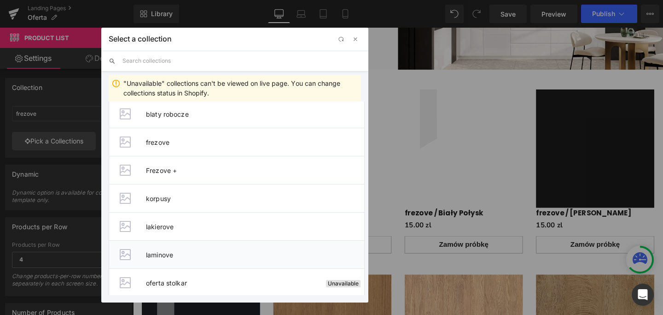
scroll to position [118, 0]
click at [169, 226] on span "lakierove" at bounding box center [255, 226] width 218 height 8
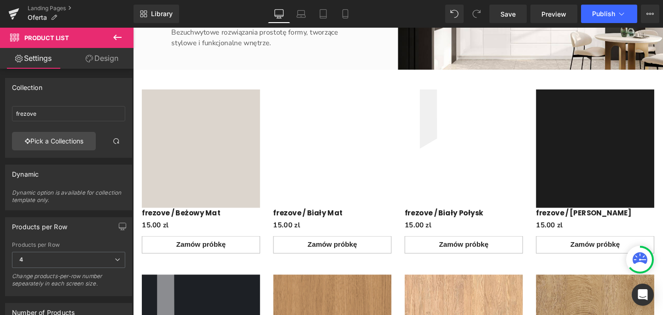
type input "lakierove"
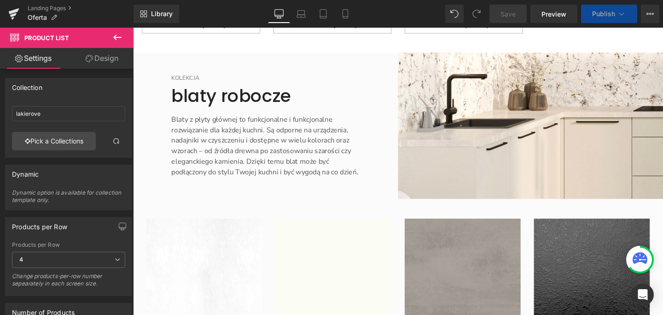
scroll to position [3033, 0]
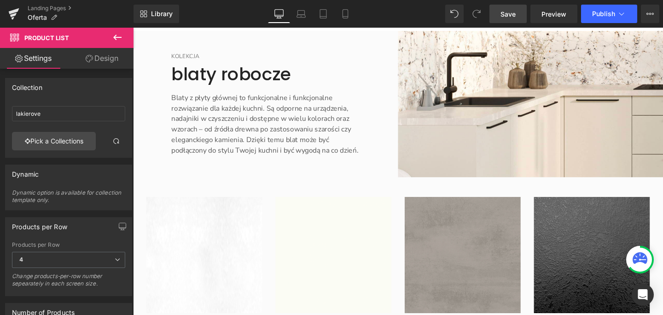
click at [507, 13] on span "Save" at bounding box center [508, 14] width 15 height 10
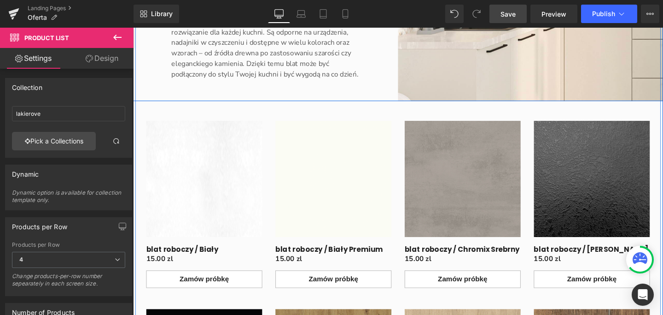
scroll to position [3116, 0]
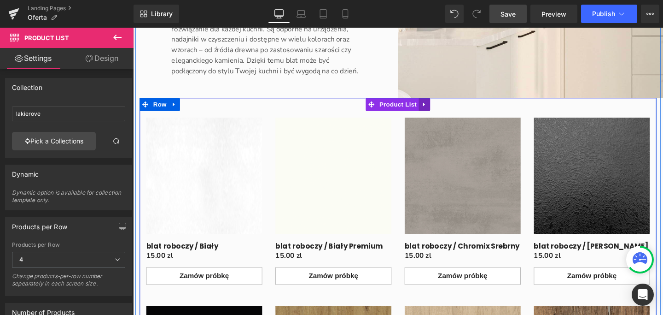
click at [438, 110] on icon "Main content" at bounding box center [439, 108] width 2 height 4
click at [443, 111] on icon "Main content" at bounding box center [446, 108] width 6 height 6
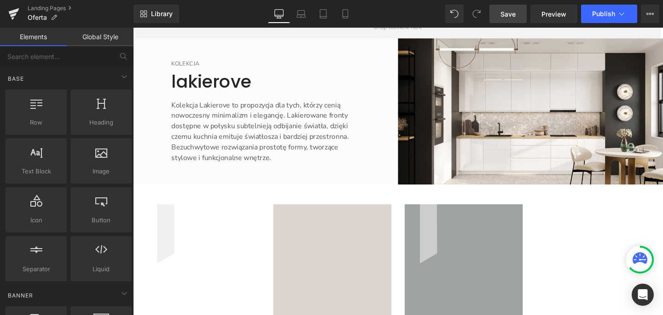
scroll to position [2782, 0]
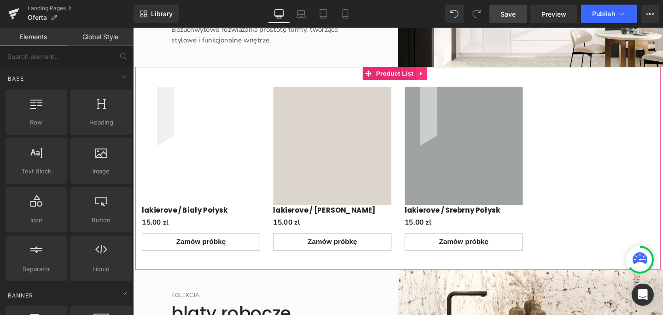
click at [439, 79] on icon "Main content" at bounding box center [436, 75] width 6 height 7
click at [428, 79] on icon "Main content" at bounding box center [430, 75] width 6 height 6
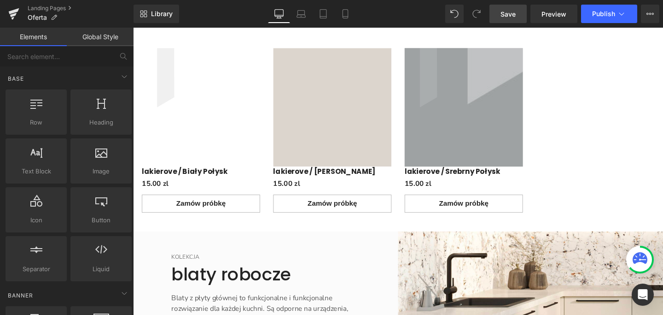
scroll to position [3042, 0]
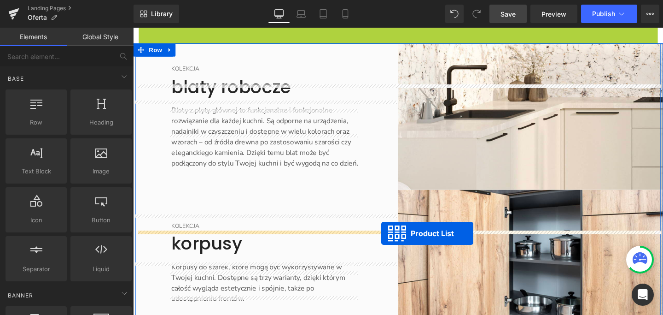
drag, startPoint x: 405, startPoint y: 70, endPoint x: 394, endPoint y: 243, distance: 173.0
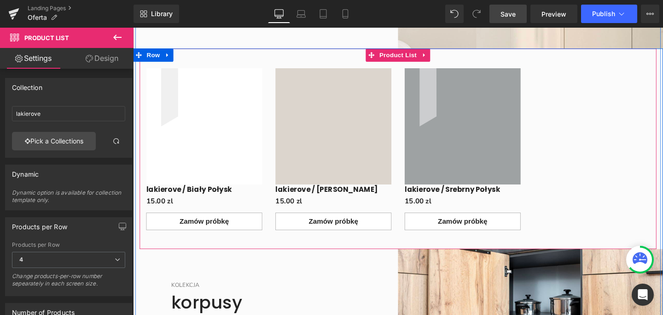
scroll to position [3175, 0]
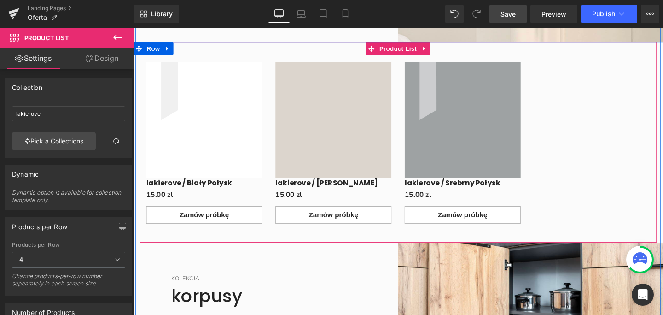
click at [405, 45] on div "Main content" at bounding box center [411, 44] width 557 height 2
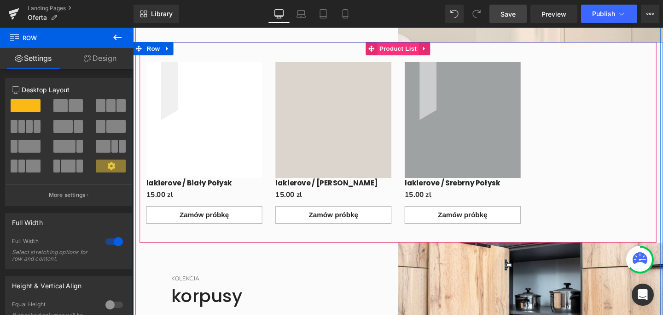
click at [405, 57] on span "Product List" at bounding box center [412, 50] width 44 height 14
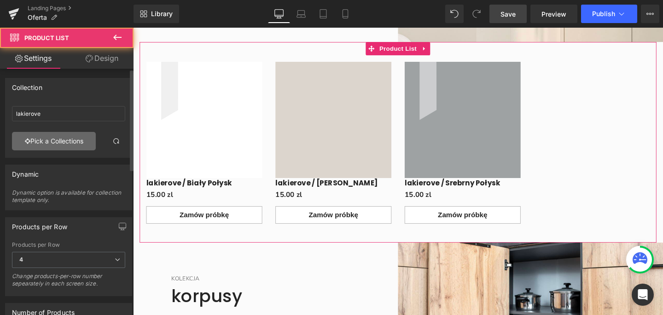
click at [60, 141] on link "Pick a Collections" at bounding box center [54, 141] width 84 height 18
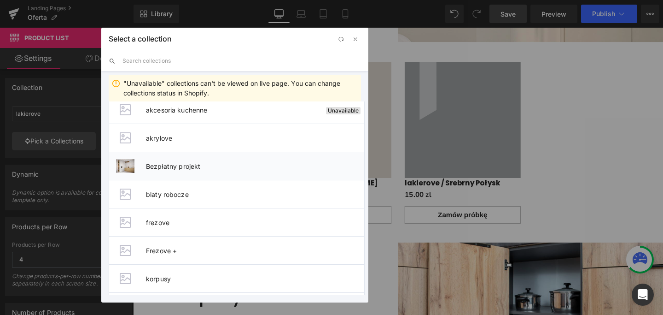
scroll to position [47, 0]
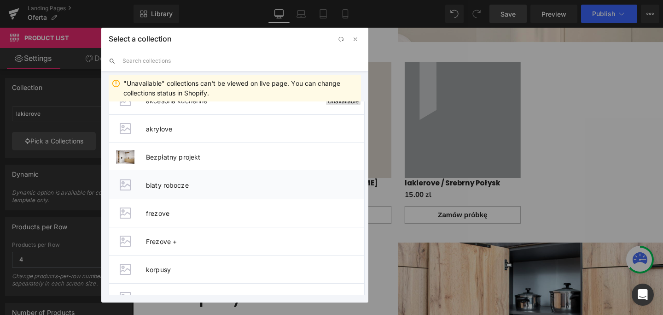
click at [173, 185] on span "blaty robocze" at bounding box center [255, 185] width 218 height 8
type input "blaty robocze"
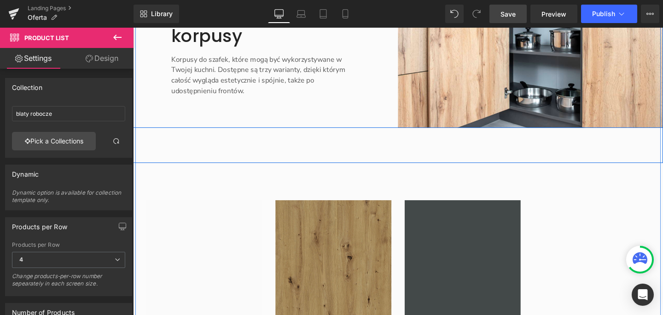
scroll to position [4059, 0]
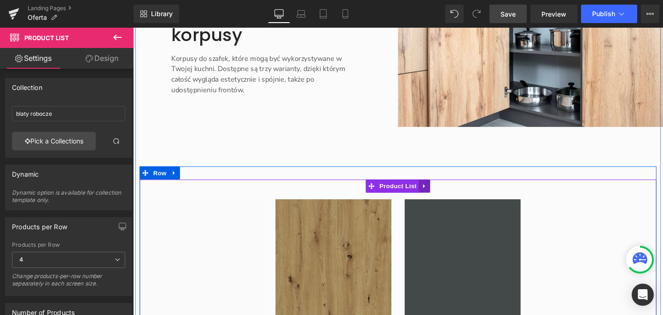
click at [437, 198] on icon "Main content" at bounding box center [440, 194] width 6 height 7
click at [444, 197] on icon "Main content" at bounding box center [446, 194] width 6 height 6
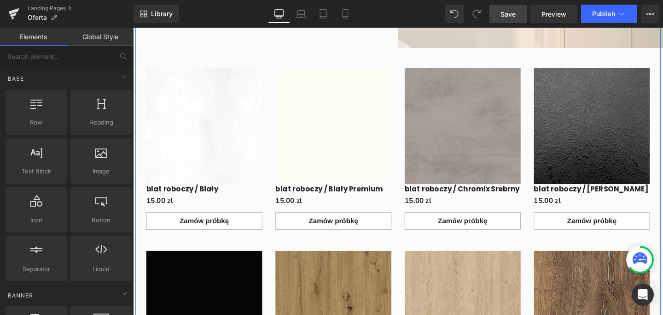
scroll to position [3169, 0]
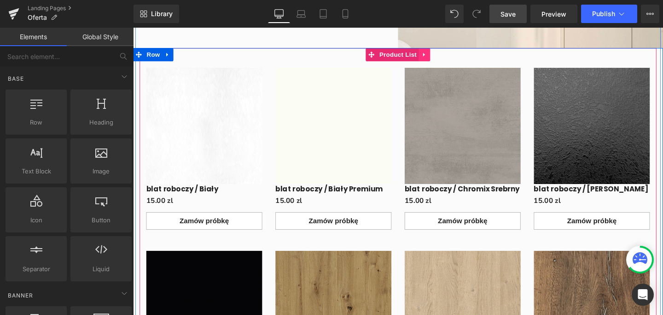
click at [438, 59] on icon "Main content" at bounding box center [440, 55] width 6 height 7
click at [431, 59] on icon "Main content" at bounding box center [434, 55] width 6 height 6
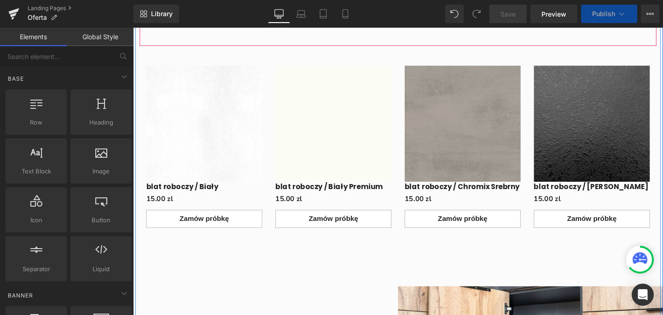
scroll to position [4016, 0]
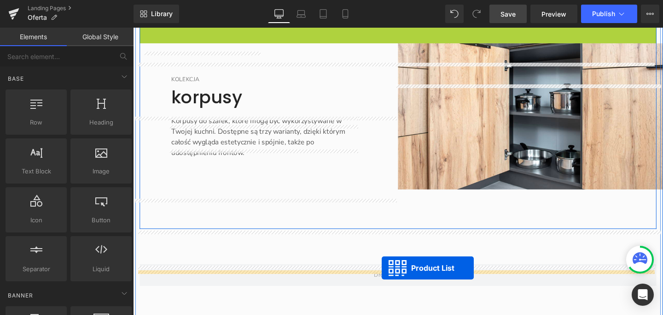
drag, startPoint x: 406, startPoint y: 70, endPoint x: 395, endPoint y: 280, distance: 209.3
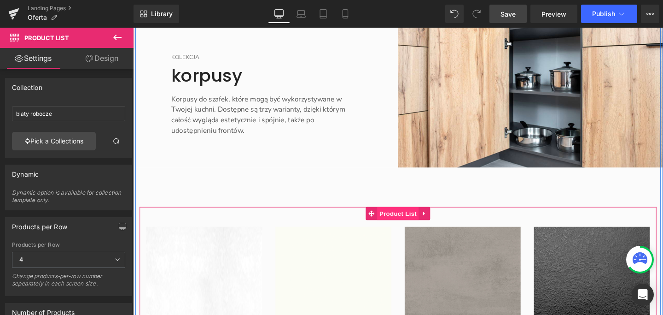
click at [404, 230] on span "Product List" at bounding box center [412, 223] width 44 height 14
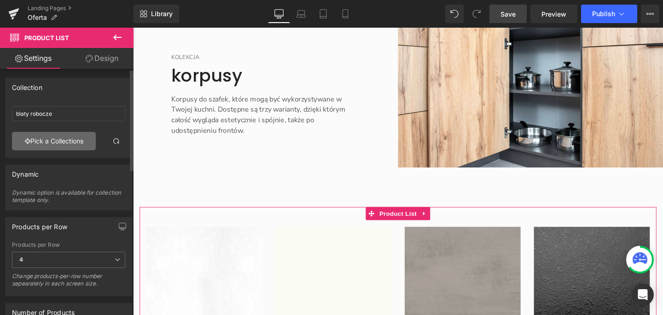
click at [60, 144] on link "Pick a Collections" at bounding box center [54, 141] width 84 height 18
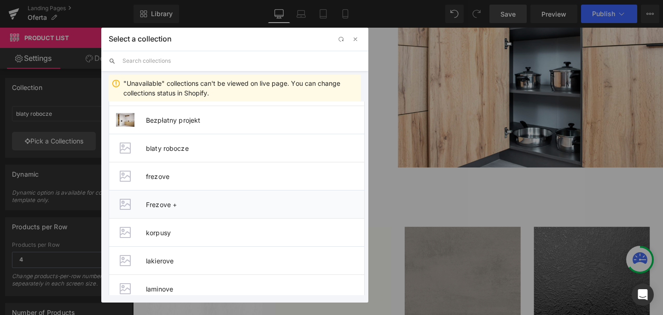
scroll to position [85, 0]
drag, startPoint x: 152, startPoint y: 230, endPoint x: 20, endPoint y: 213, distance: 133.2
click at [152, 230] on span "korpusy" at bounding box center [255, 231] width 218 height 8
type input "korpusy"
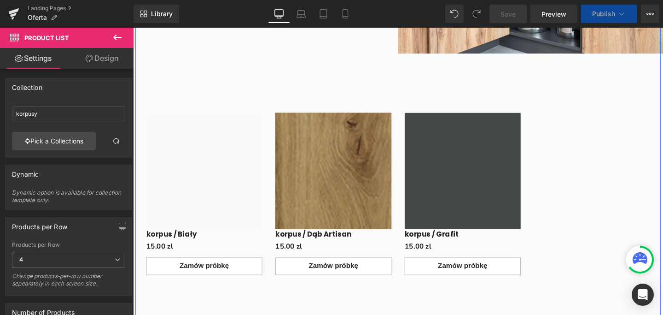
scroll to position [4216, 0]
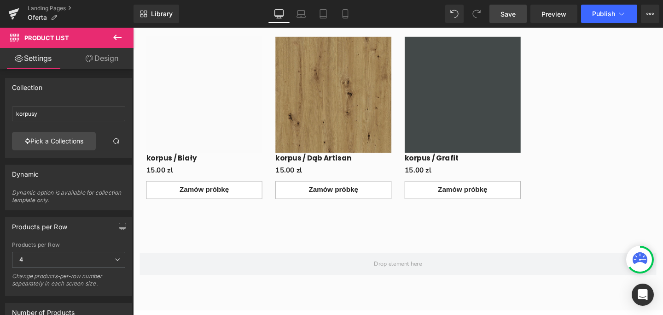
drag, startPoint x: 511, startPoint y: 12, endPoint x: 449, endPoint y: 38, distance: 66.5
click at [511, 12] on span "Save" at bounding box center [508, 14] width 15 height 10
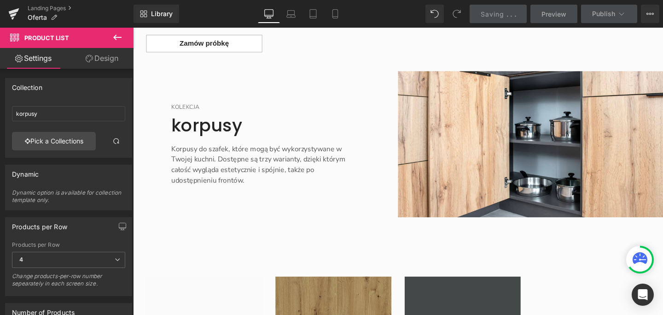
scroll to position [3458, 0]
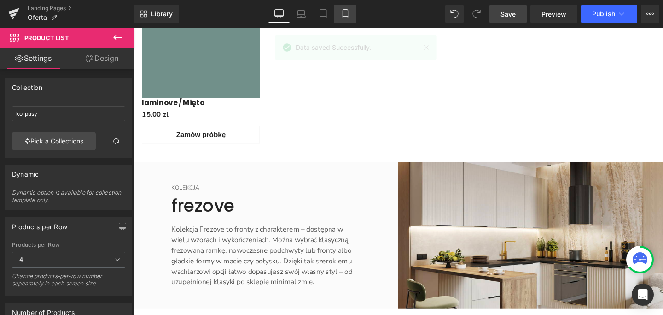
click at [349, 10] on icon at bounding box center [345, 13] width 9 height 9
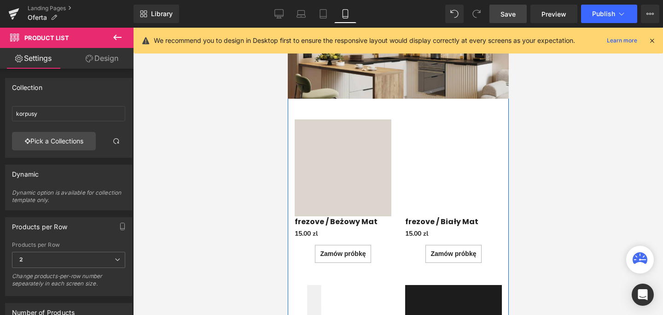
scroll to position [2443, 0]
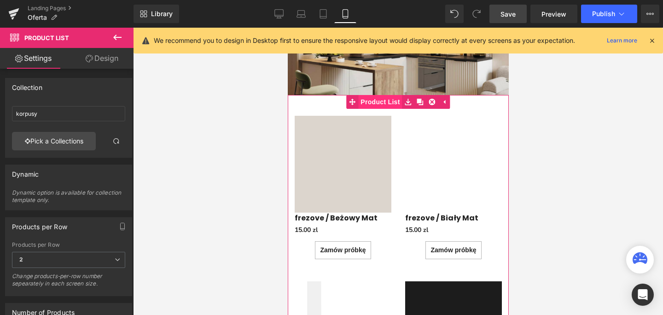
click at [383, 109] on span "Product List" at bounding box center [380, 102] width 44 height 14
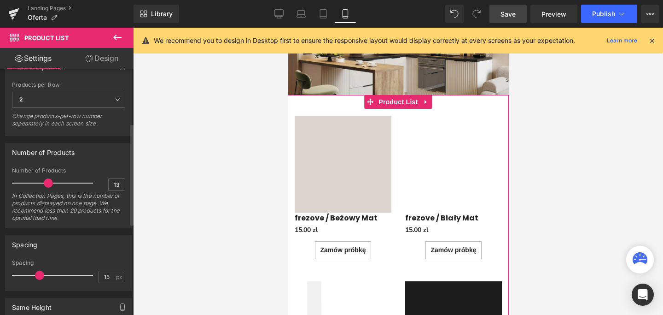
scroll to position [168, 0]
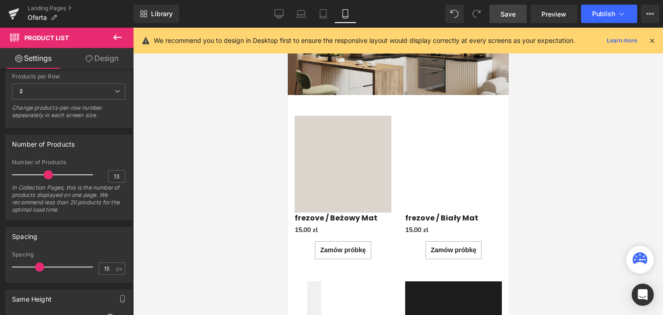
click at [113, 41] on icon at bounding box center [117, 37] width 11 height 11
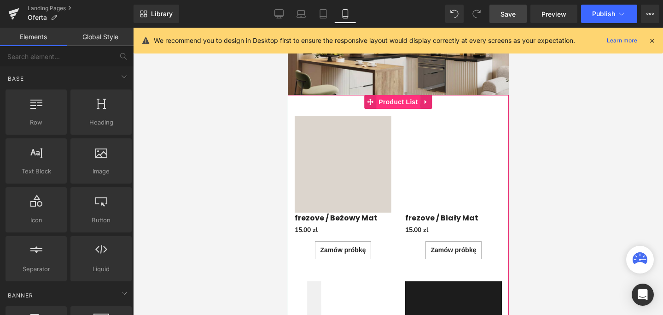
click at [401, 109] on span "Product List" at bounding box center [398, 102] width 44 height 14
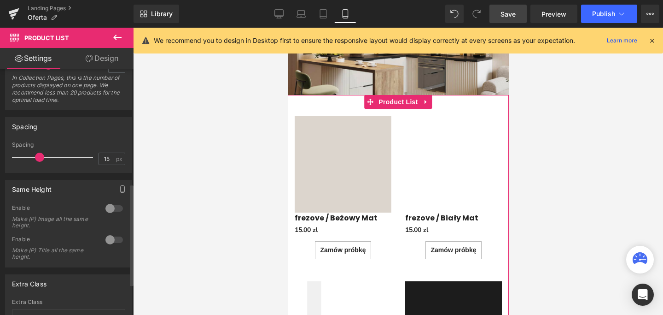
scroll to position [123, 0]
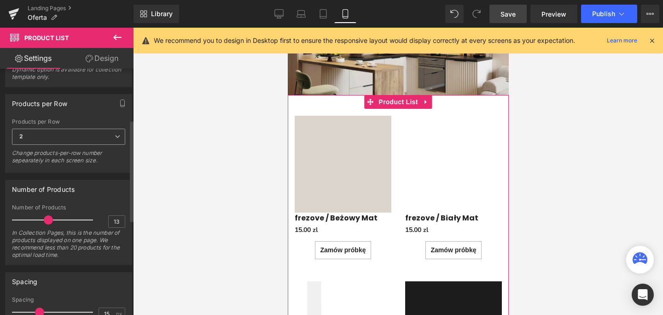
click at [116, 138] on icon at bounding box center [118, 137] width 6 height 6
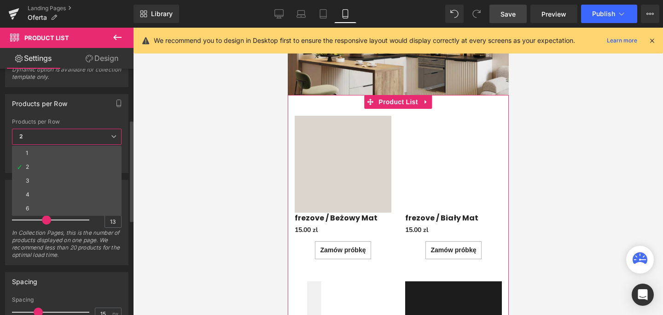
click at [116, 138] on icon at bounding box center [114, 137] width 6 height 6
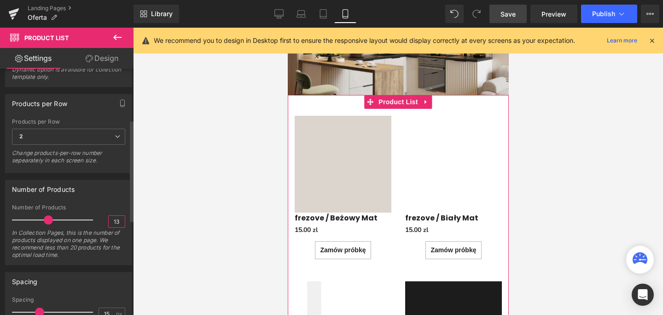
drag, startPoint x: 121, startPoint y: 221, endPoint x: 102, endPoint y: 221, distance: 18.4
click at [102, 221] on div "Number of Products 13 In Collection Pages, this is the number of products displ…" at bounding box center [68, 234] width 113 height 60
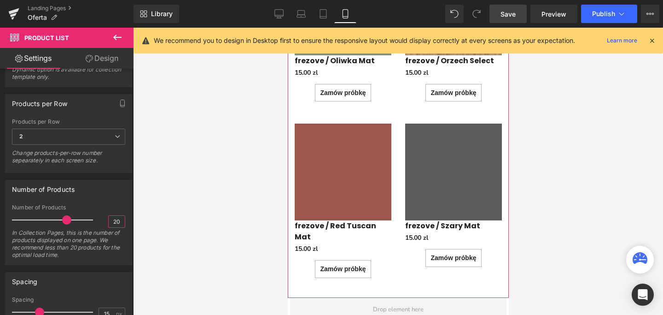
scroll to position [4052, 0]
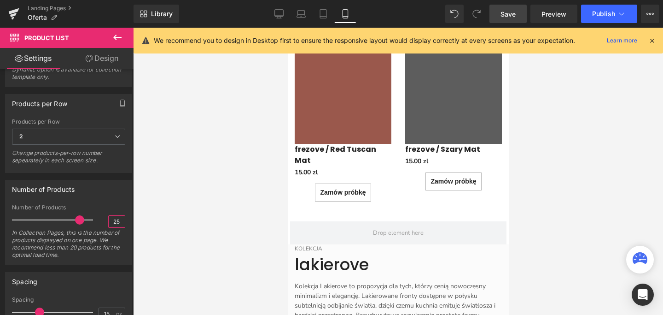
type input "25"
click at [246, 171] on div at bounding box center [398, 171] width 530 height 287
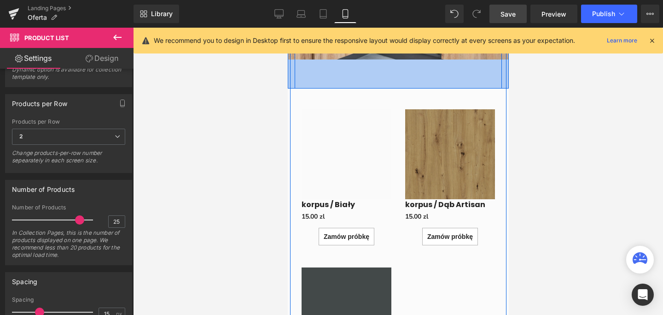
scroll to position [6475, 0]
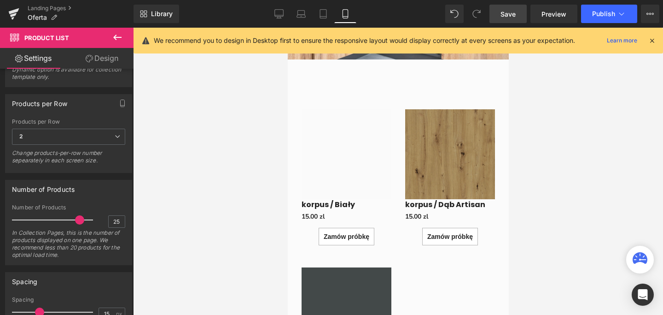
click at [510, 15] on span "Save" at bounding box center [508, 14] width 15 height 10
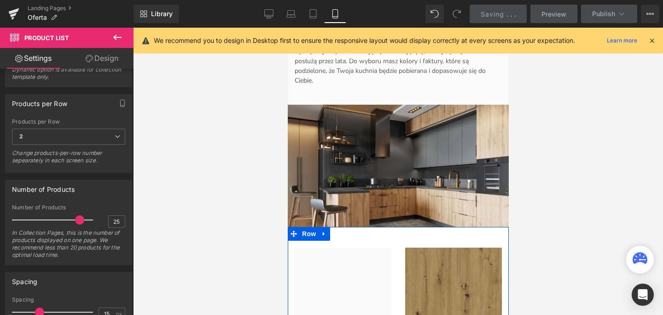
scroll to position [1072, 0]
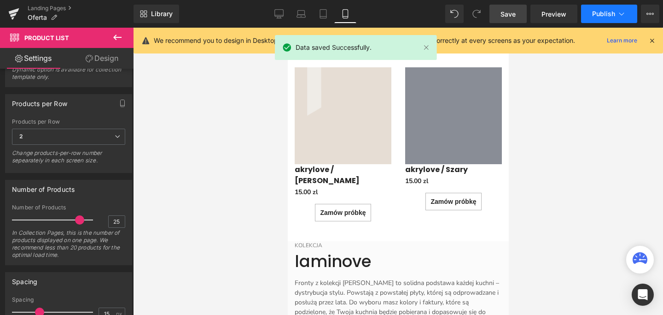
click at [628, 17] on button "Publish" at bounding box center [609, 14] width 56 height 18
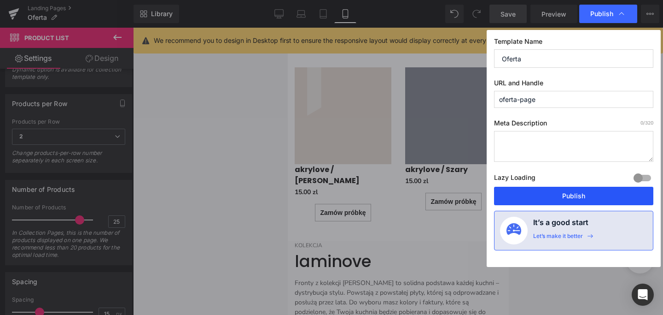
click at [573, 198] on button "Publish" at bounding box center [573, 195] width 159 height 18
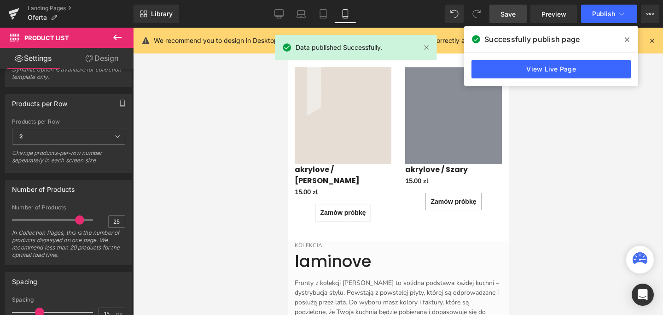
click at [625, 40] on icon at bounding box center [627, 39] width 5 height 7
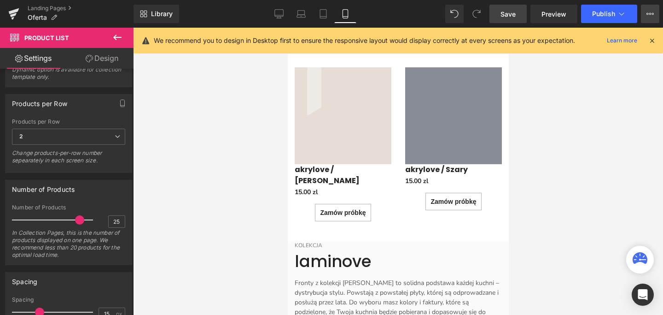
click at [650, 15] on icon at bounding box center [650, 13] width 7 height 7
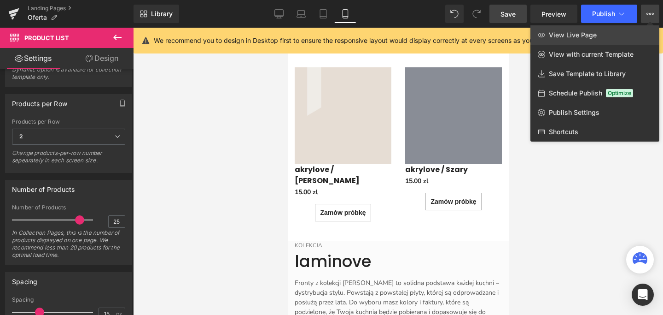
click at [587, 35] on span "View Live Page" at bounding box center [573, 35] width 48 height 8
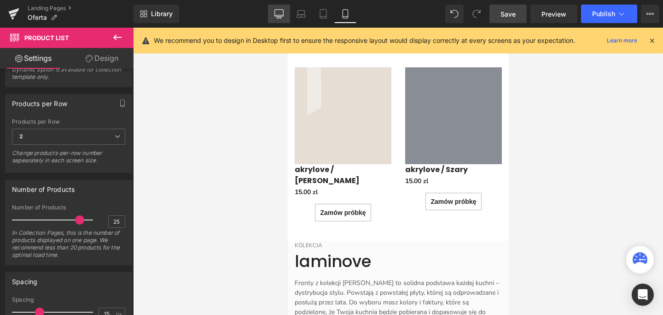
click at [276, 14] on icon at bounding box center [278, 13] width 9 height 9
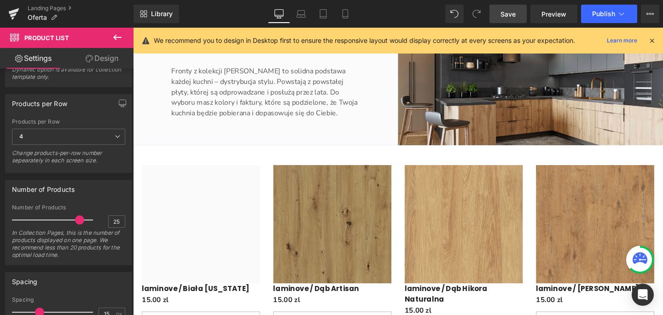
scroll to position [1088, 0]
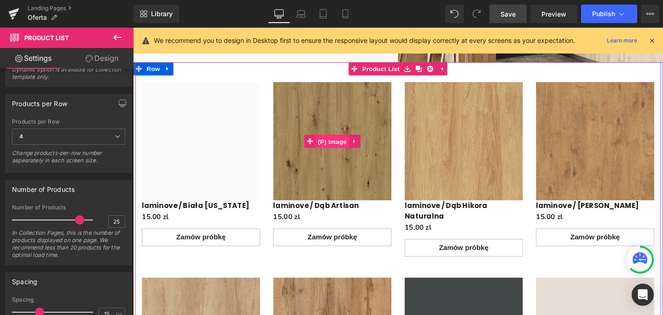
click at [345, 146] on span "(P) Image" at bounding box center [342, 147] width 35 height 14
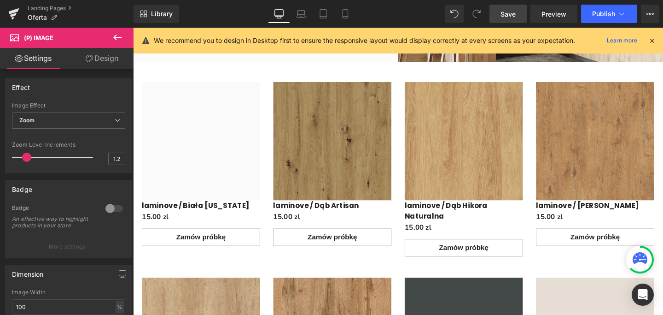
click at [58, 37] on span "(P) Image" at bounding box center [55, 38] width 92 height 20
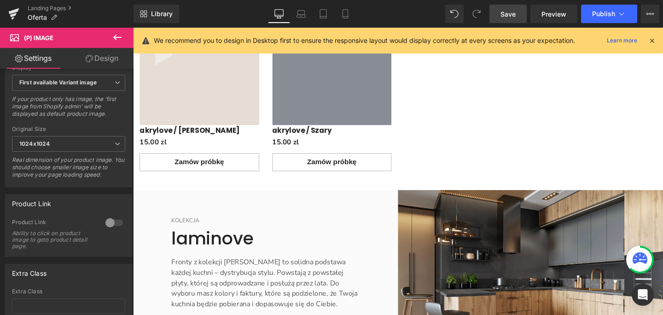
scroll to position [715, 0]
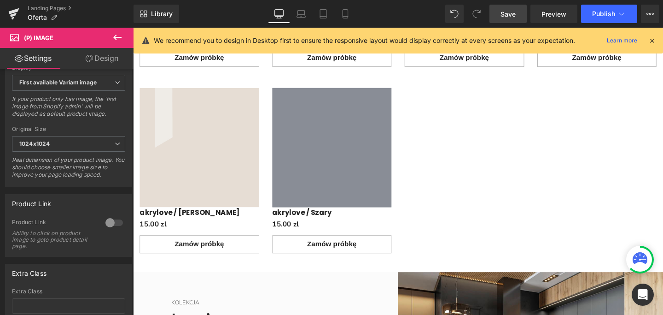
click at [335, 162] on img "Main content" at bounding box center [360, 129] width 663 height 663
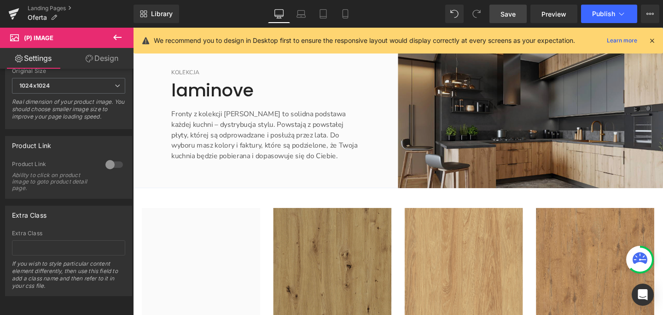
scroll to position [959, 0]
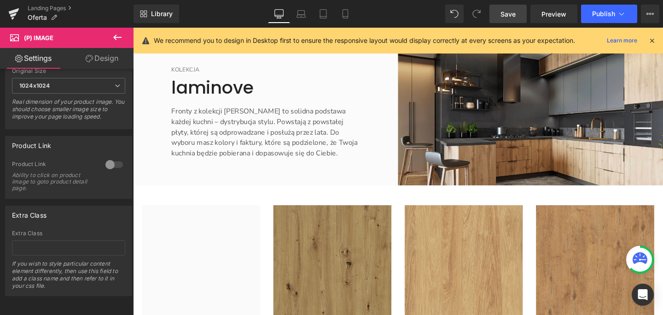
click at [651, 41] on icon at bounding box center [652, 40] width 8 height 8
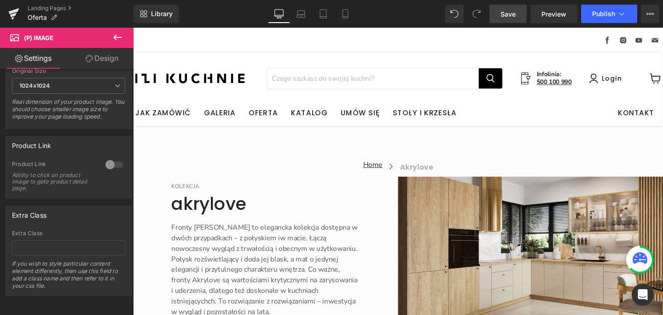
scroll to position [0, 0]
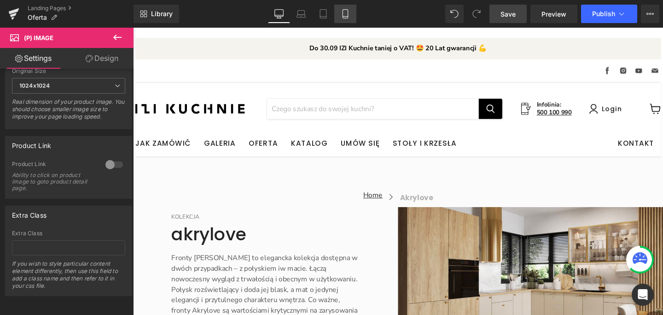
click at [346, 11] on icon at bounding box center [345, 13] width 9 height 9
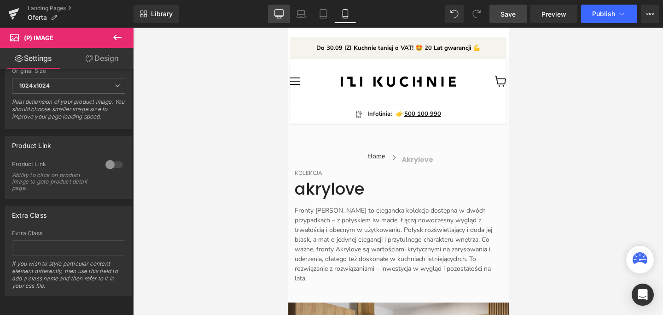
click at [282, 17] on icon at bounding box center [278, 13] width 9 height 9
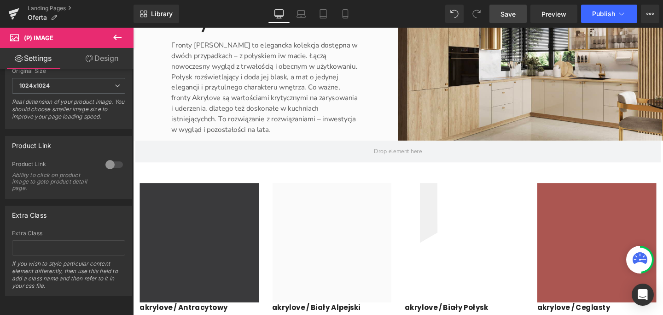
scroll to position [233, 0]
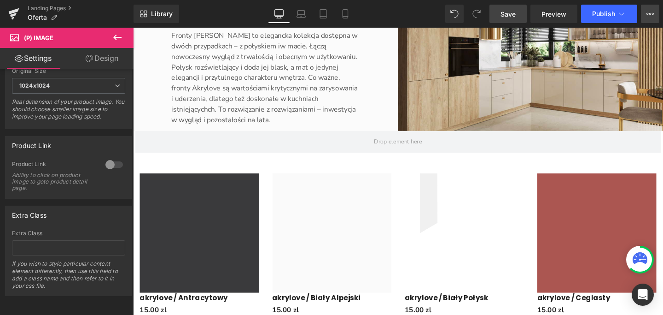
click at [651, 16] on icon at bounding box center [650, 13] width 7 height 7
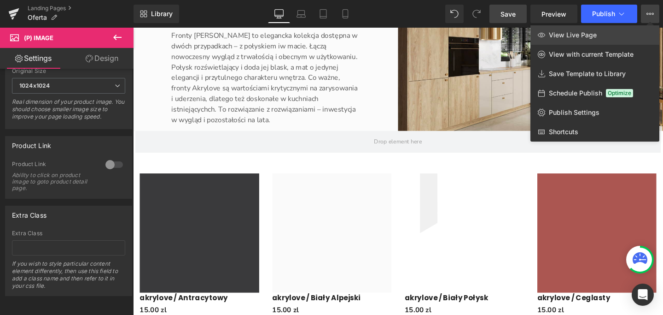
click at [594, 37] on span "View Live Page" at bounding box center [573, 35] width 48 height 8
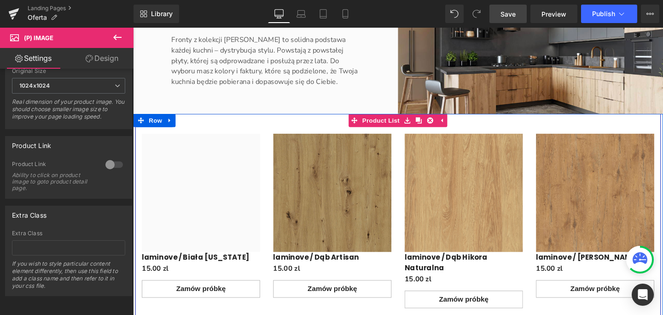
scroll to position [1095, 0]
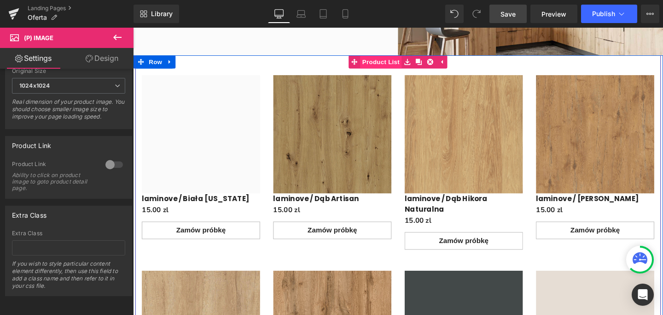
click at [396, 62] on span "Product List" at bounding box center [394, 64] width 44 height 14
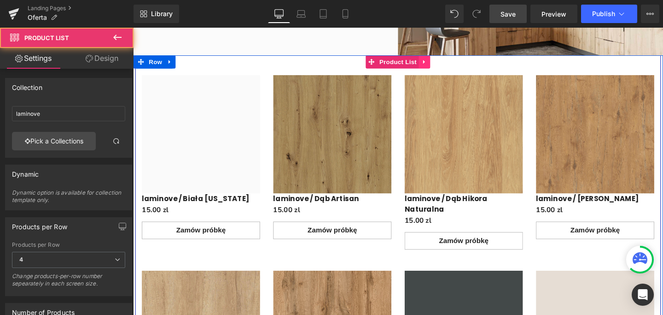
click at [438, 62] on icon "Main content" at bounding box center [440, 63] width 6 height 7
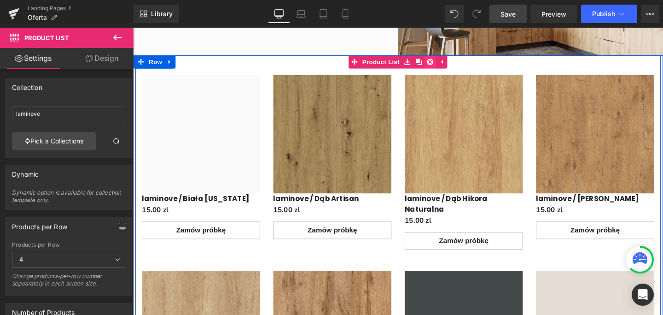
click at [443, 63] on icon "Main content" at bounding box center [446, 63] width 6 height 6
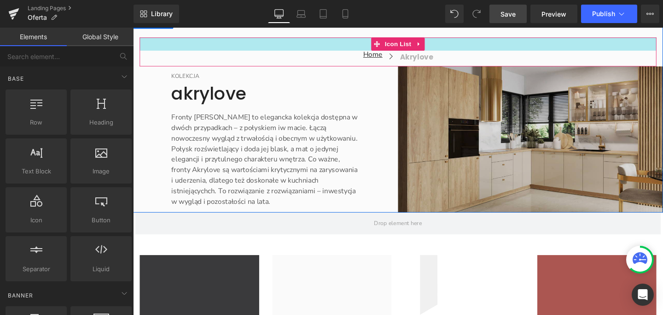
scroll to position [192, 0]
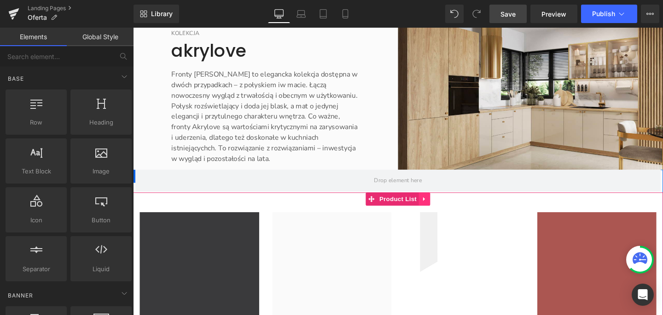
click at [437, 209] on icon "Main content" at bounding box center [440, 207] width 6 height 7
click at [431, 209] on icon "Main content" at bounding box center [434, 207] width 6 height 6
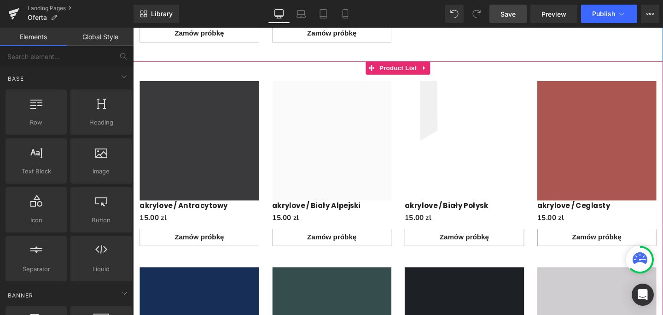
scroll to position [936, 0]
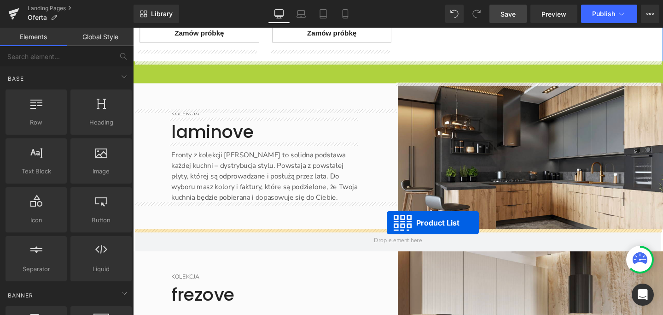
drag, startPoint x: 404, startPoint y: 68, endPoint x: 400, endPoint y: 233, distance: 164.9
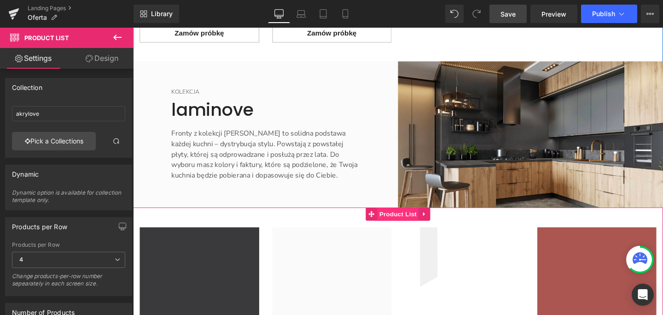
click at [405, 221] on span "Product List" at bounding box center [412, 223] width 44 height 14
click at [43, 140] on link "Pick a Collections" at bounding box center [54, 141] width 84 height 18
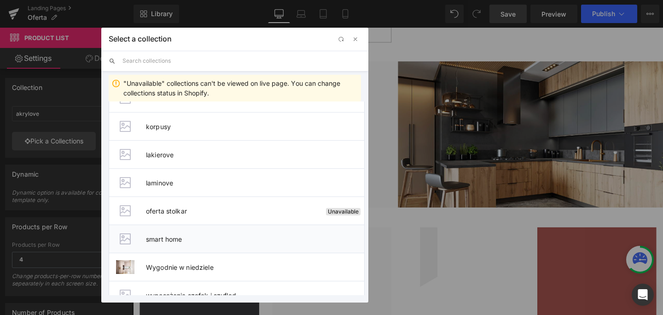
scroll to position [206, 0]
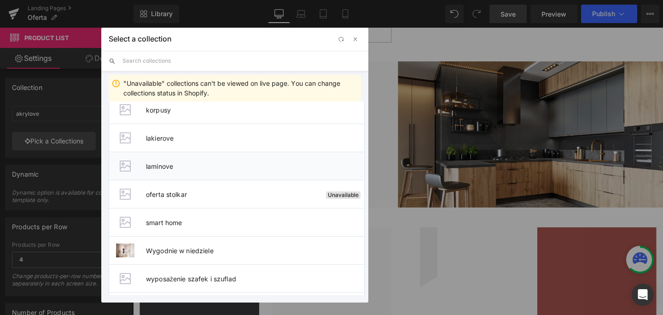
click at [160, 167] on span "laminove" at bounding box center [255, 166] width 218 height 8
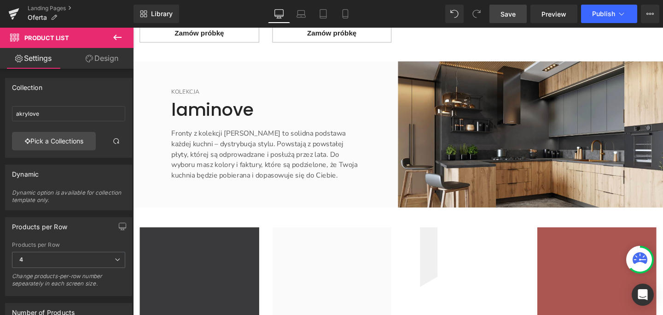
type input "laminove"
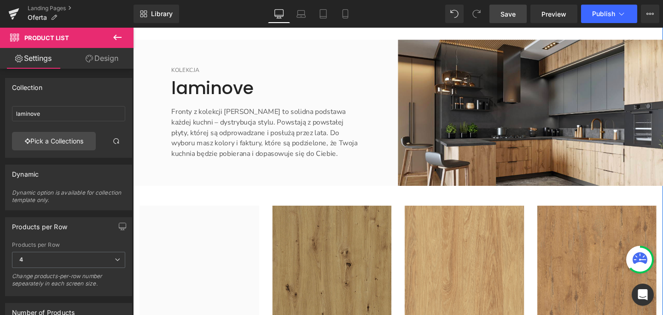
scroll to position [960, 0]
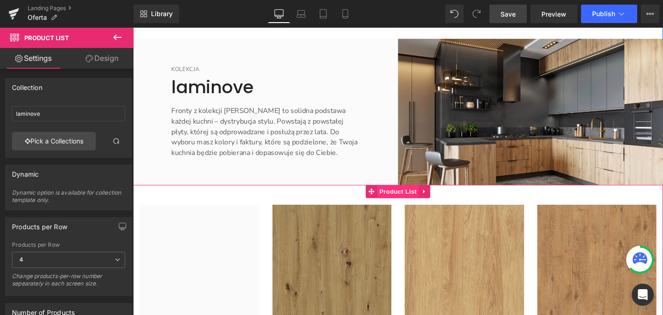
click at [409, 198] on span "Product List" at bounding box center [412, 199] width 44 height 14
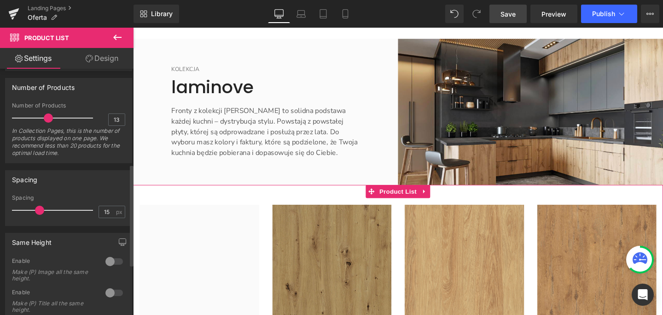
scroll to position [232, 0]
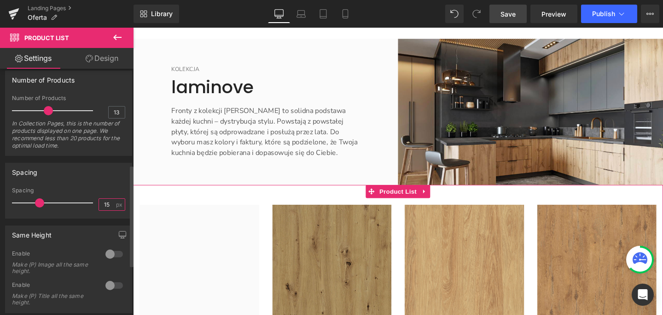
click at [106, 204] on input "15" at bounding box center [107, 204] width 16 height 12
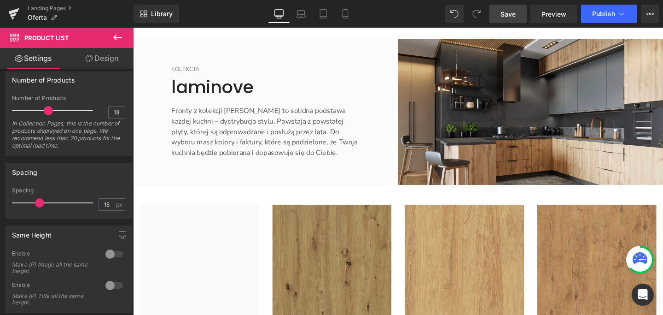
click at [36, 35] on span "Product List" at bounding box center [46, 37] width 45 height 7
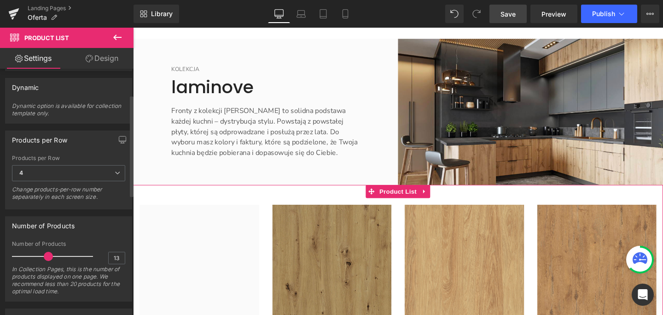
scroll to position [87, 0]
click at [116, 258] on input "13" at bounding box center [117, 258] width 16 height 12
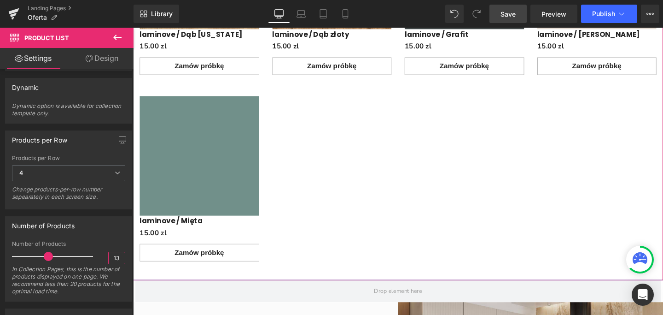
scroll to position [1499, 0]
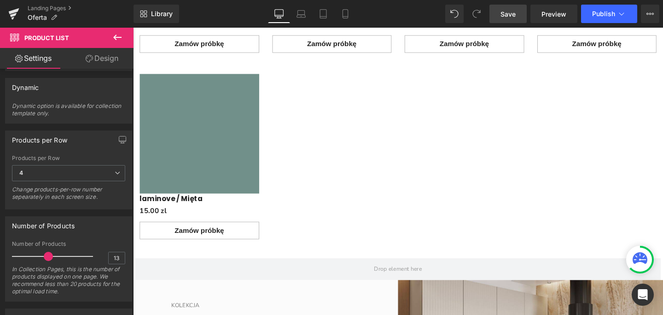
click at [500, 13] on link "Save" at bounding box center [507, 14] width 37 height 18
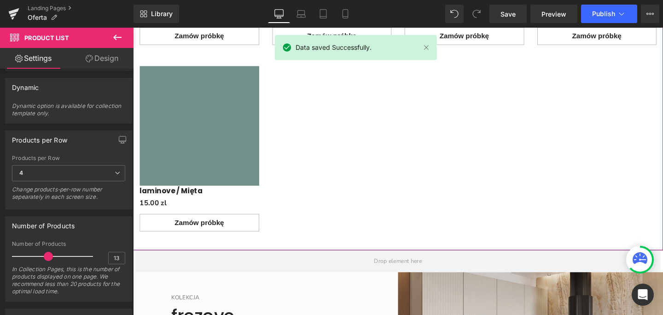
scroll to position [1508, 0]
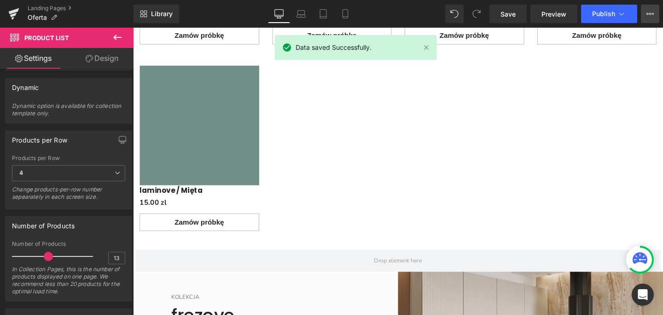
click at [658, 15] on button "View Live Page View with current Template Save Template to Library Schedule Pub…" at bounding box center [650, 14] width 18 height 18
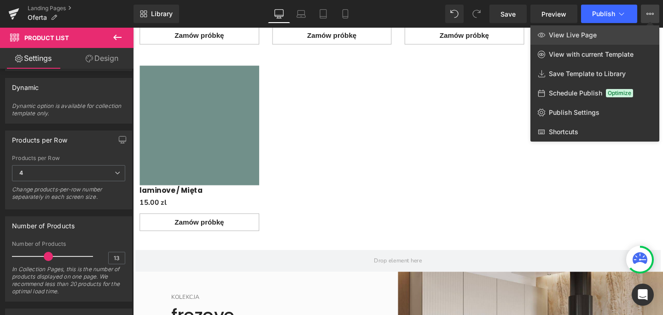
click at [594, 38] on span "View Live Page" at bounding box center [573, 35] width 48 height 8
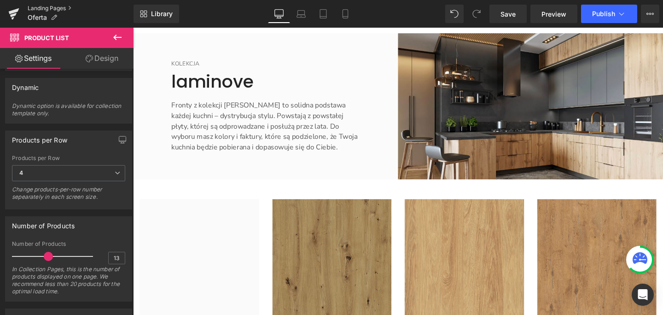
scroll to position [998, 0]
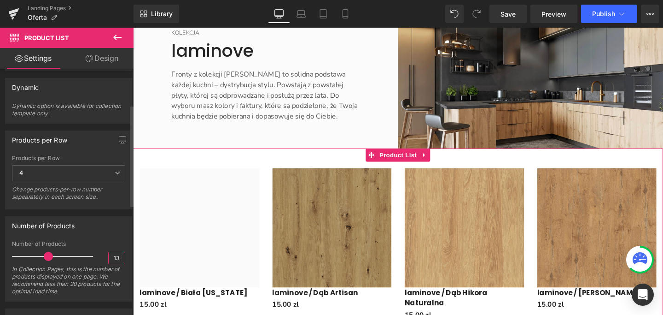
drag, startPoint x: 116, startPoint y: 257, endPoint x: 106, endPoint y: 257, distance: 10.1
click at [109, 257] on input "13" at bounding box center [117, 258] width 16 height 12
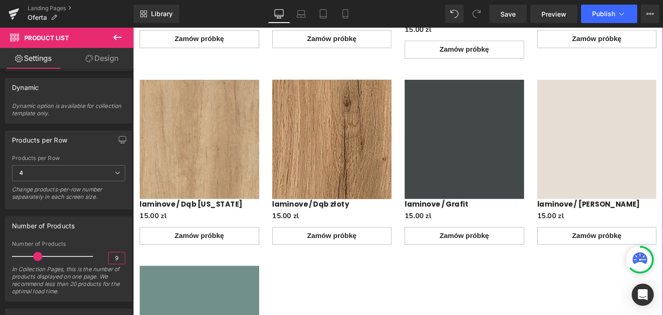
scroll to position [1350, 0]
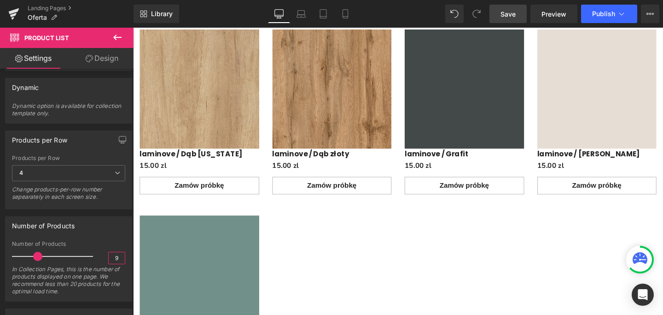
type input "9"
click at [508, 14] on span "Save" at bounding box center [508, 14] width 15 height 10
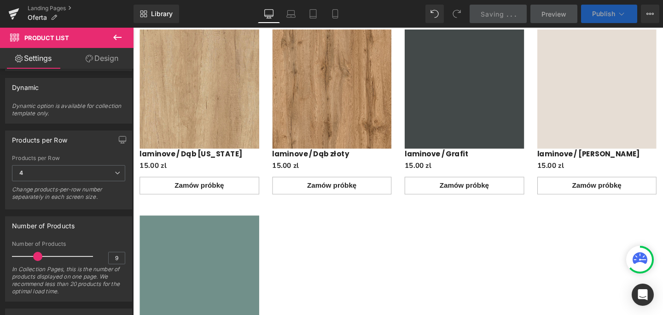
click at [608, 12] on span "Publish" at bounding box center [603, 13] width 23 height 7
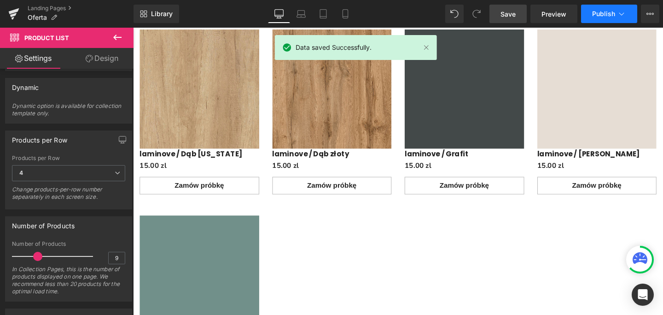
click at [609, 12] on span "Publish" at bounding box center [603, 13] width 23 height 7
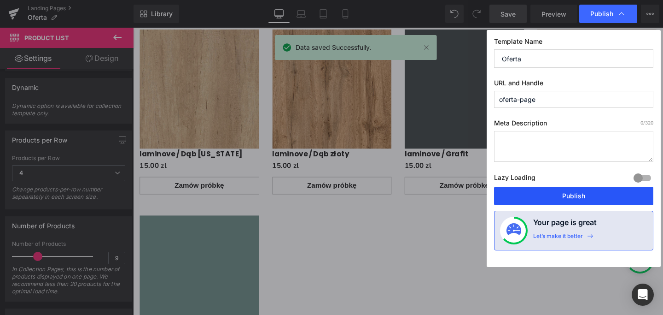
click at [585, 198] on button "Publish" at bounding box center [573, 195] width 159 height 18
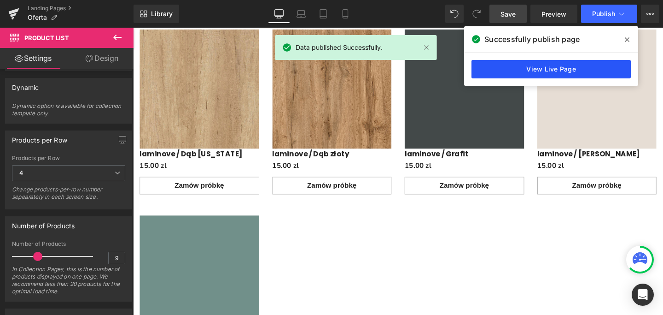
click at [565, 72] on link "View Live Page" at bounding box center [551, 69] width 159 height 18
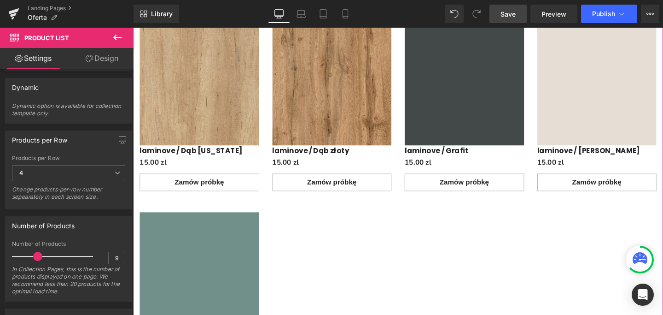
scroll to position [1354, 0]
click at [59, 11] on link "Landing Pages" at bounding box center [81, 8] width 106 height 7
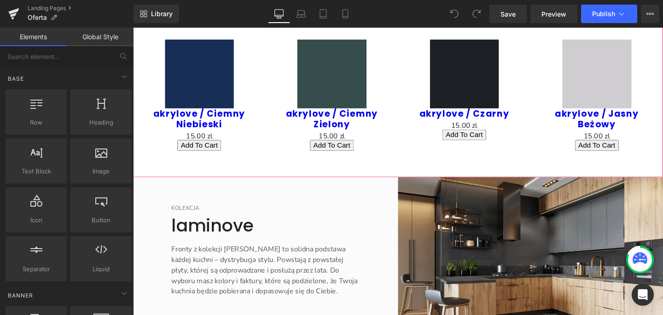
scroll to position [1145, 0]
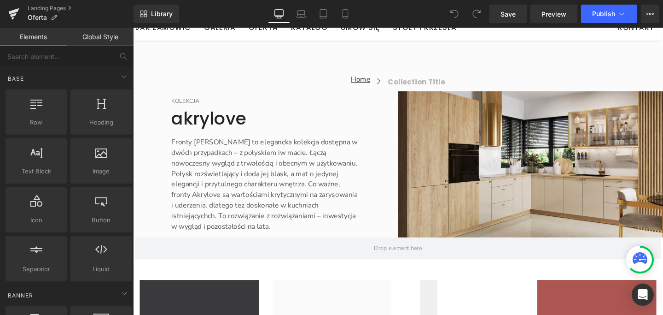
scroll to position [292, 0]
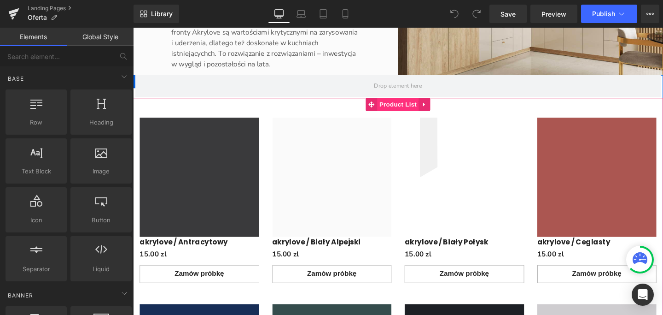
click at [410, 107] on span "Product List" at bounding box center [412, 108] width 44 height 14
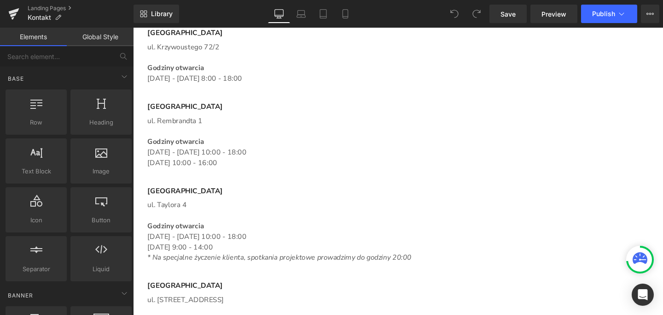
scroll to position [952, 0]
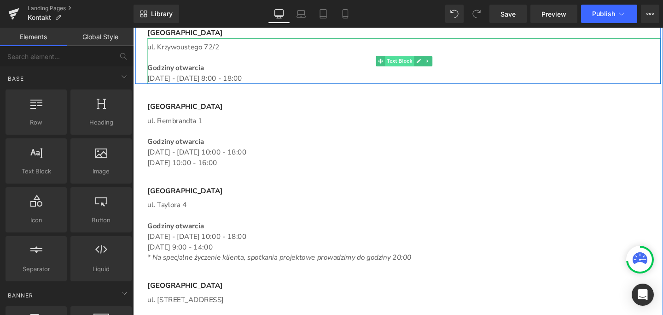
click at [408, 64] on span "Text Block" at bounding box center [413, 62] width 30 height 11
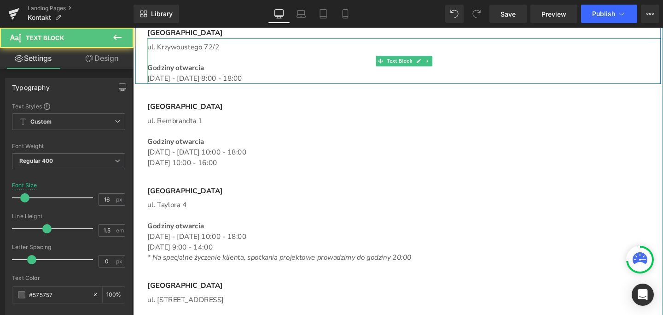
click at [257, 82] on p "[DATE] - [DATE] 8:00 - 18:00" at bounding box center [418, 81] width 540 height 11
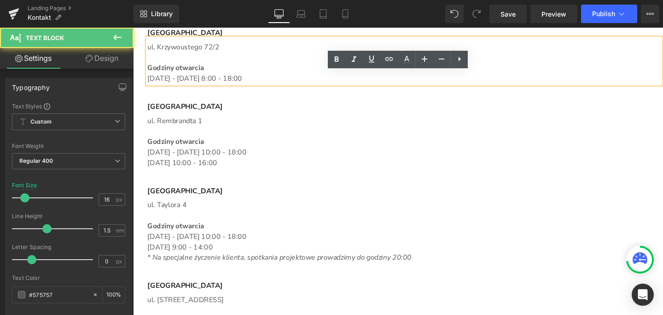
click at [256, 82] on p "[DATE] - [DATE] 8:00 - 18:00" at bounding box center [418, 81] width 540 height 11
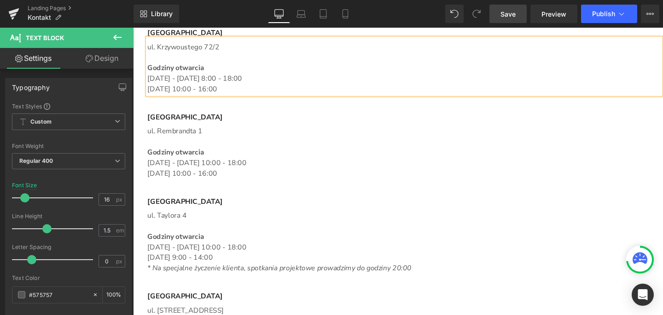
click at [505, 19] on link "Save" at bounding box center [507, 14] width 37 height 18
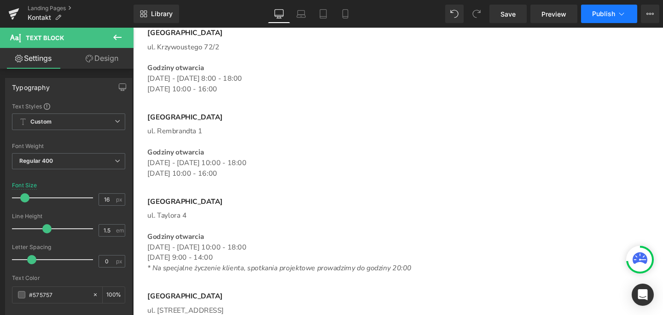
click at [602, 16] on span "Publish" at bounding box center [603, 13] width 23 height 7
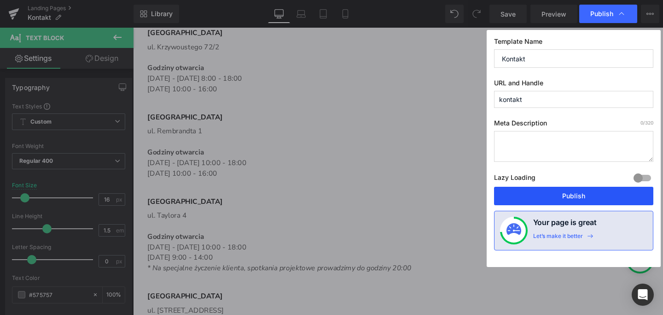
click at [588, 199] on button "Publish" at bounding box center [573, 195] width 159 height 18
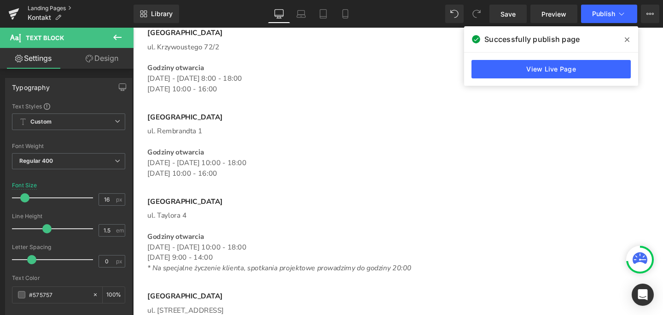
click at [54, 7] on link "Landing Pages" at bounding box center [81, 8] width 106 height 7
